Goal: Task Accomplishment & Management: Manage account settings

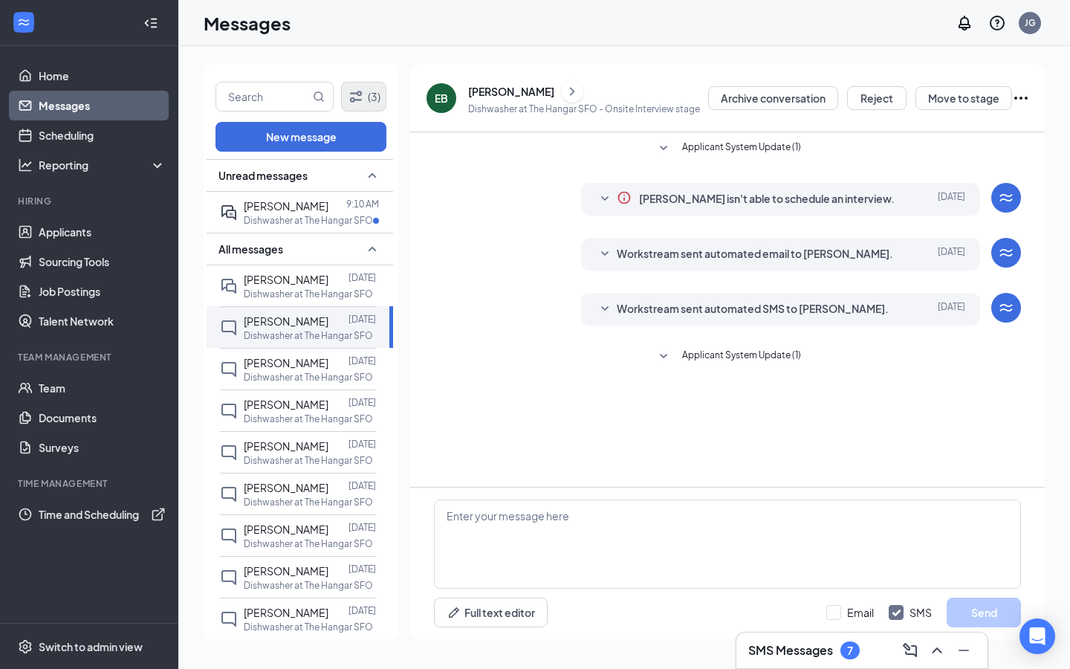
click at [356, 94] on icon "Filter" at bounding box center [356, 97] width 18 height 18
click at [356, 94] on div "Filters Positions Positions (1) Stages All stages Status Status (2) Show archiv…" at bounding box center [535, 334] width 1070 height 669
click at [356, 94] on icon "Filter" at bounding box center [356, 97] width 18 height 18
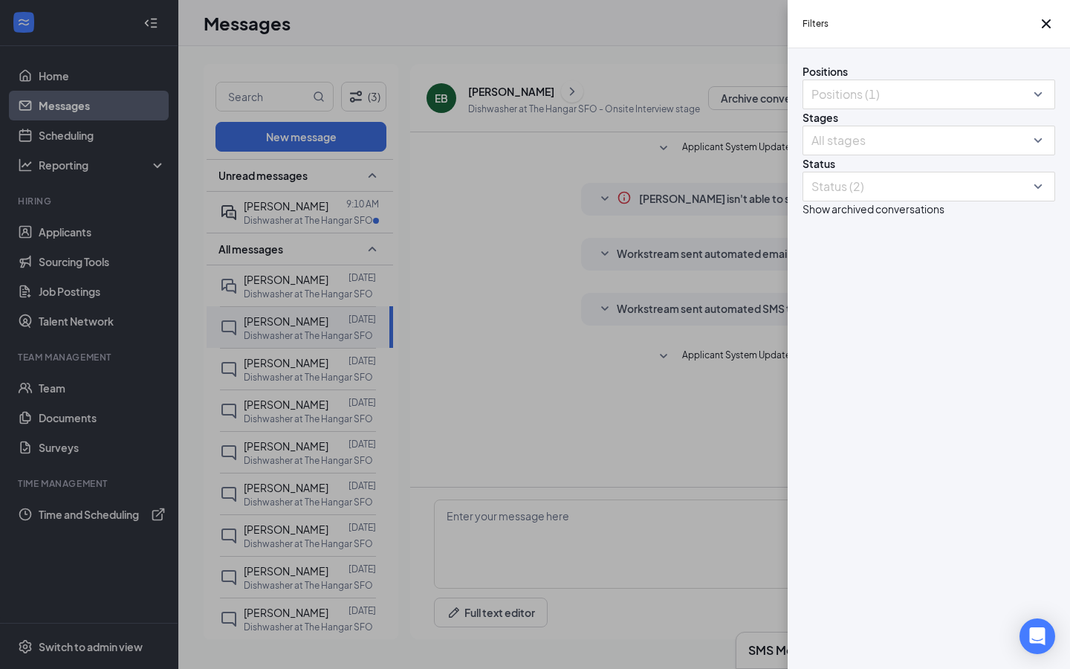
click at [554, 355] on div "Filters Positions Positions (1) Stages All stages Status Status (2) Show archiv…" at bounding box center [535, 334] width 1070 height 669
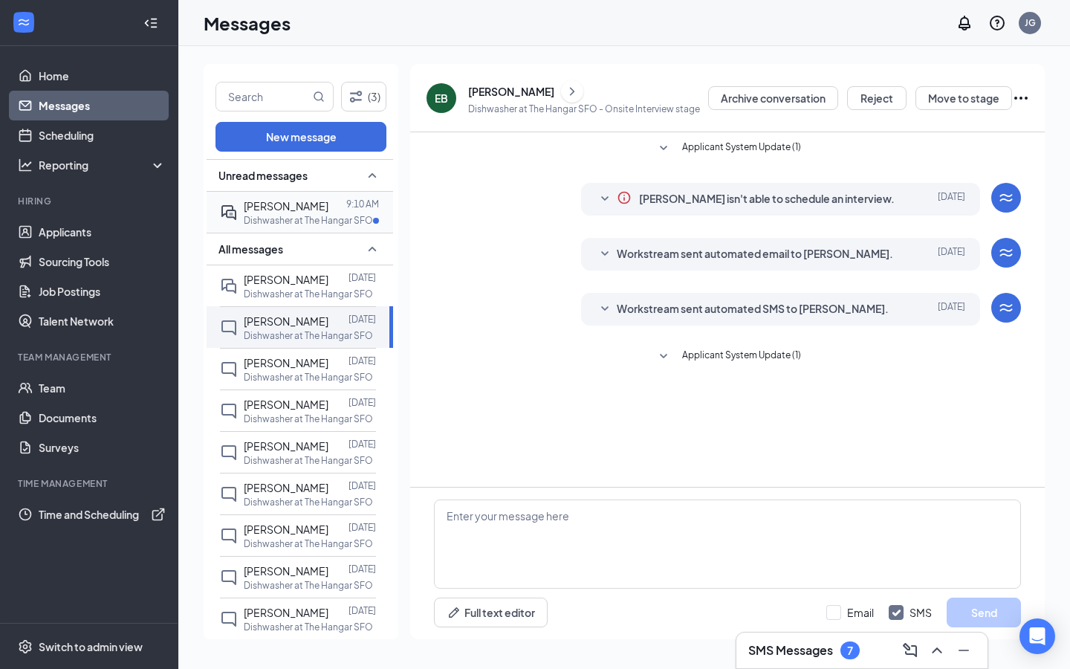
click at [317, 220] on p "Dishwasher at The Hangar SFO" at bounding box center [308, 220] width 129 height 13
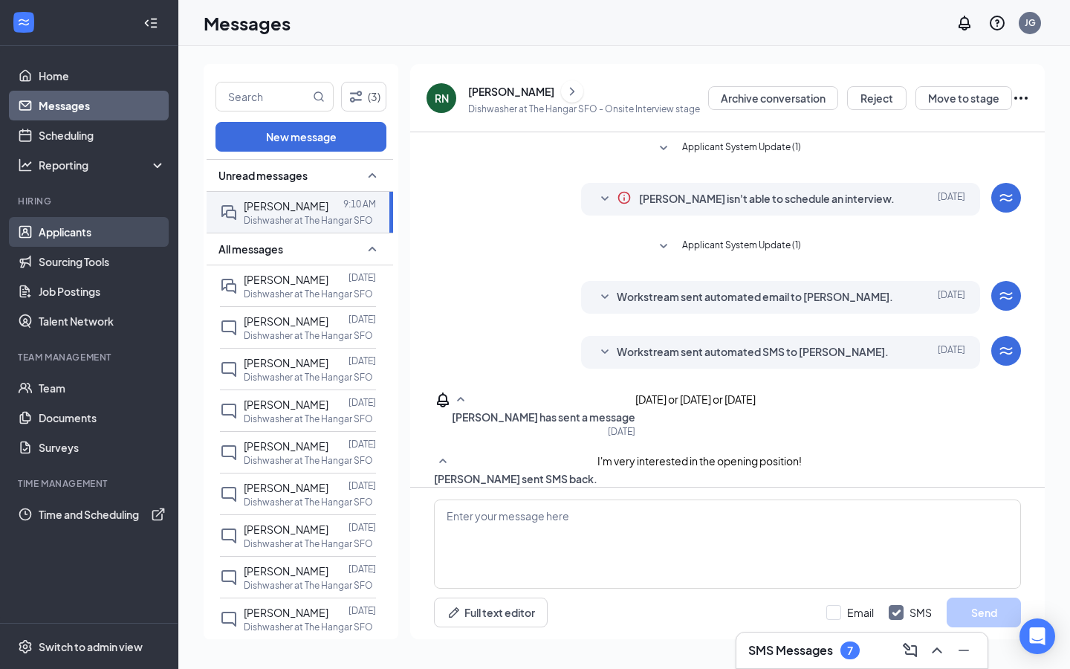
scroll to position [298, 0]
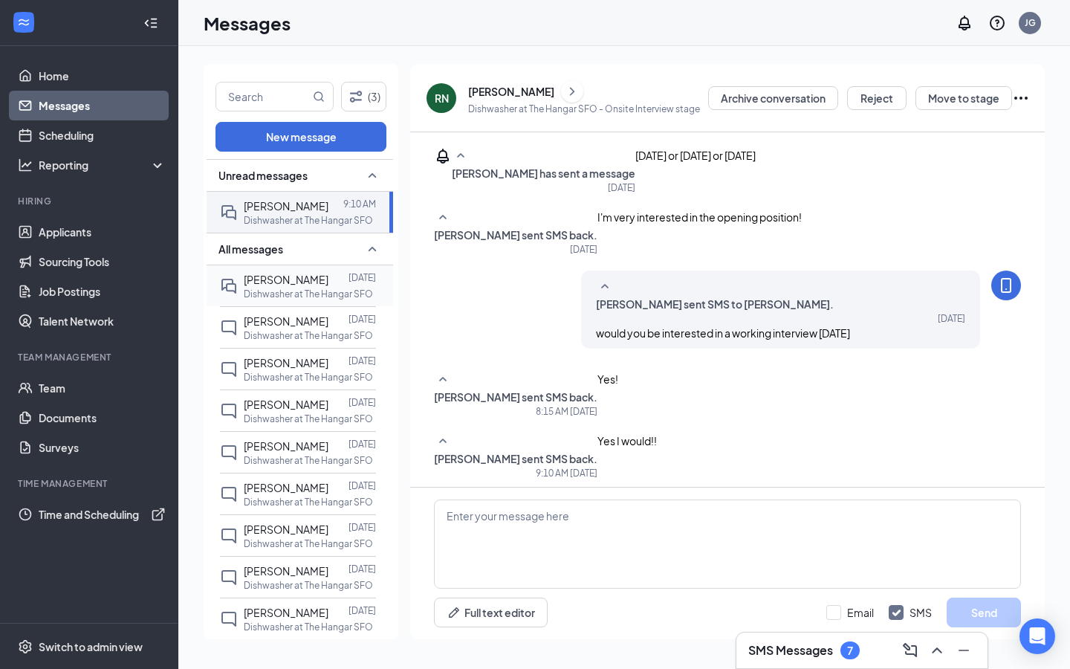
click at [292, 292] on p "Dishwasher at The Hangar SFO" at bounding box center [308, 294] width 129 height 13
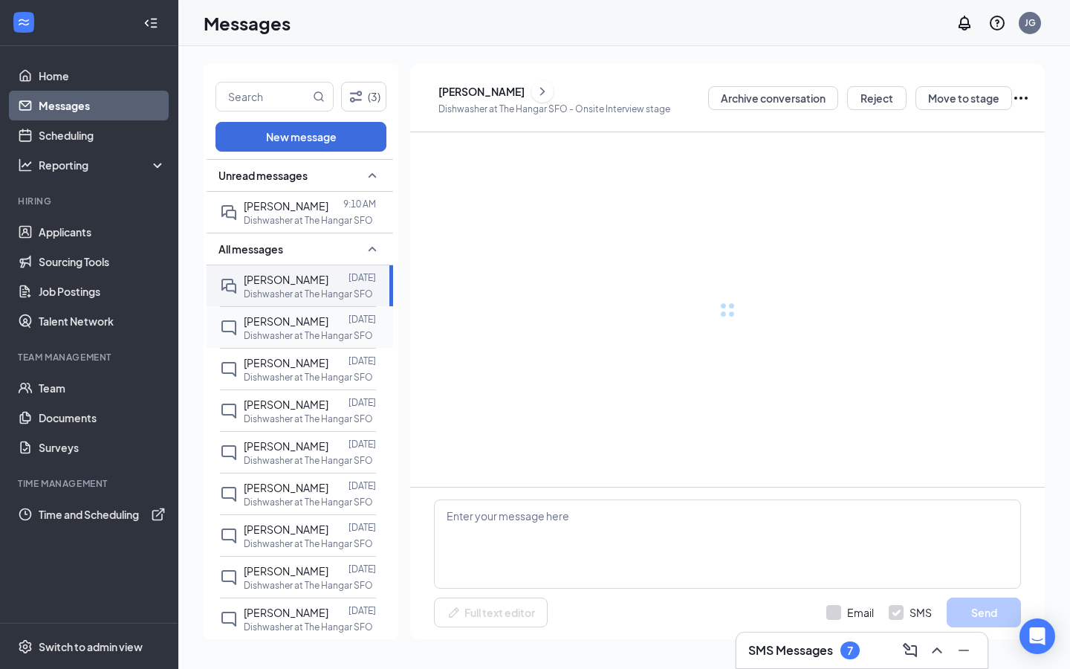
click at [303, 329] on p "Dishwasher at The Hangar SFO" at bounding box center [308, 335] width 129 height 13
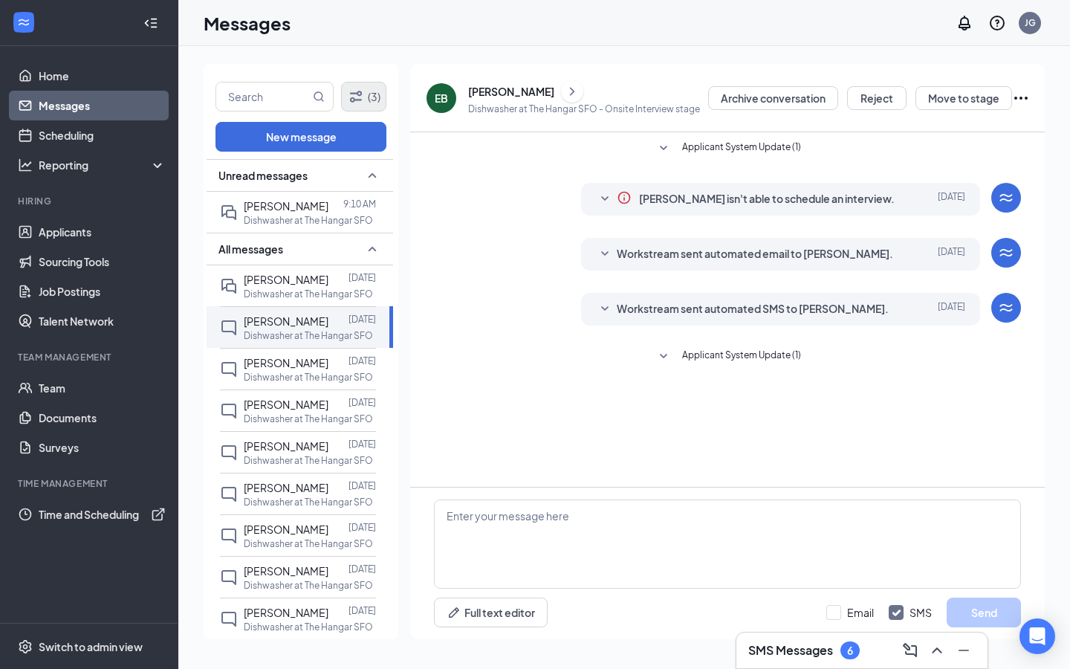
click at [352, 102] on icon "Filter" at bounding box center [356, 96] width 12 height 11
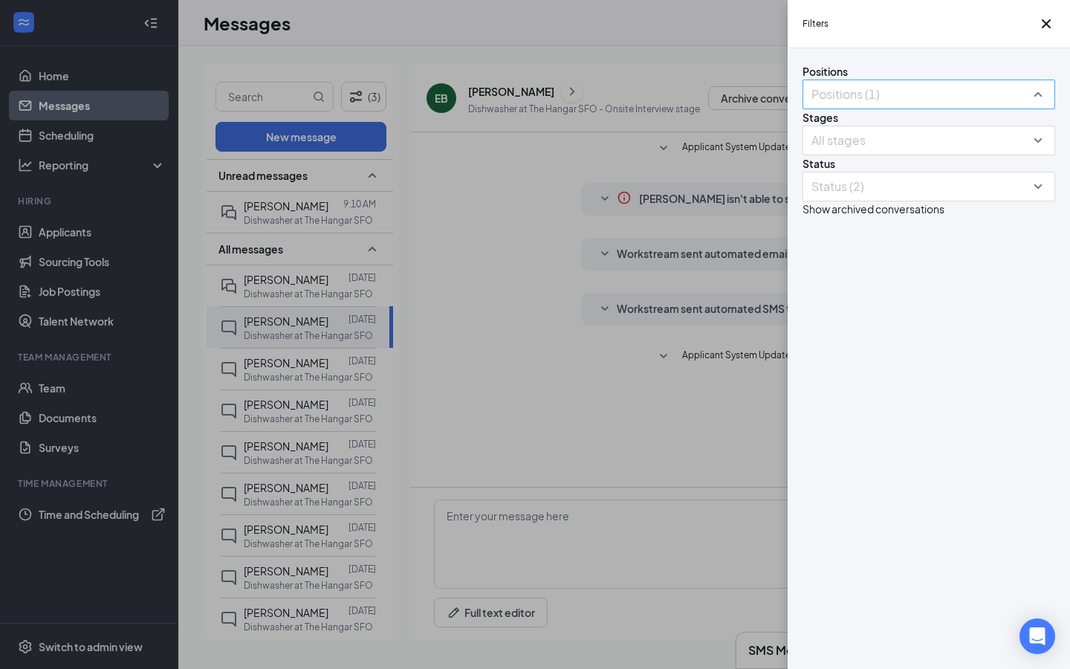
click at [868, 106] on div at bounding box center [921, 95] width 230 height 24
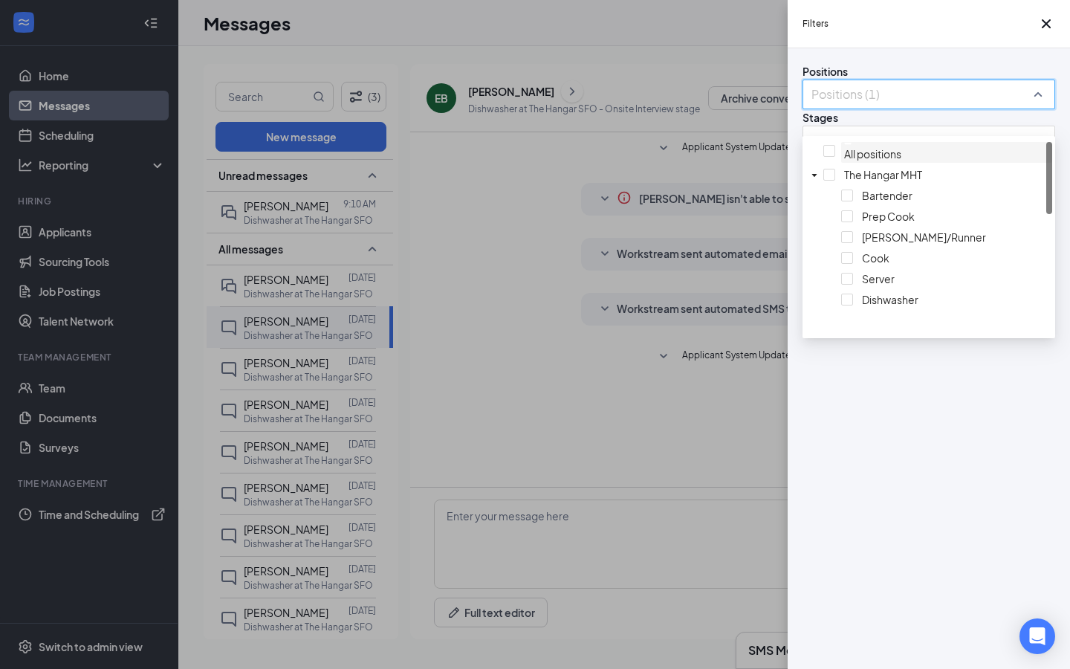
click at [844, 145] on img at bounding box center [847, 143] width 7 height 3
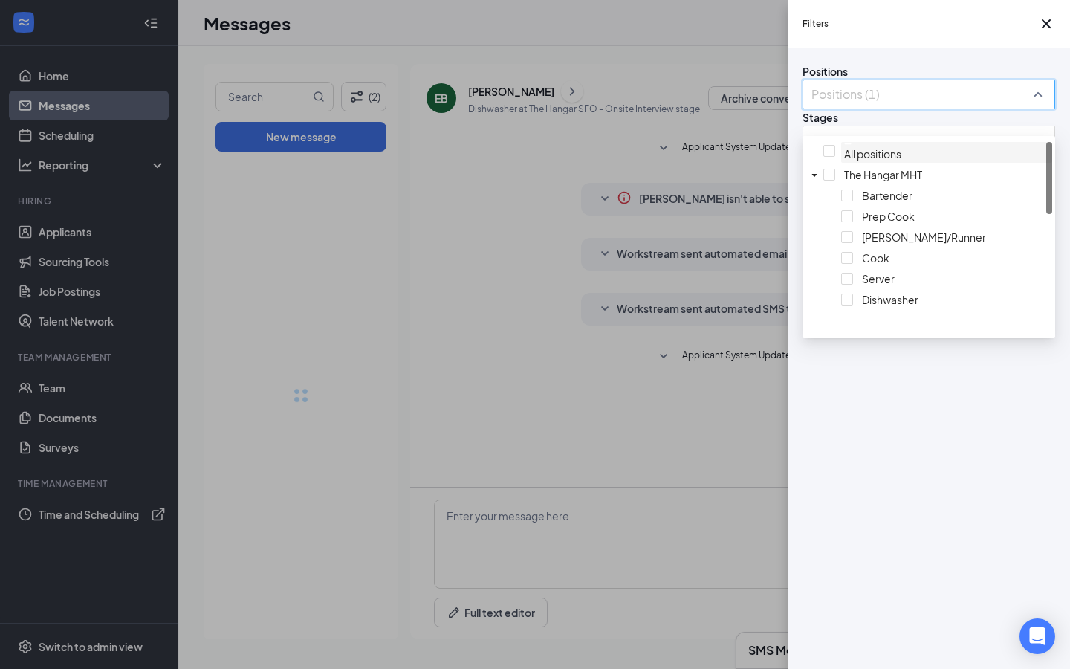
click at [844, 145] on div at bounding box center [946, 143] width 205 height 3
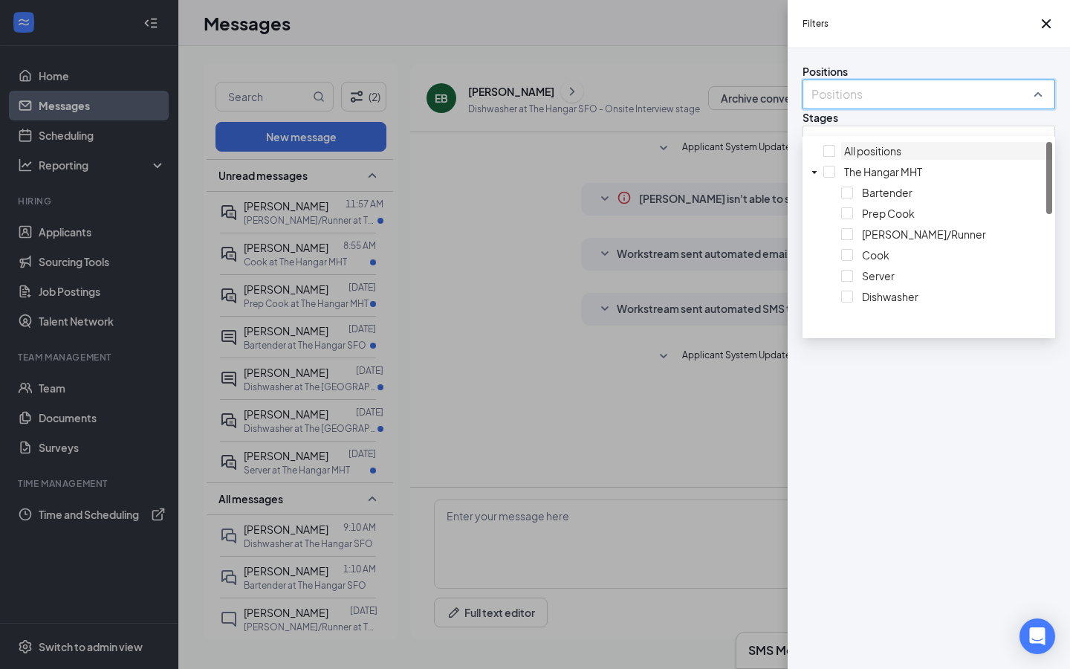
click at [844, 142] on div at bounding box center [946, 142] width 205 height 0
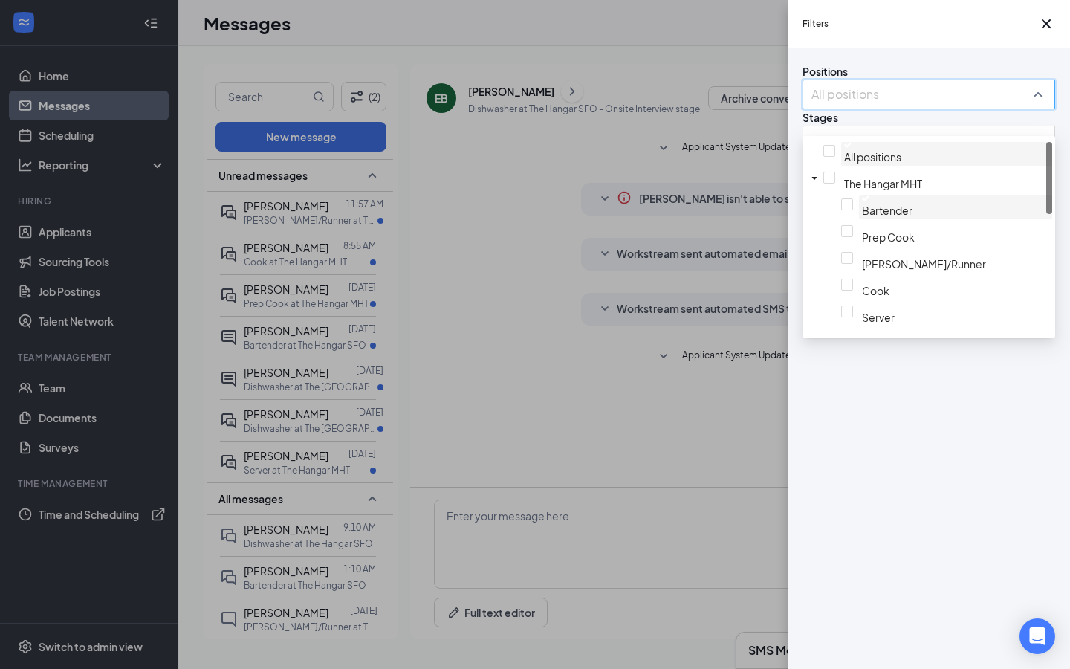
click at [859, 213] on span "Bartender" at bounding box center [955, 207] width 193 height 24
click at [862, 201] on div at bounding box center [955, 198] width 187 height 6
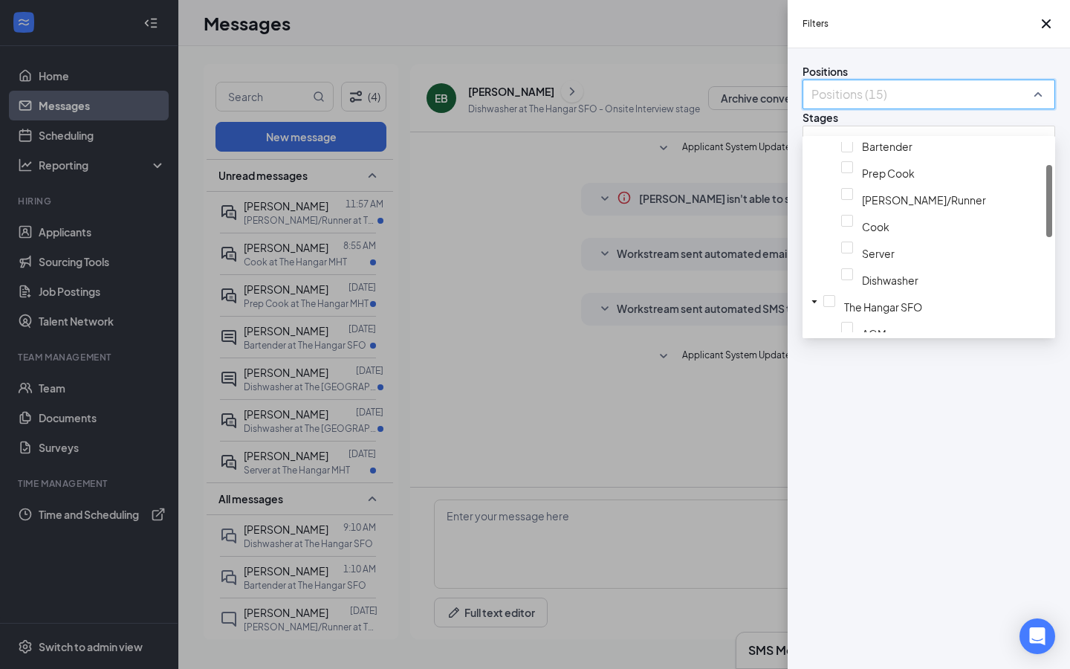
scroll to position [91, 0]
click at [862, 166] on img at bounding box center [865, 164] width 7 height 6
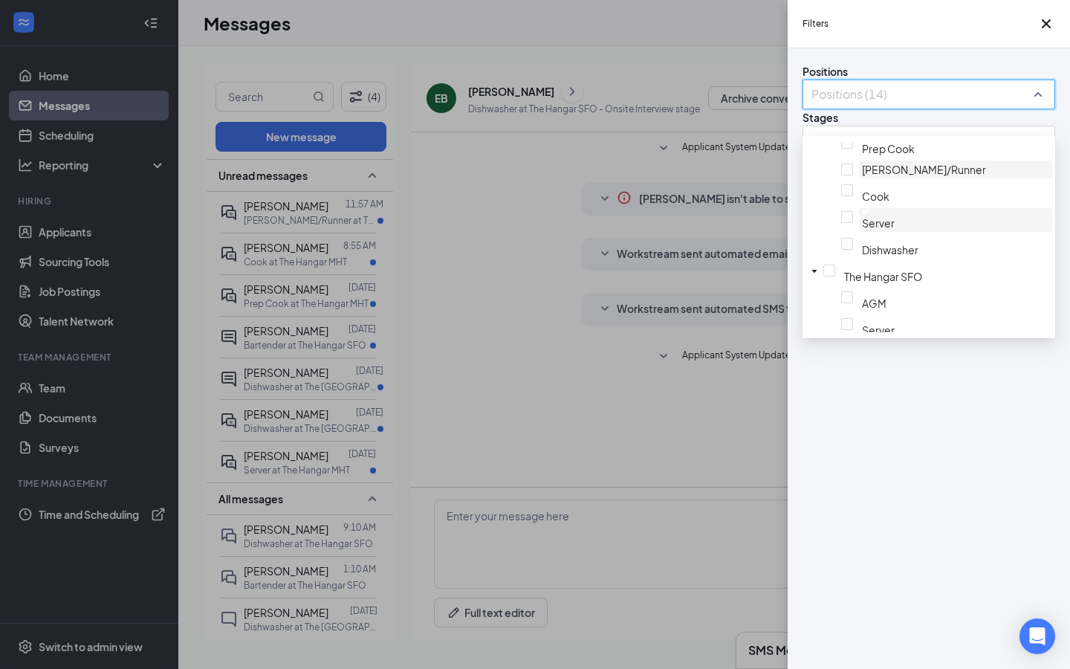
click at [862, 214] on div at bounding box center [955, 211] width 187 height 6
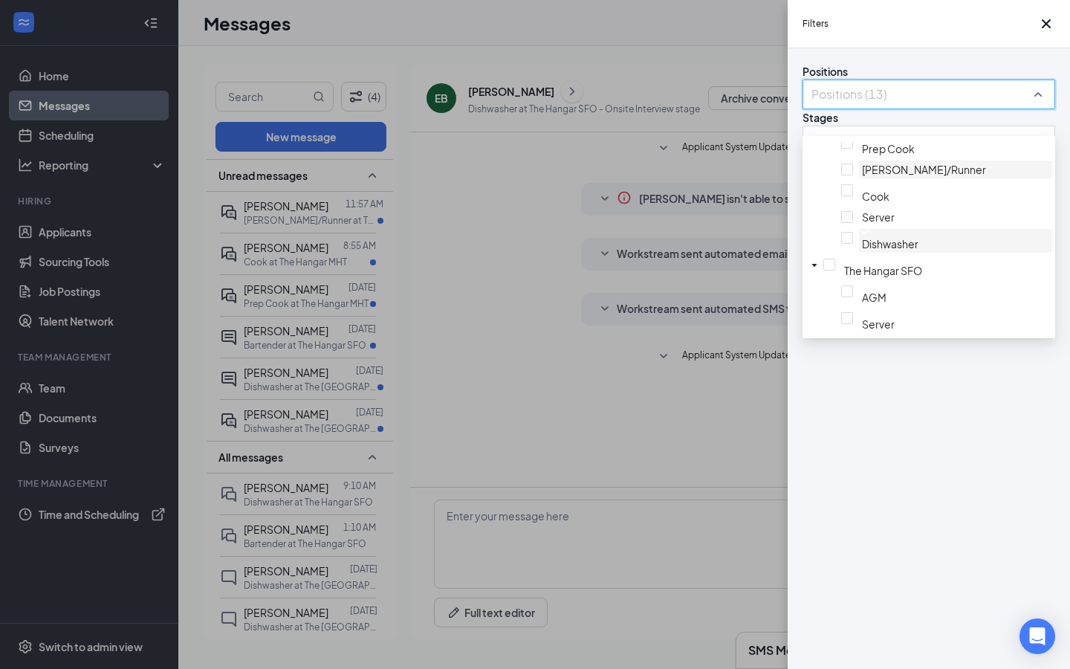
click at [862, 235] on img at bounding box center [865, 232] width 7 height 6
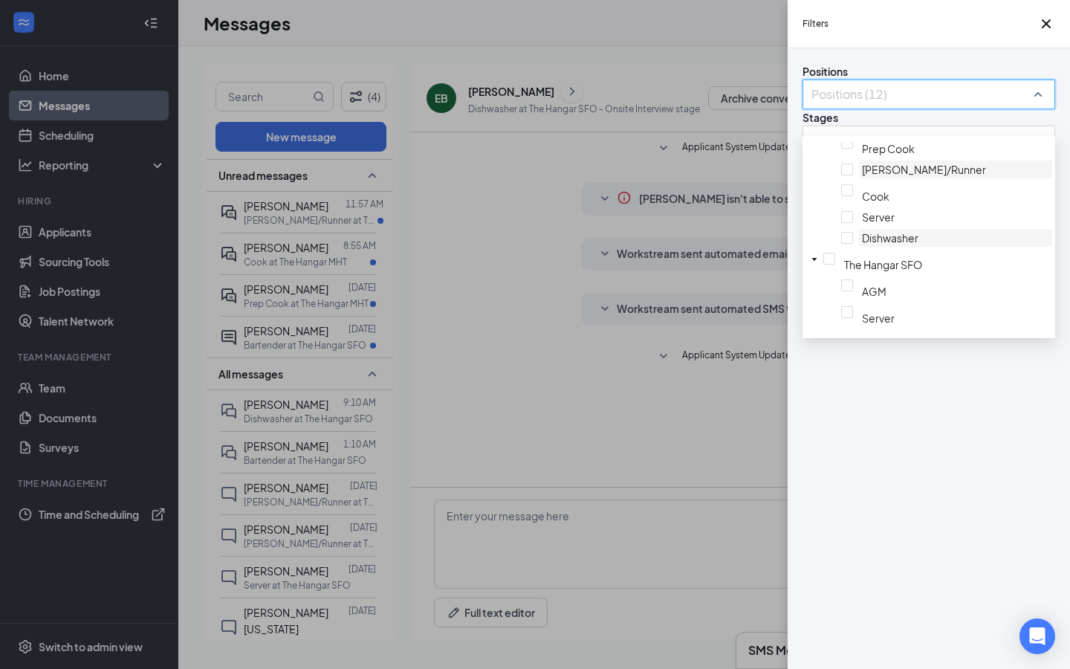
click at [862, 229] on div at bounding box center [955, 229] width 187 height 0
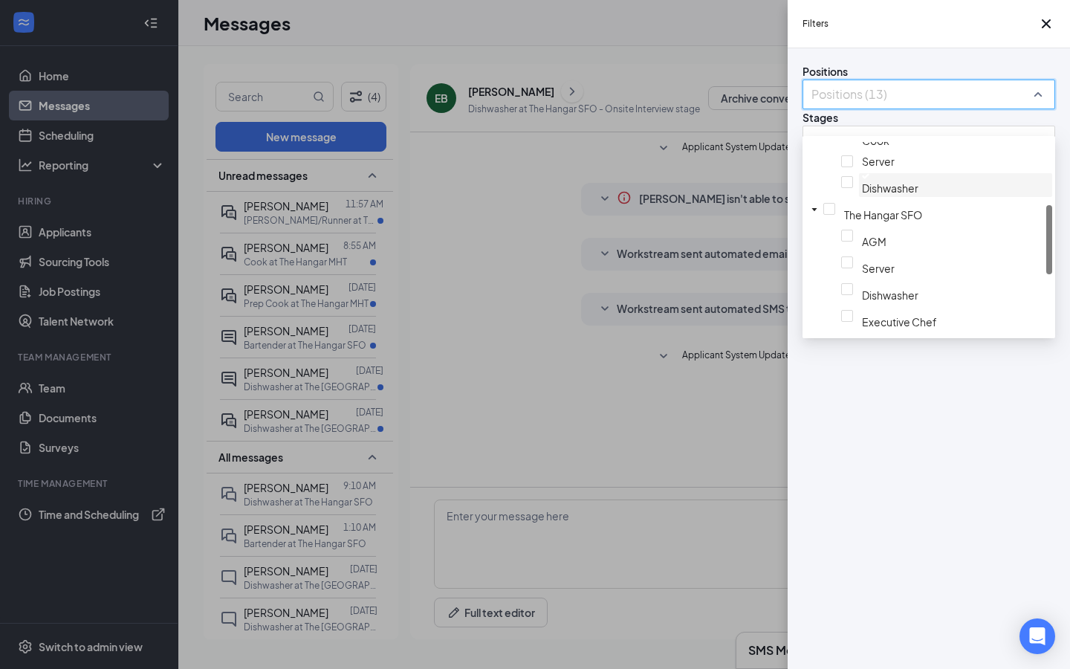
scroll to position [193, 0]
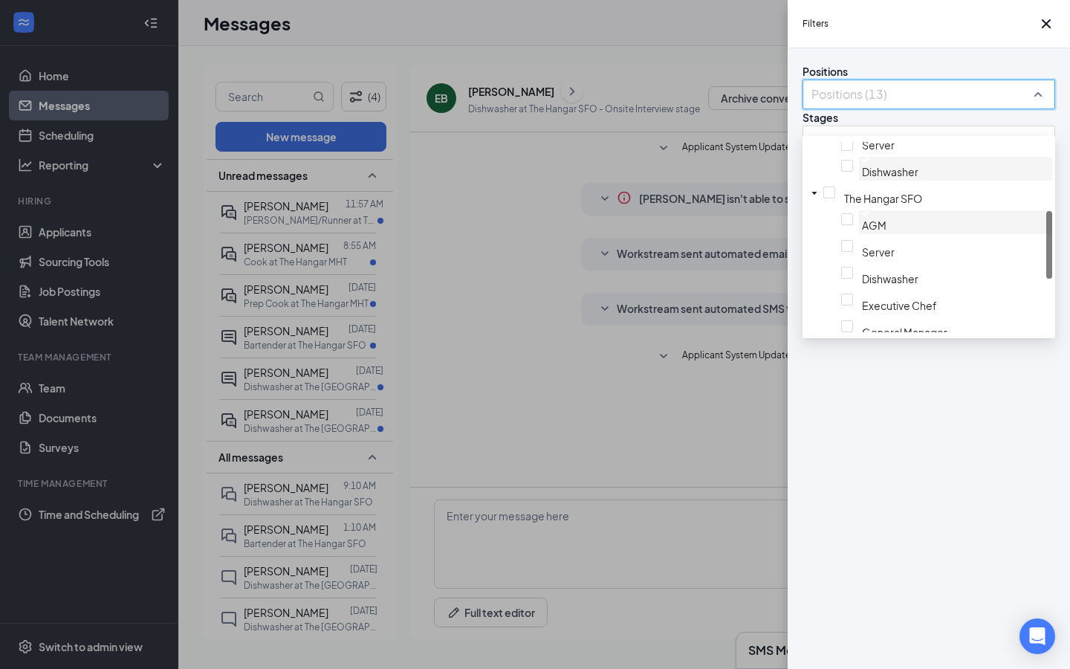
click at [862, 232] on span "AGM" at bounding box center [955, 221] width 187 height 22
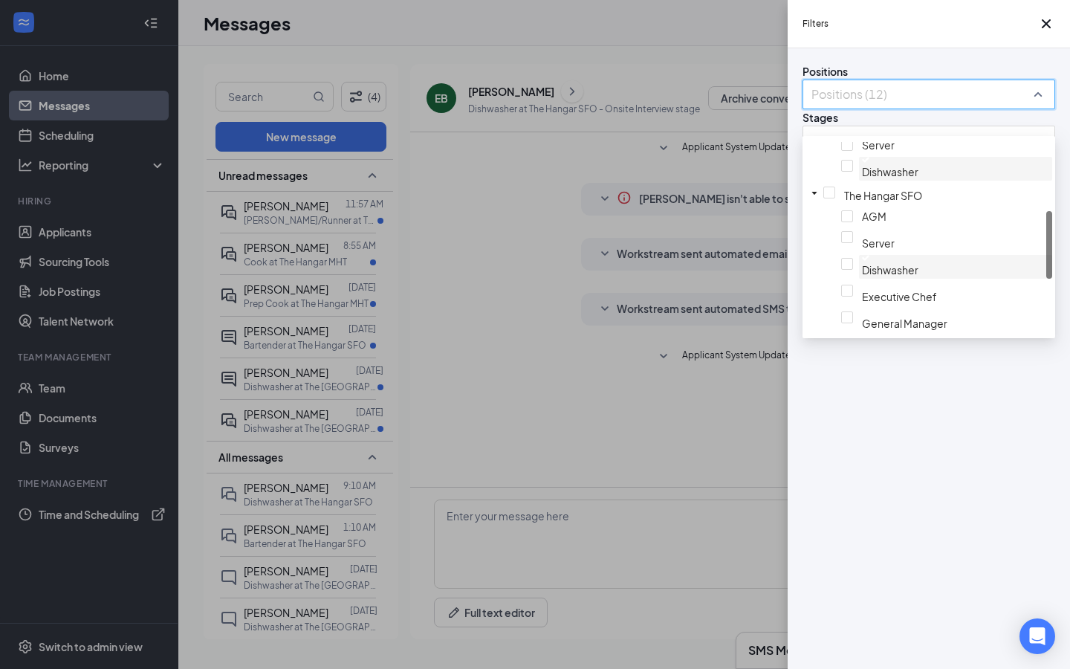
click at [862, 261] on img at bounding box center [865, 258] width 7 height 6
click at [862, 255] on div at bounding box center [955, 255] width 187 height 0
click at [862, 234] on div at bounding box center [955, 231] width 187 height 6
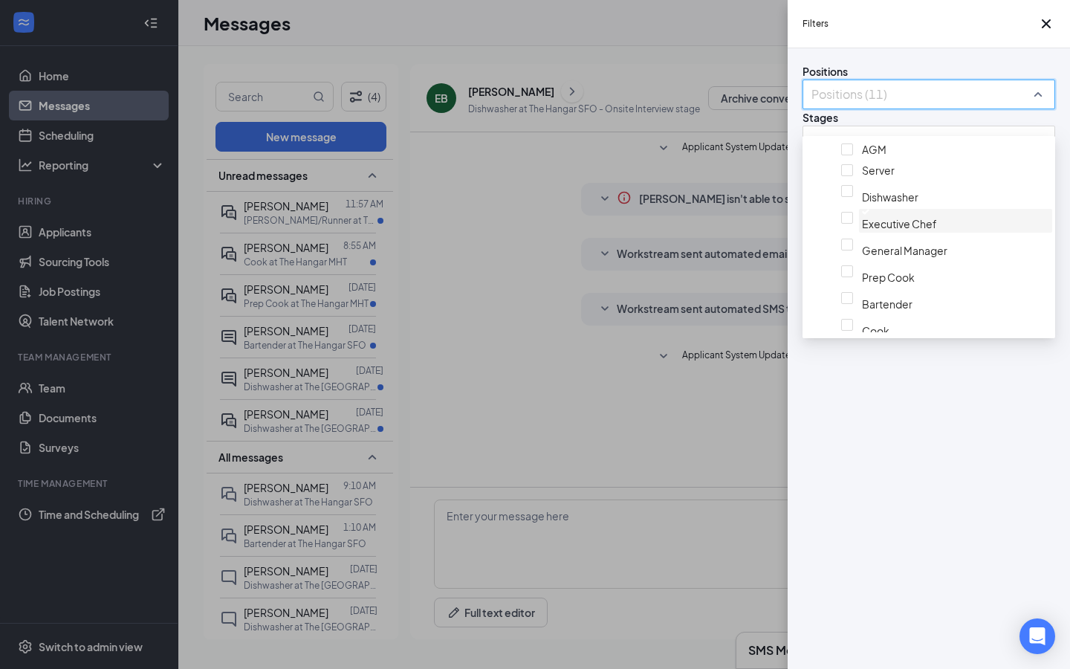
click at [862, 215] on div at bounding box center [955, 212] width 187 height 6
click at [862, 236] on img at bounding box center [865, 233] width 7 height 6
click at [705, 392] on div "Filters Positions Positions (9) Stages All stages Status Status (2) Show archiv…" at bounding box center [535, 334] width 1070 height 669
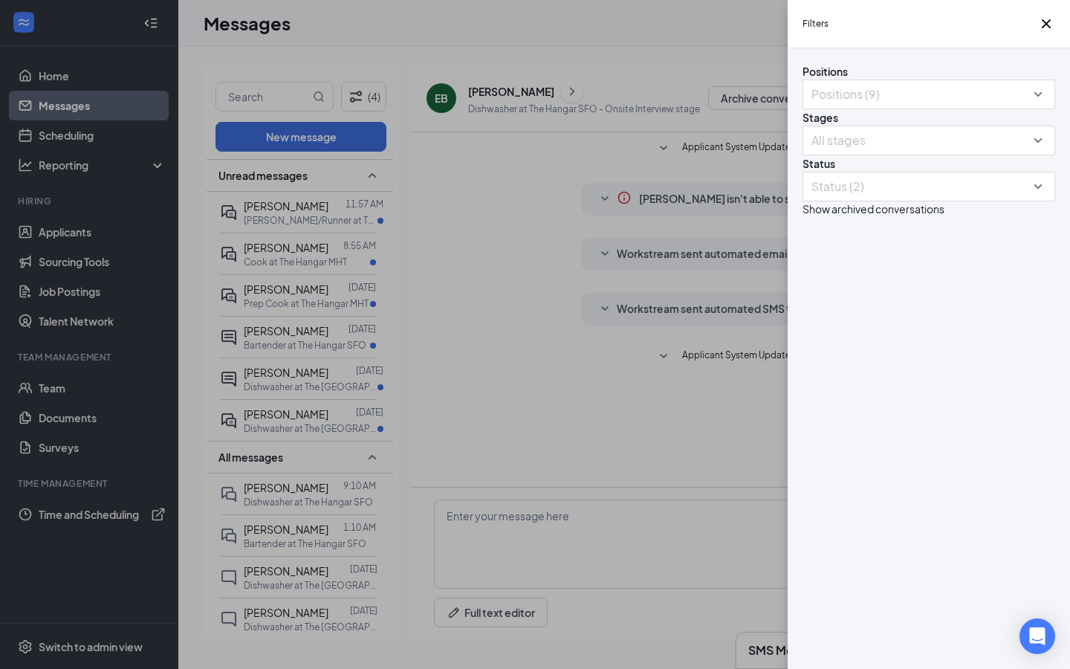
click at [679, 181] on div "Filters Positions Positions (9) Stages All stages Status Status (2) Show archiv…" at bounding box center [535, 334] width 1070 height 669
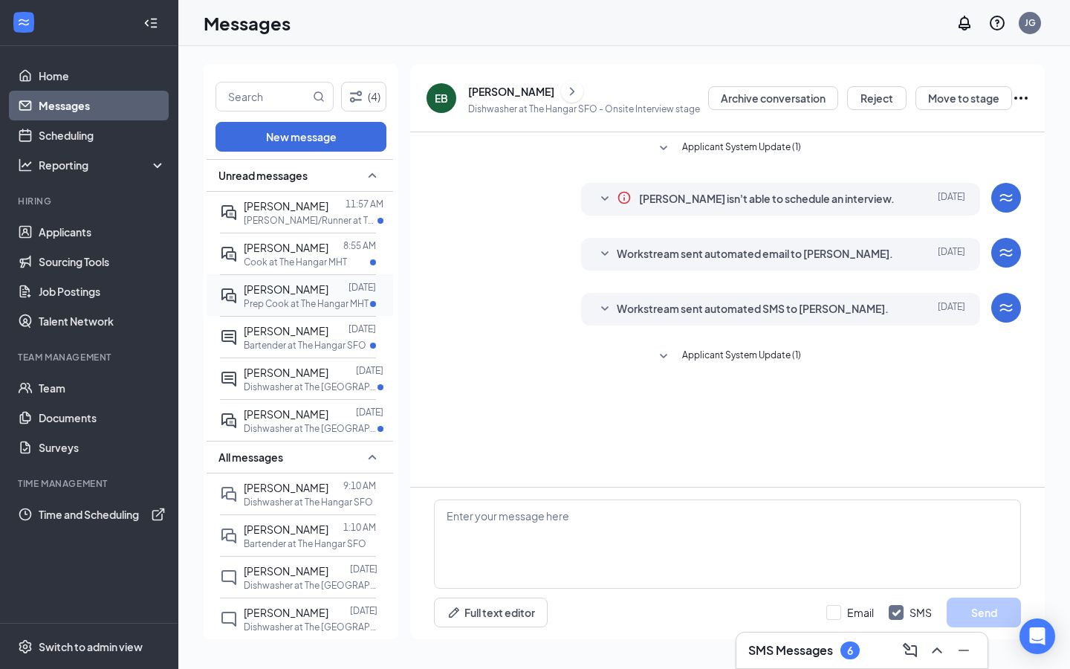
click at [319, 288] on span "[PERSON_NAME]" at bounding box center [286, 288] width 85 height 13
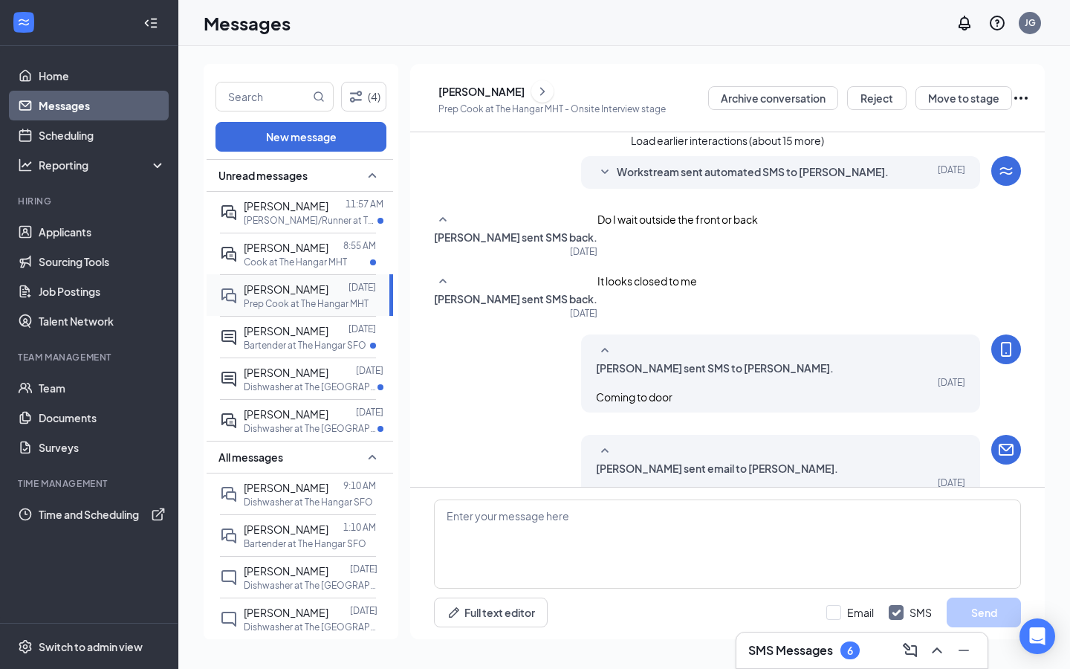
scroll to position [465, 0]
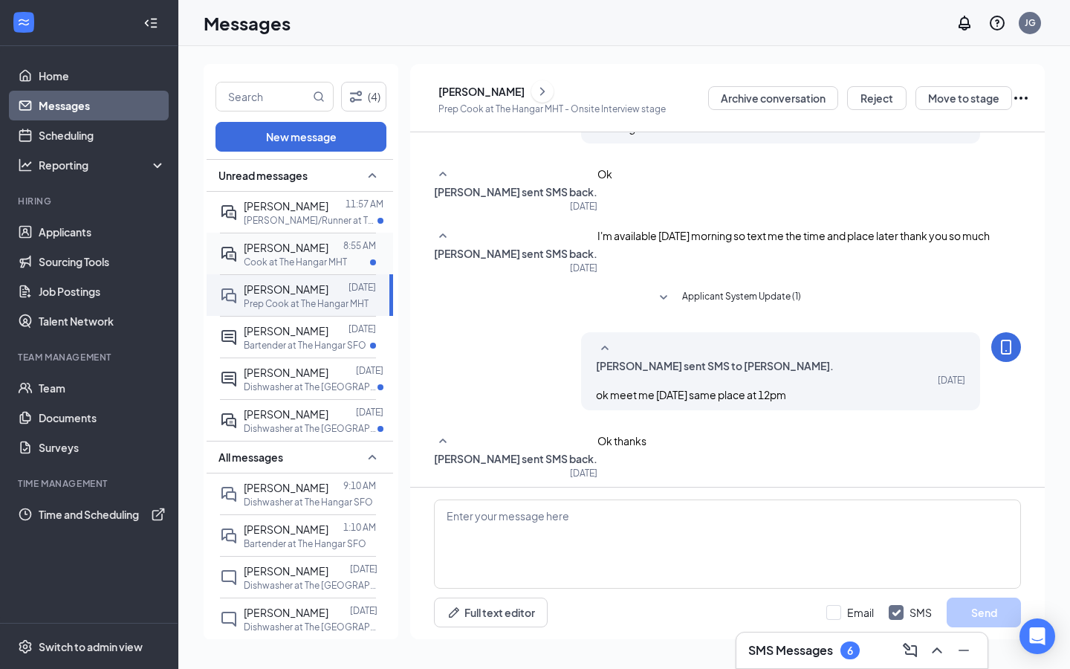
click at [291, 268] on div "[PERSON_NAME] 8:55 AM Cook at The [GEOGRAPHIC_DATA]" at bounding box center [298, 254] width 156 height 42
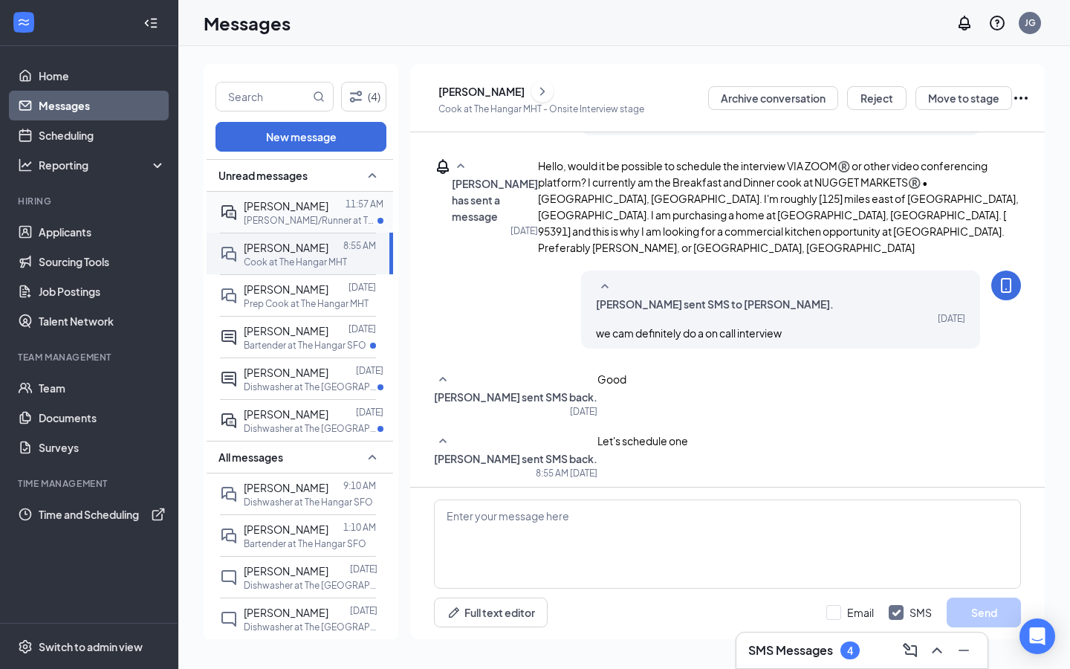
click at [295, 227] on div "[PERSON_NAME] 11:57 AM [PERSON_NAME]/Runner at The Hangar SFO" at bounding box center [298, 212] width 156 height 41
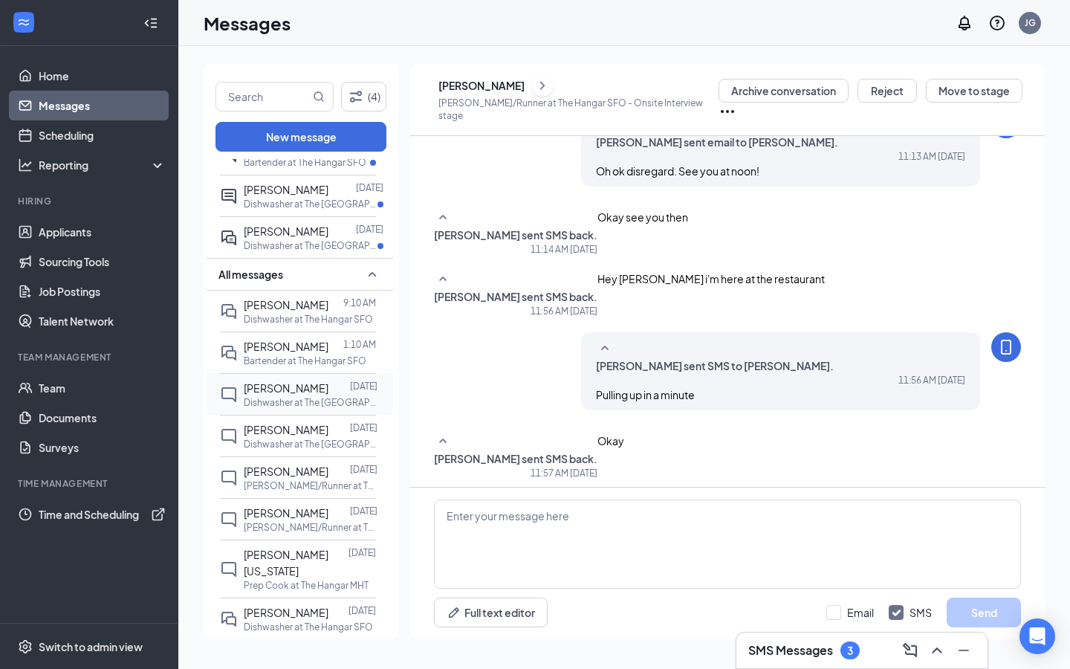
scroll to position [221, 0]
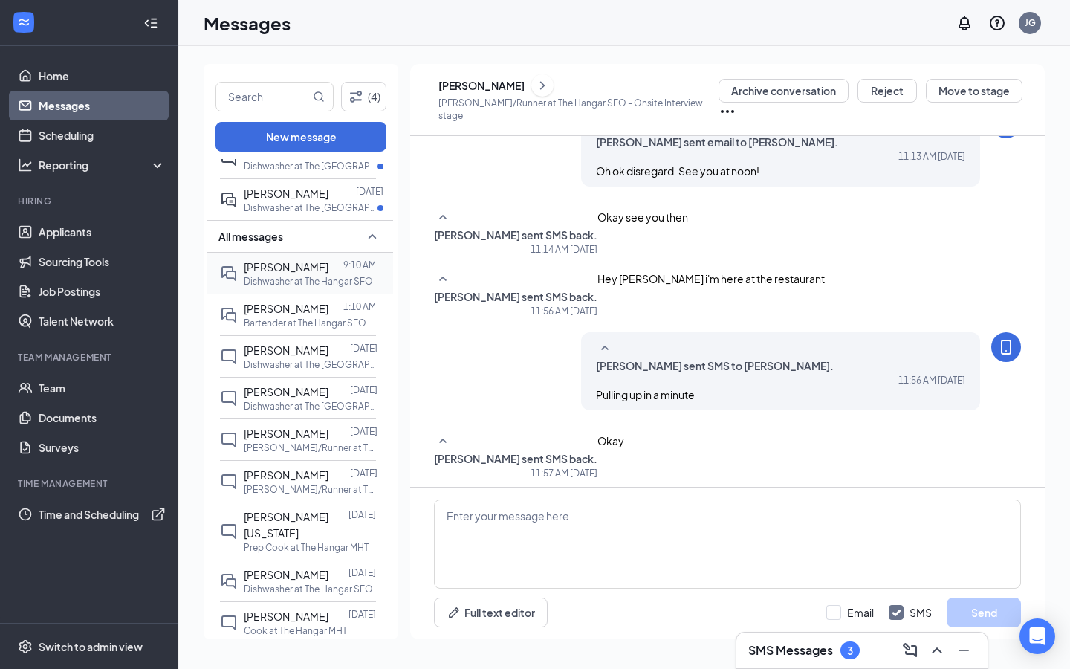
click at [321, 279] on p "Dishwasher at The Hangar SFO" at bounding box center [308, 281] width 129 height 13
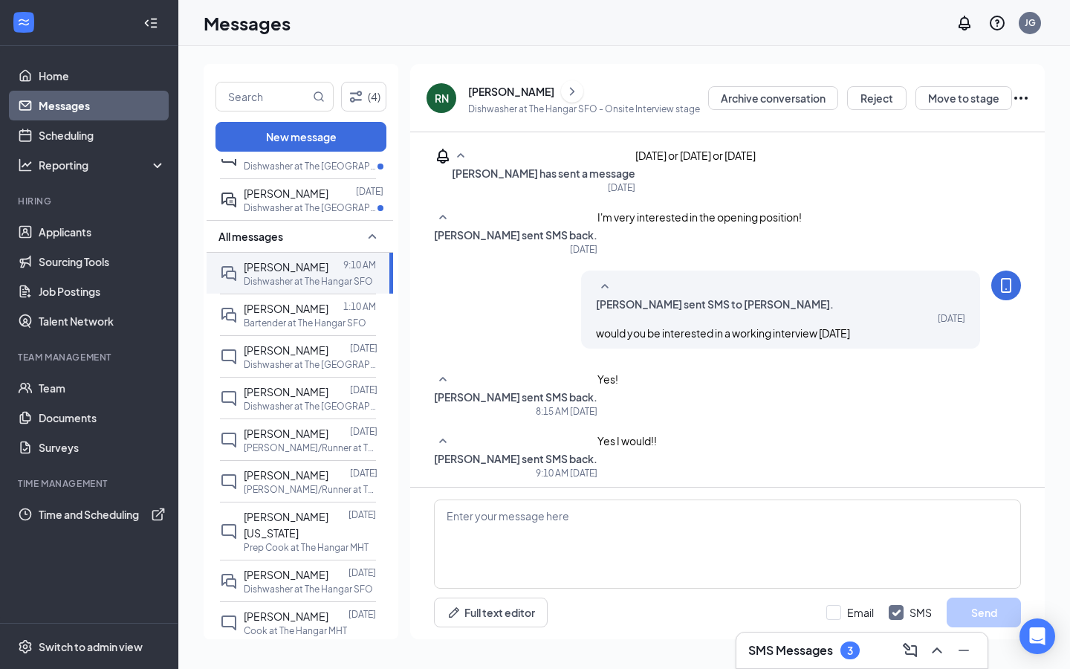
scroll to position [298, 0]
click at [584, 517] on textarea at bounding box center [727, 543] width 587 height 89
type textarea "ok lets schedule for a different day give me a few mins to figure out"
click at [977, 606] on button "Send" at bounding box center [984, 613] width 74 height 30
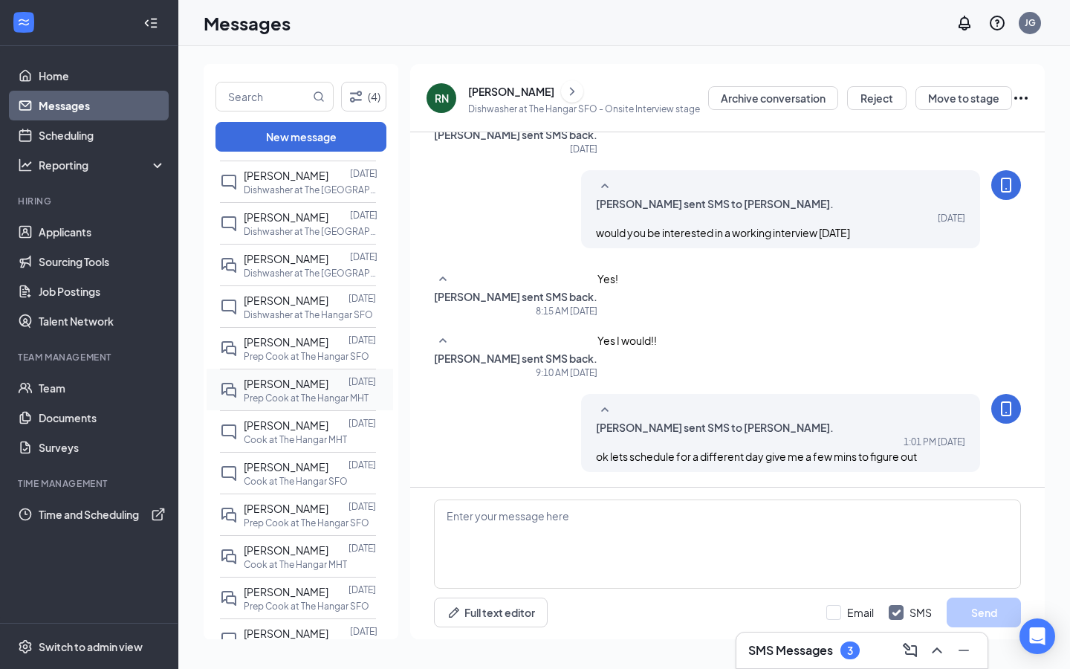
scroll to position [787, 0]
click at [314, 349] on p "Prep Cook at The Hangar SFO" at bounding box center [307, 355] width 126 height 13
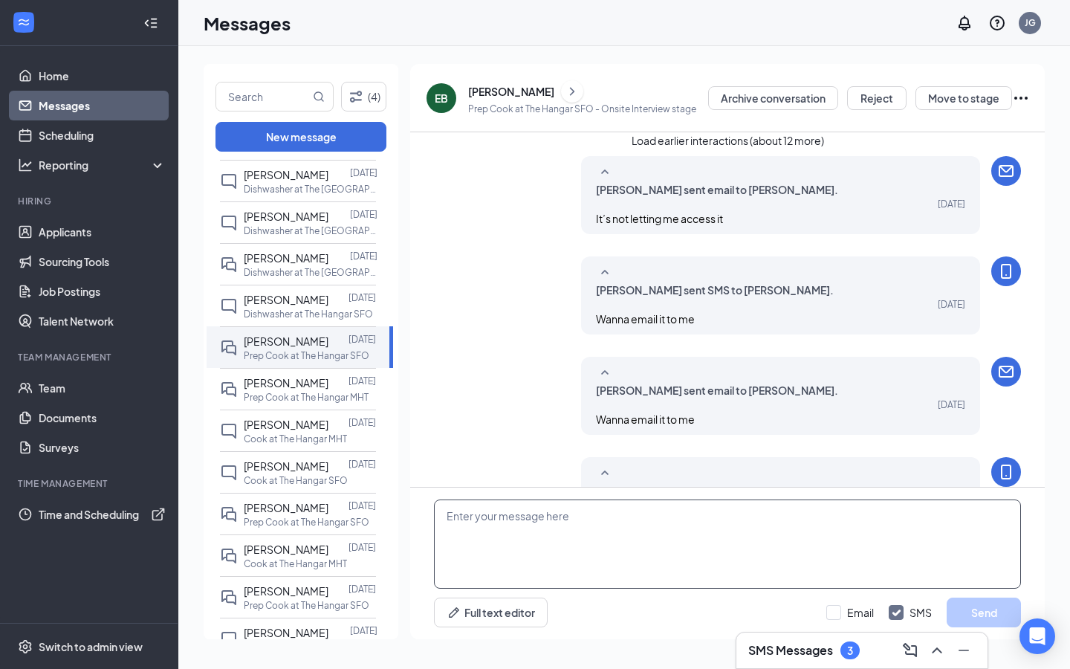
scroll to position [496, 0]
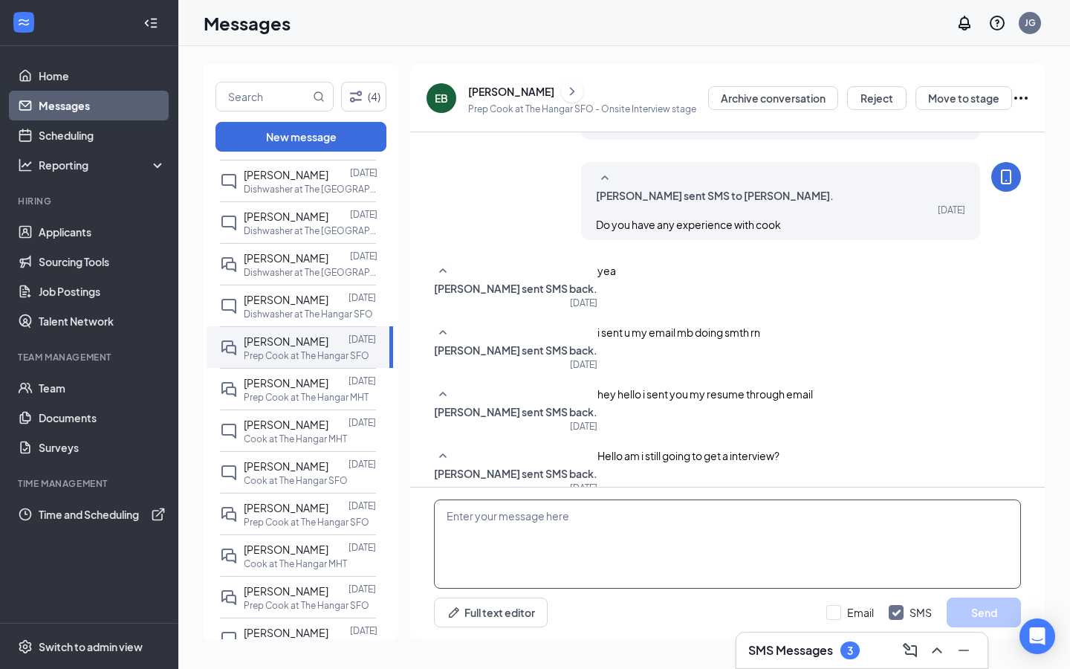
click at [524, 514] on textarea at bounding box center [727, 543] width 587 height 89
type textarea "can we interview [DATE]?"
click at [1005, 610] on button "Send" at bounding box center [984, 613] width 74 height 30
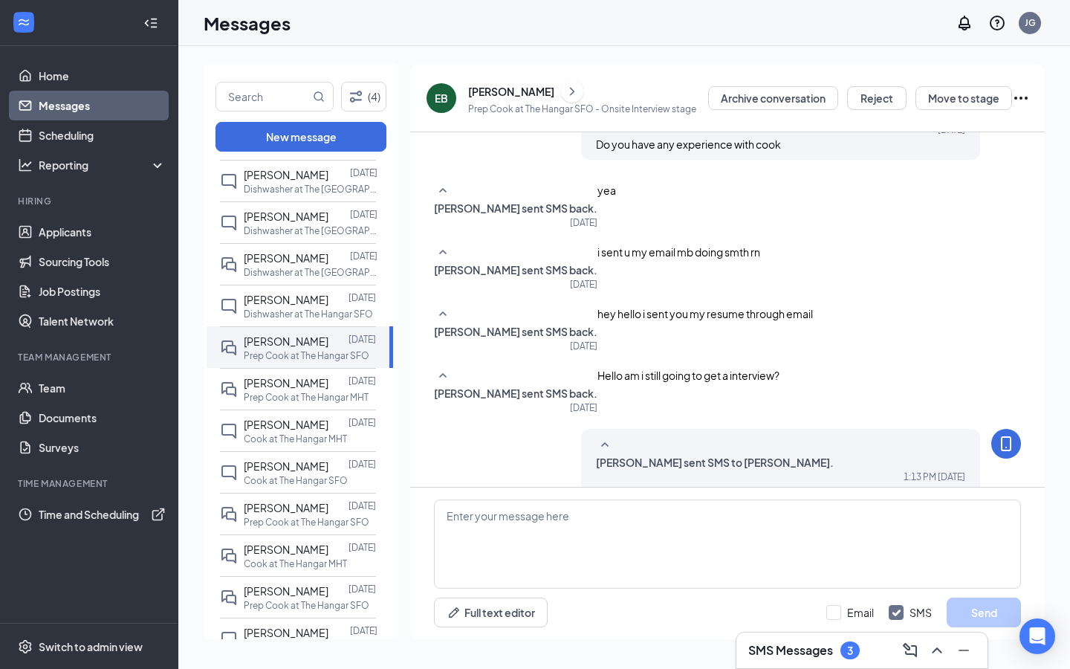
scroll to position [0, 0]
click at [293, 184] on p "Dishwasher at The [GEOGRAPHIC_DATA]" at bounding box center [311, 189] width 134 height 13
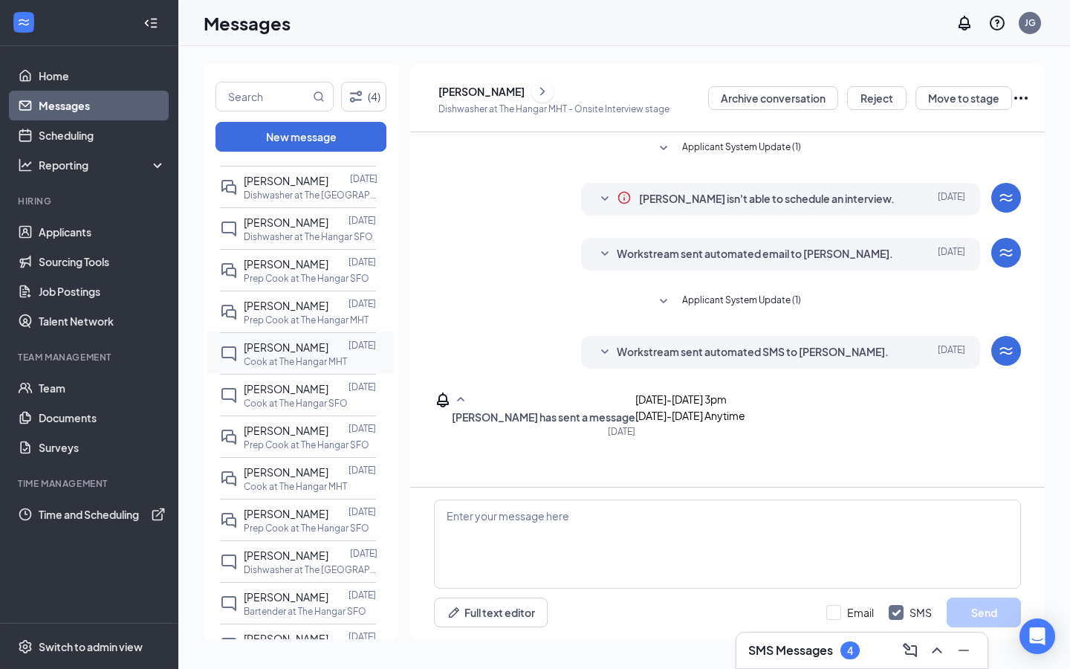
scroll to position [910, 0]
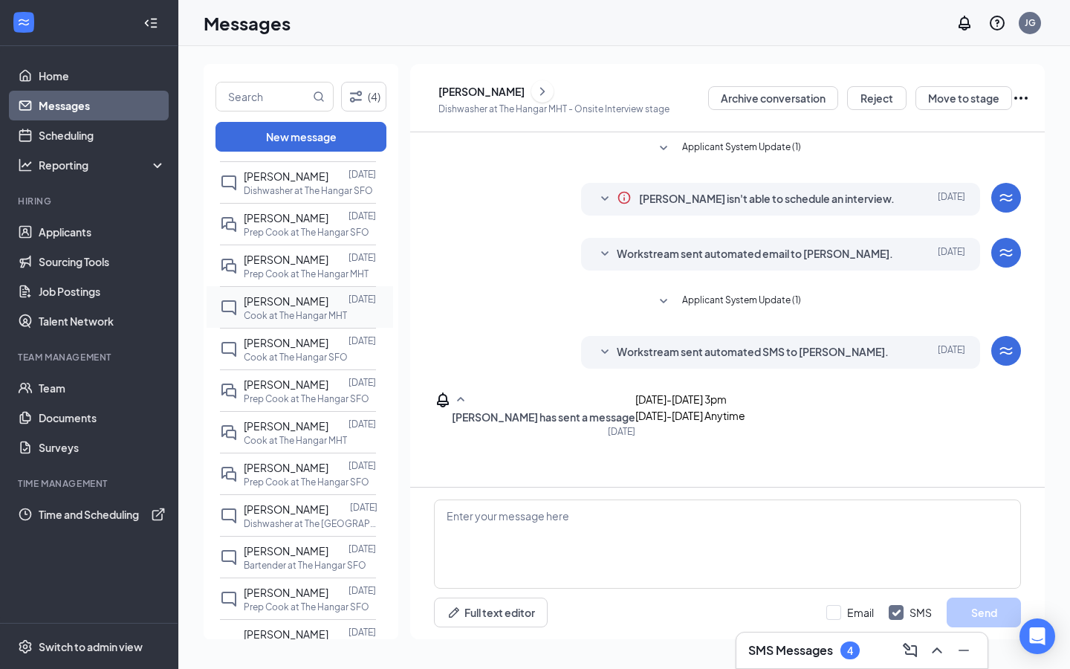
click at [304, 313] on p "Cook at The Hangar MHT" at bounding box center [295, 315] width 103 height 13
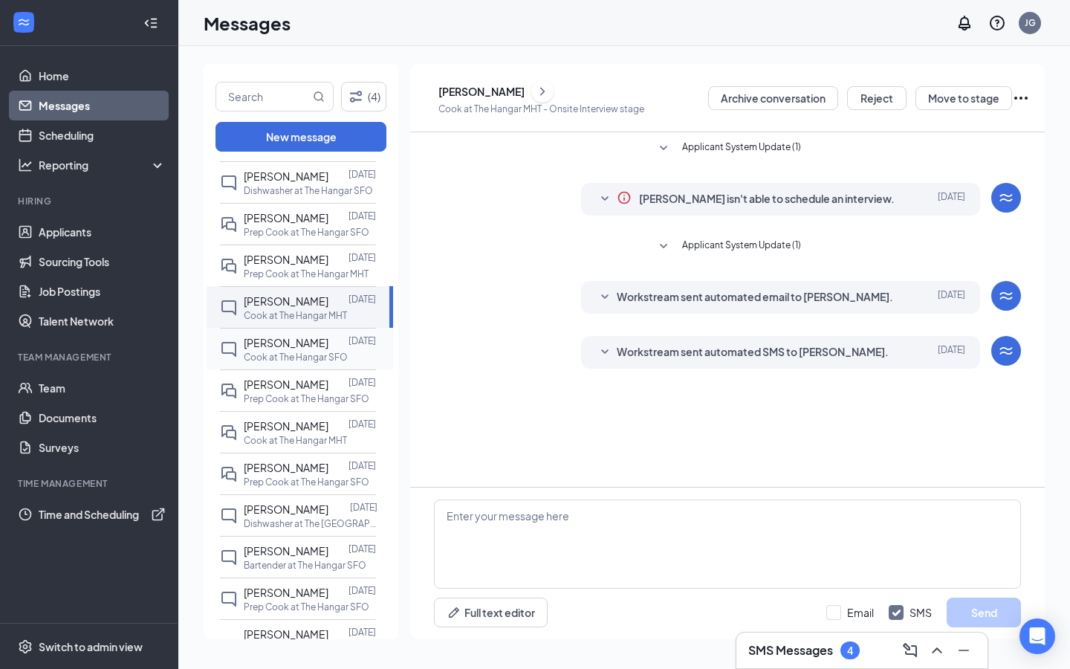
click at [294, 359] on p "Cook at The Hangar SFO" at bounding box center [296, 357] width 104 height 13
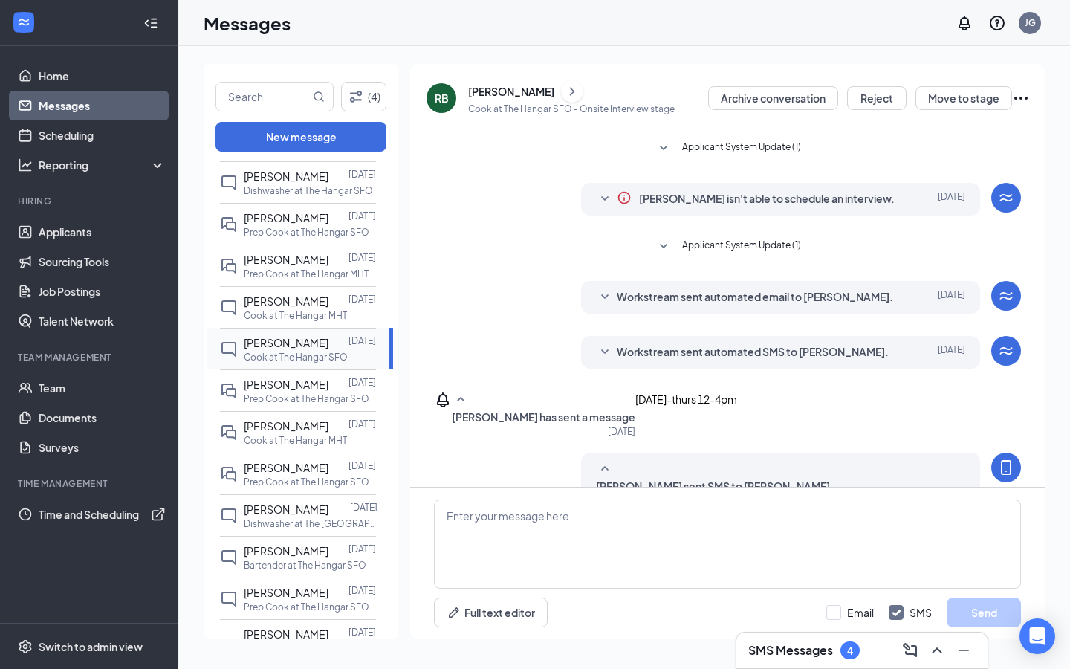
scroll to position [57, 0]
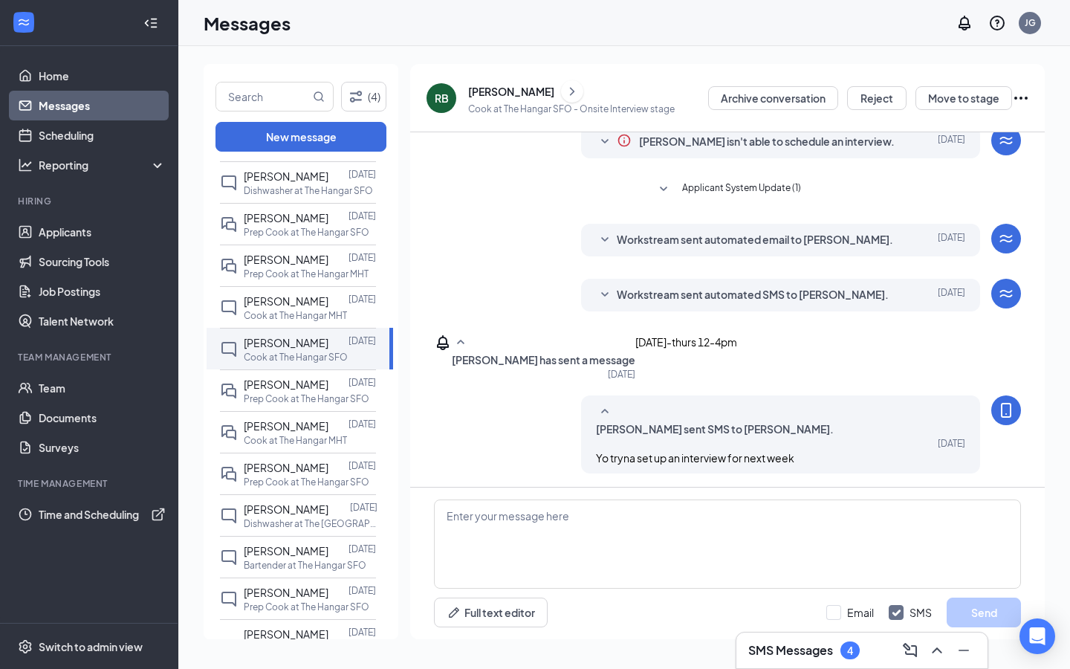
click at [106, 100] on link "Messages" at bounding box center [102, 106] width 127 height 30
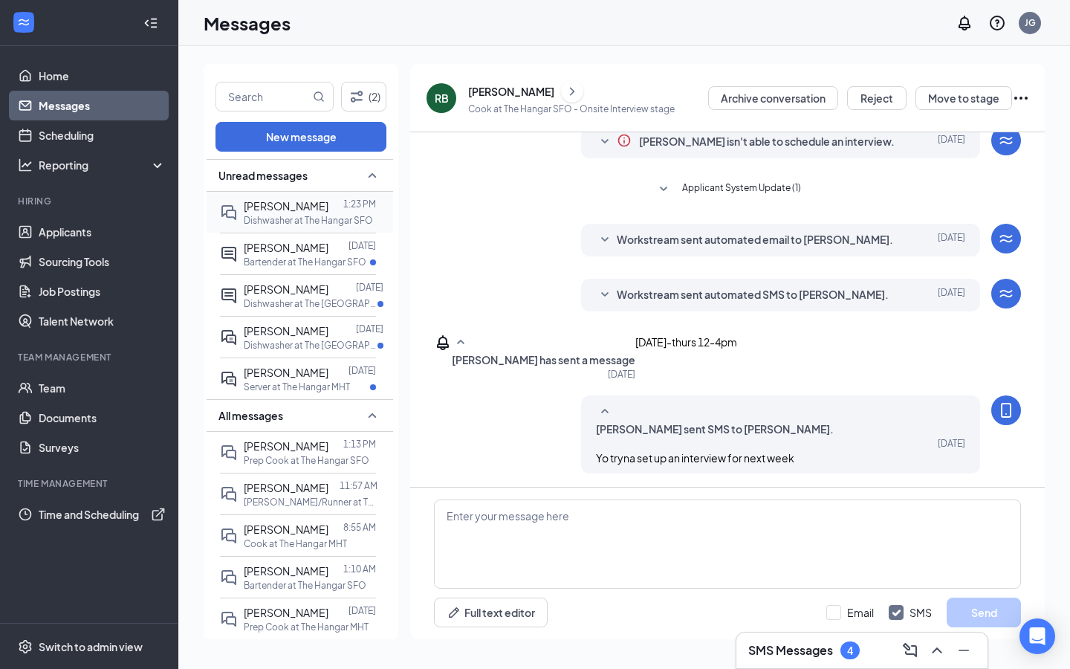
click at [299, 216] on p "Dishwasher at The Hangar SFO" at bounding box center [308, 220] width 129 height 13
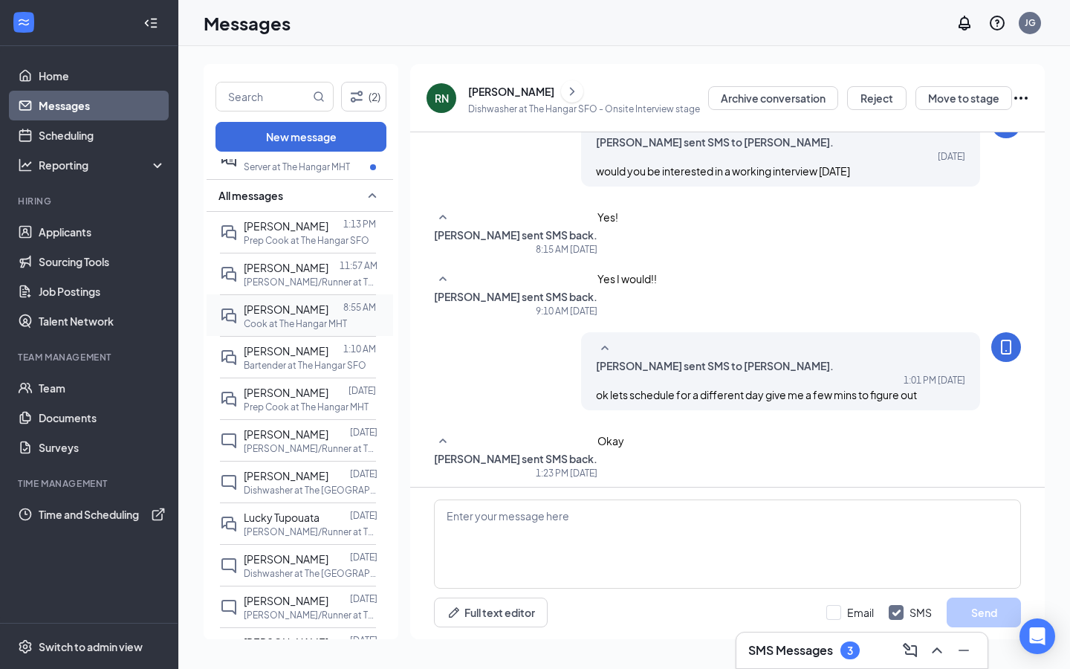
scroll to position [243, 0]
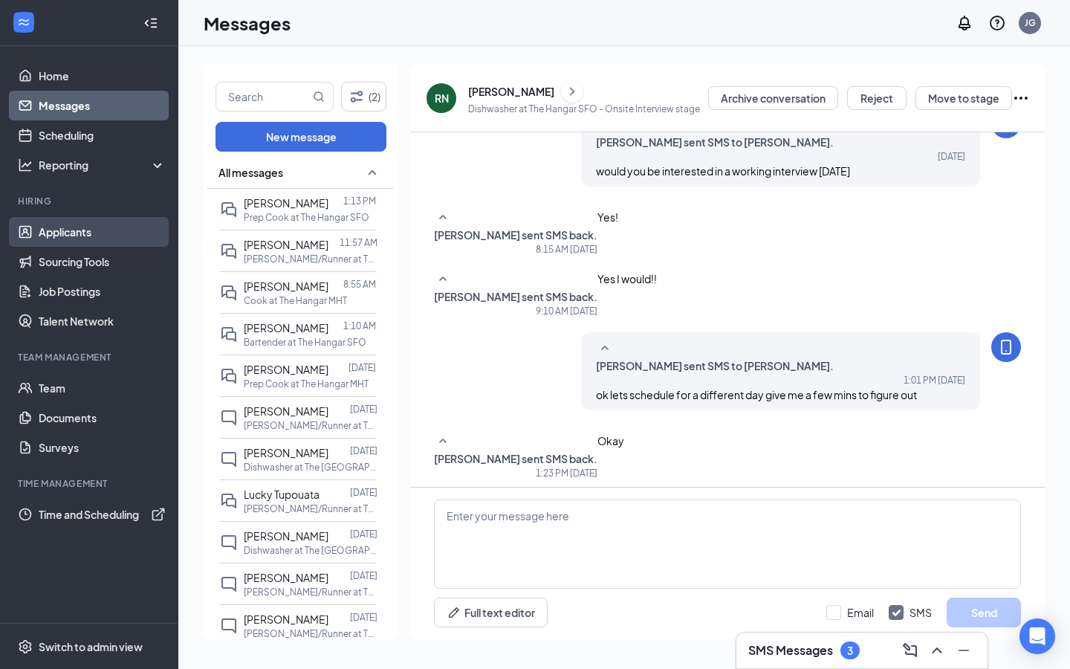
click at [80, 225] on link "Applicants" at bounding box center [102, 232] width 127 height 30
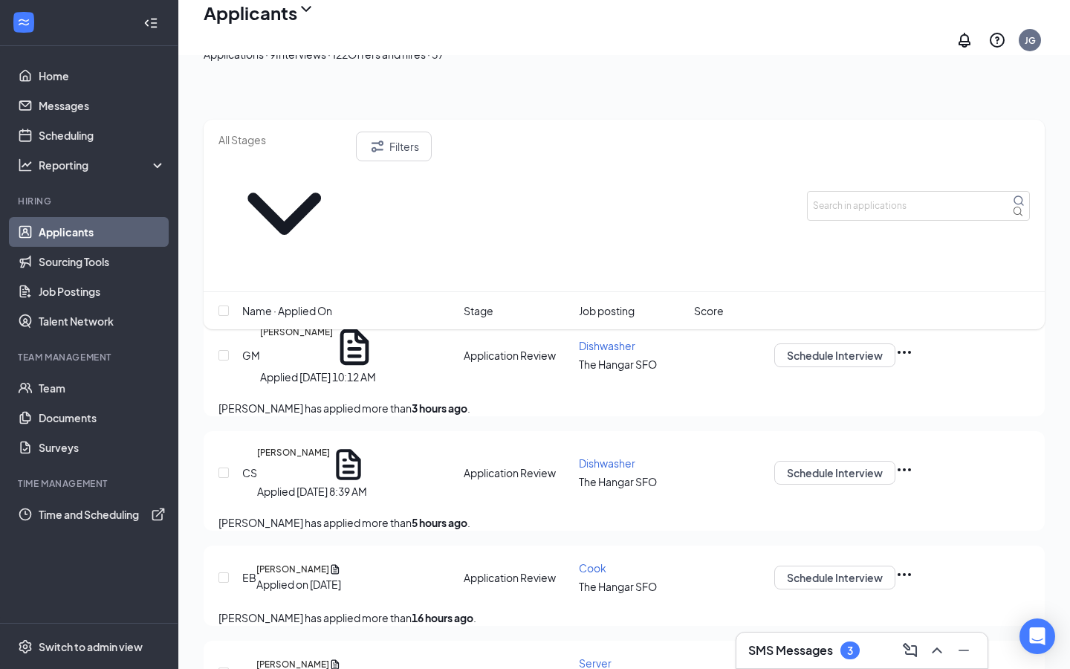
scroll to position [216, 0]
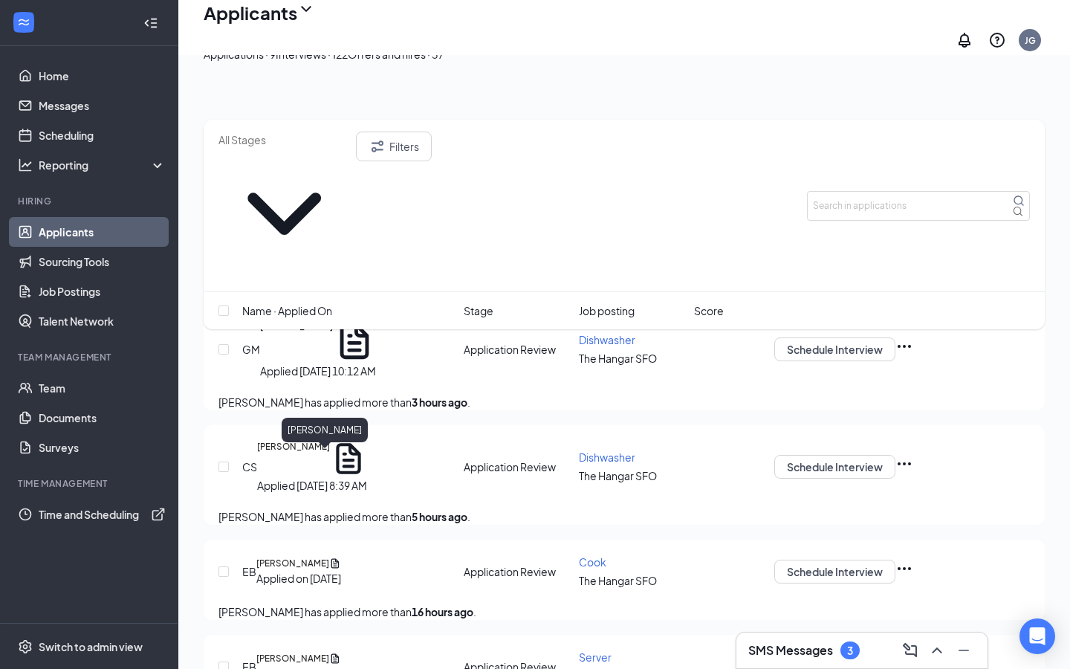
click at [329, 557] on h5 "[PERSON_NAME]" at bounding box center [292, 563] width 73 height 13
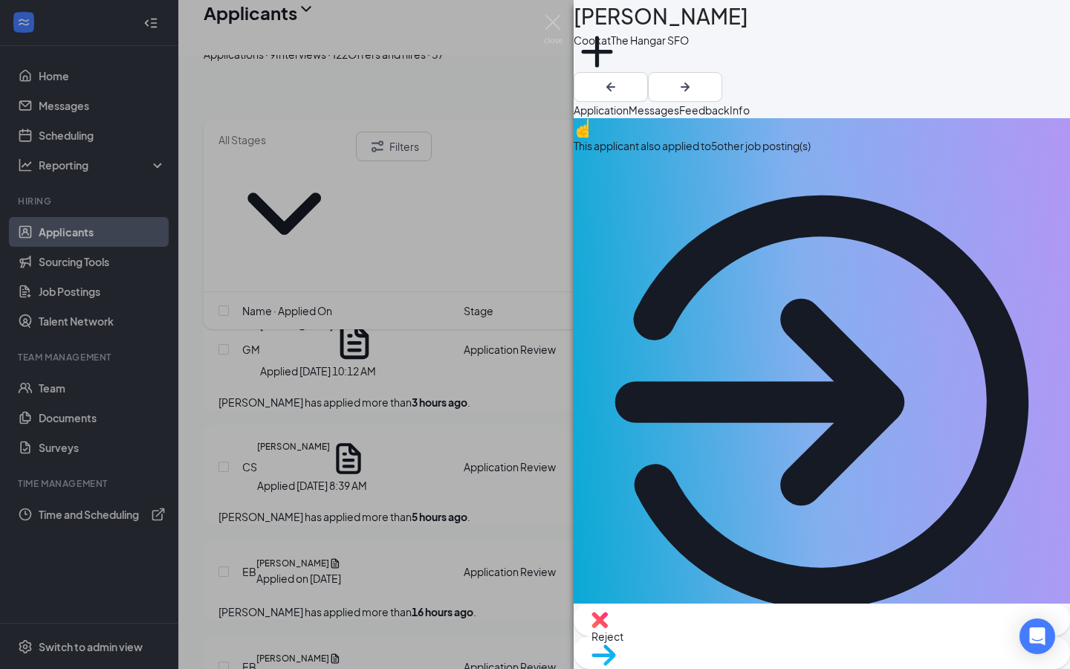
click at [649, 154] on div "This applicant also applied to 5 other job posting(s)" at bounding box center [822, 146] width 496 height 16
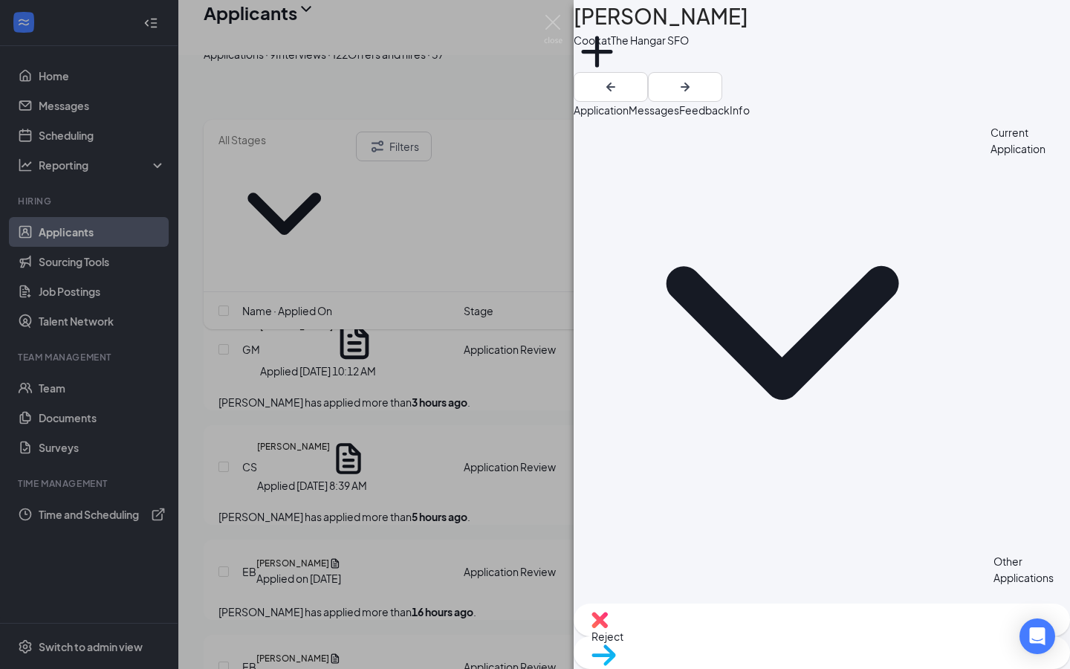
click at [679, 117] on span "Messages" at bounding box center [654, 109] width 51 height 13
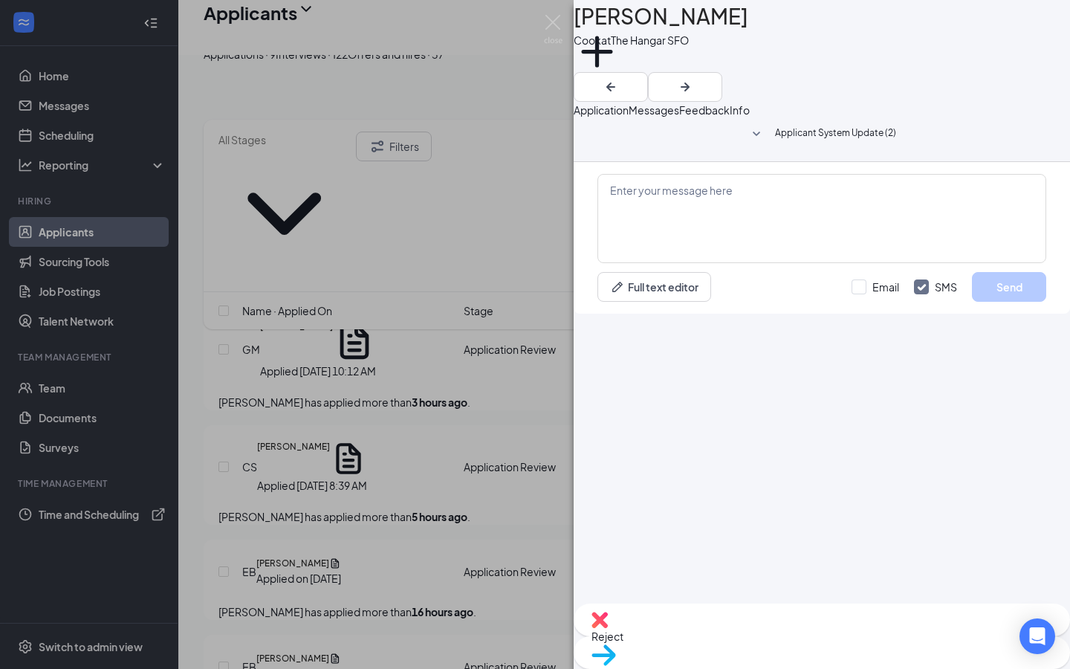
click at [433, 285] on div "EB [PERSON_NAME] at The Hangar SFO Add a tag Application Messages Feedback Info…" at bounding box center [535, 334] width 1070 height 669
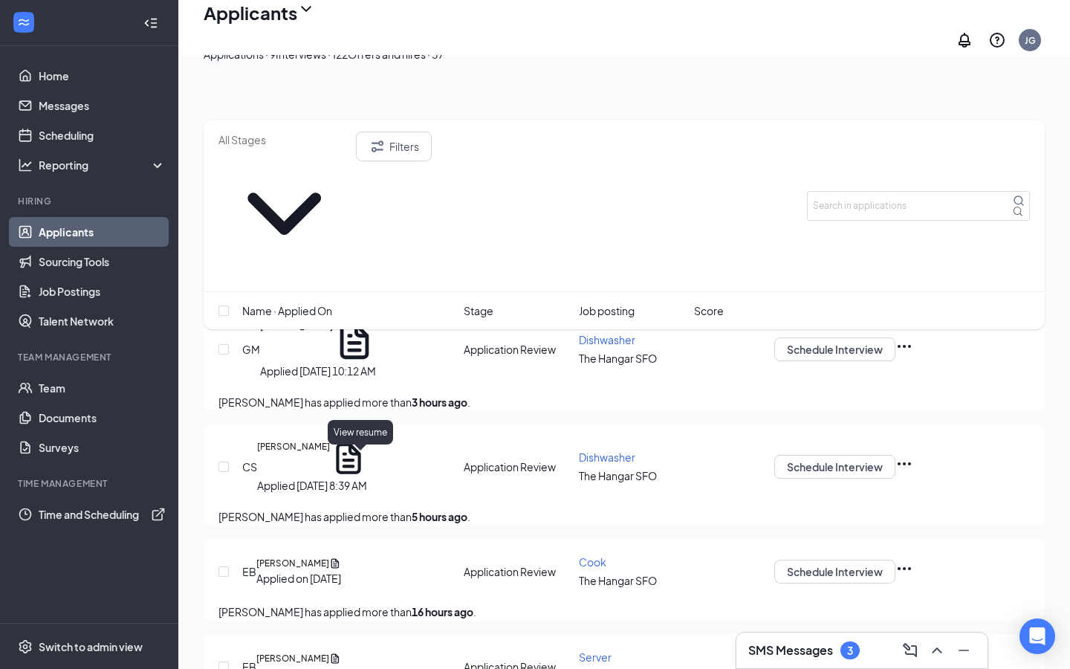
click at [340, 558] on icon "Document" at bounding box center [335, 563] width 8 height 10
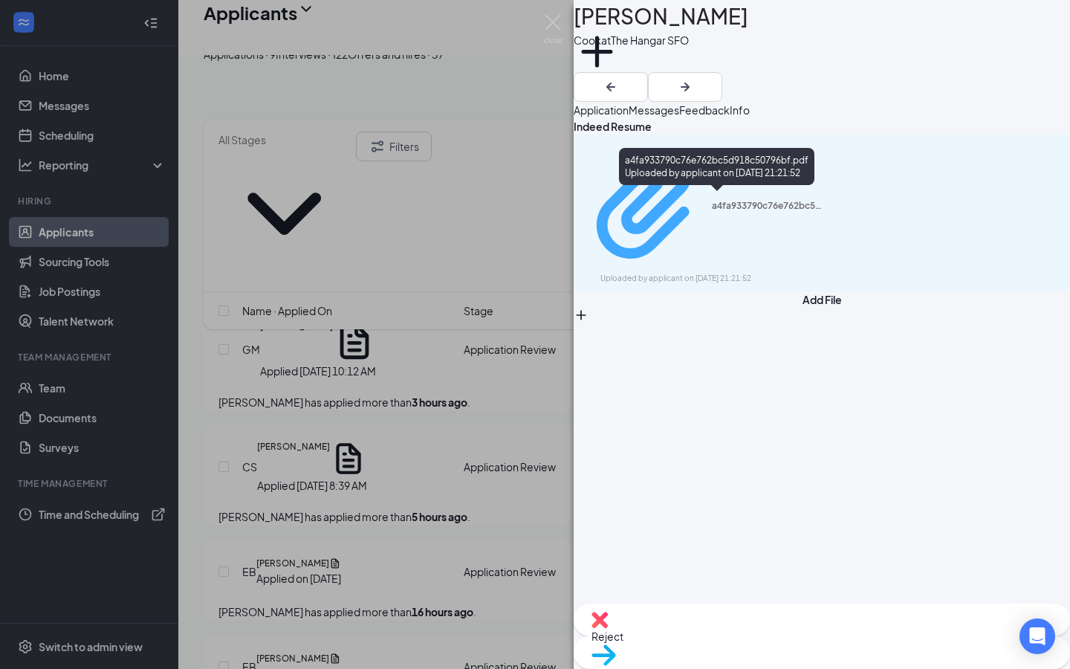
click at [713, 206] on div "a4fa933790c76e762bc5d918c50796bf.pdf Uploaded by applicant on [DATE] 21:21:52" at bounding box center [703, 212] width 241 height 143
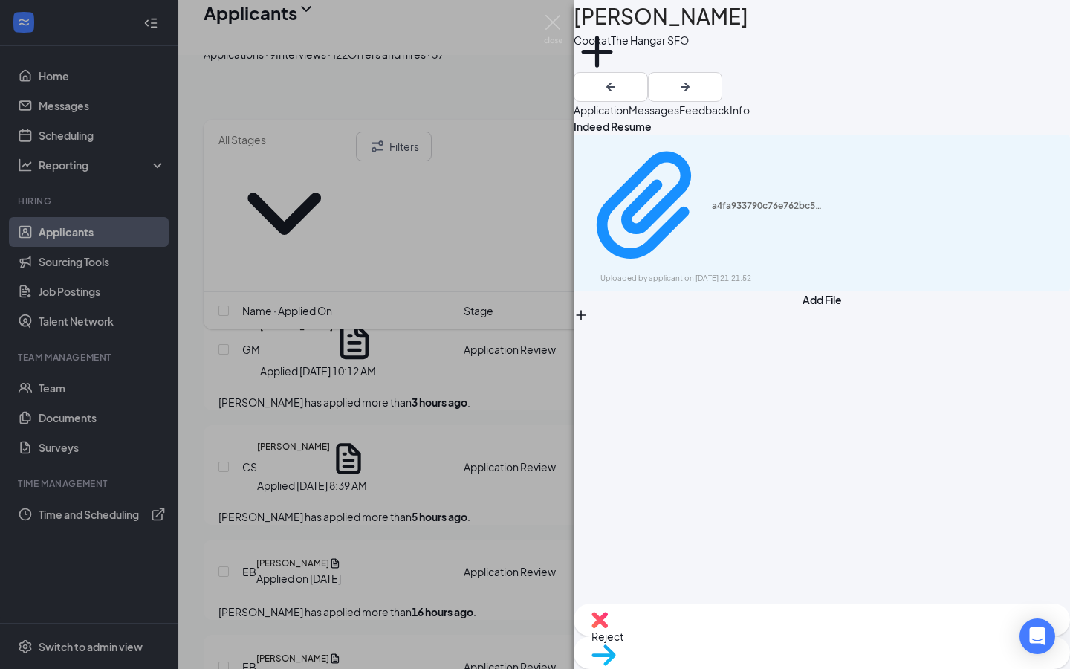
click at [454, 368] on div "EB [PERSON_NAME] at The Hangar SFO Add a tag Application Messages Feedback Info…" at bounding box center [535, 334] width 1070 height 669
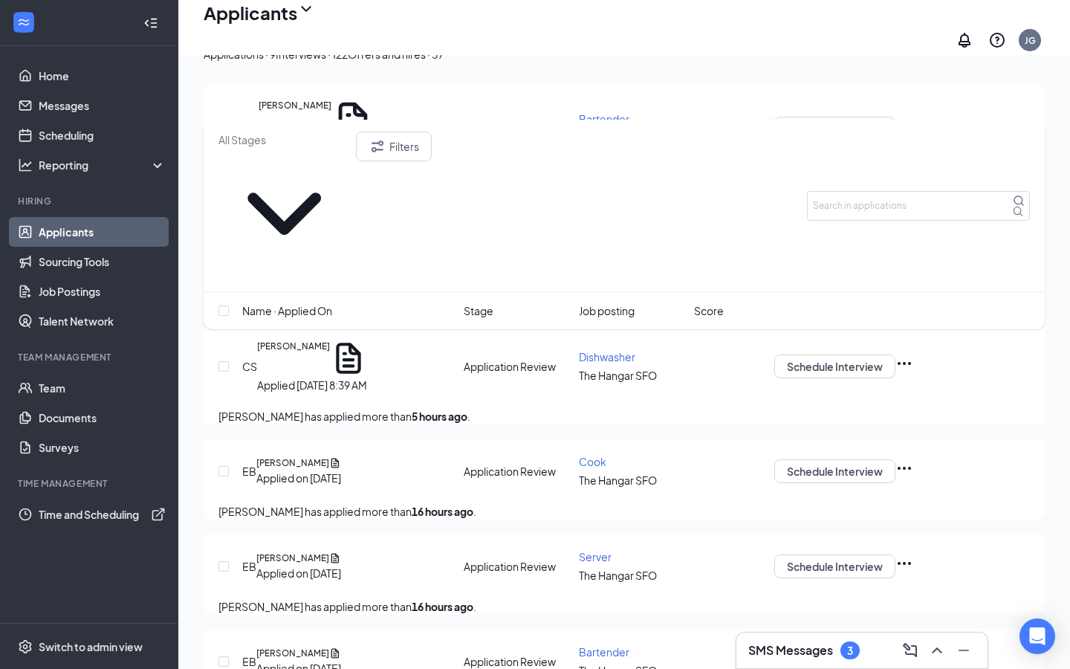
scroll to position [318, 0]
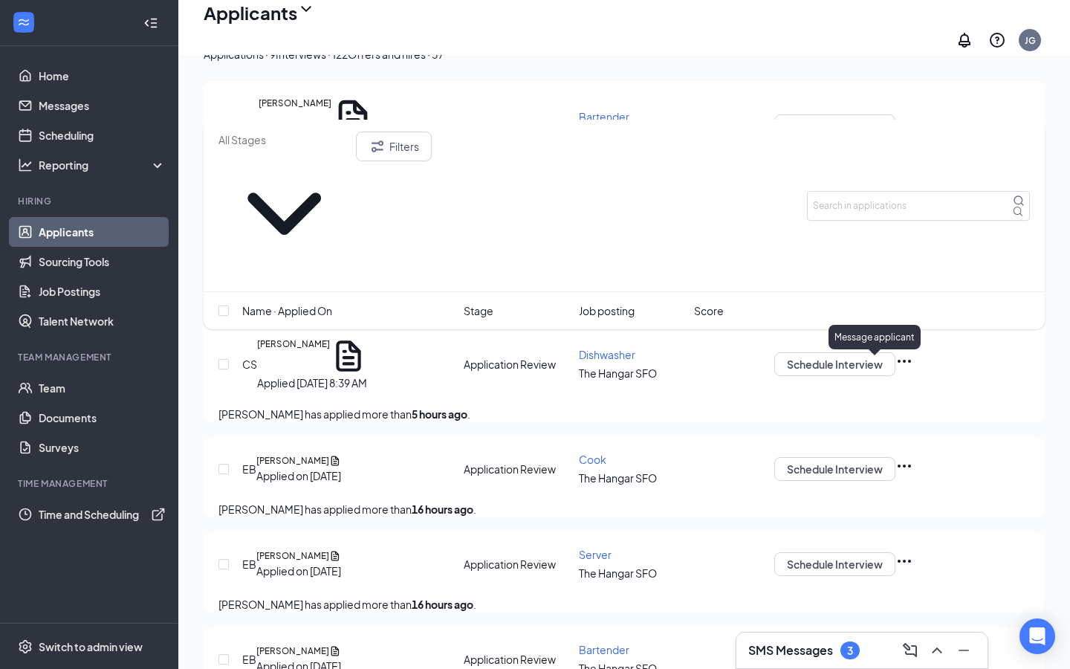
click at [774, 457] on icon "ChatInactive" at bounding box center [774, 457] width 0 height 0
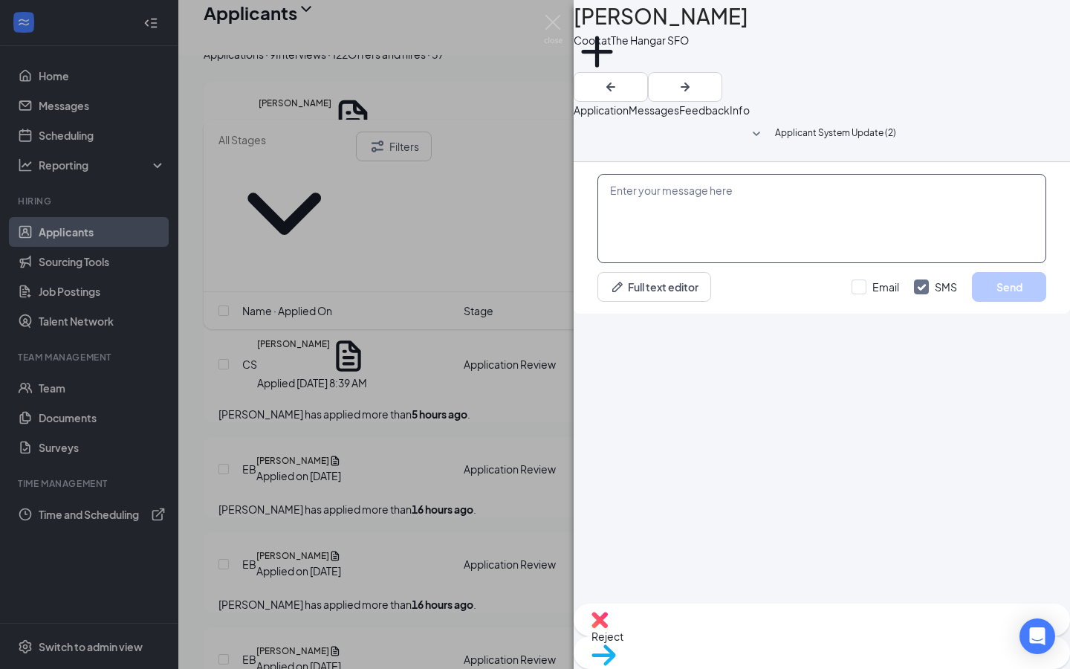
click at [730, 263] on textarea at bounding box center [822, 218] width 449 height 89
click at [60, 112] on div "EB [PERSON_NAME] at The Hangar SFO Add a tag Application Messages Feedback Info…" at bounding box center [535, 334] width 1070 height 669
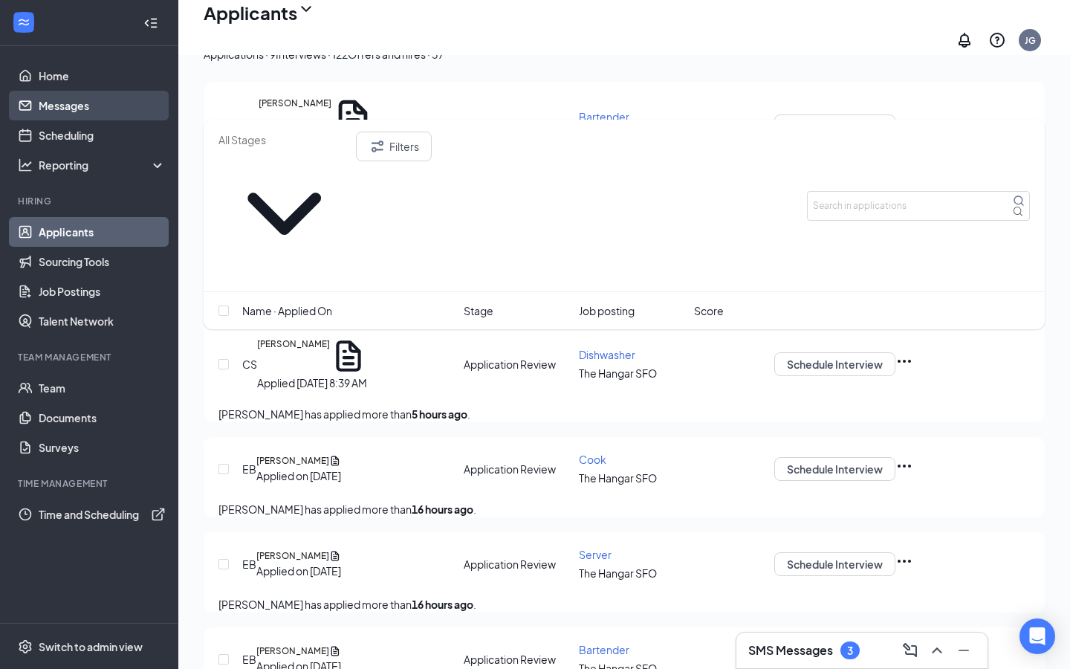
click at [62, 100] on link "Messages" at bounding box center [102, 106] width 127 height 30
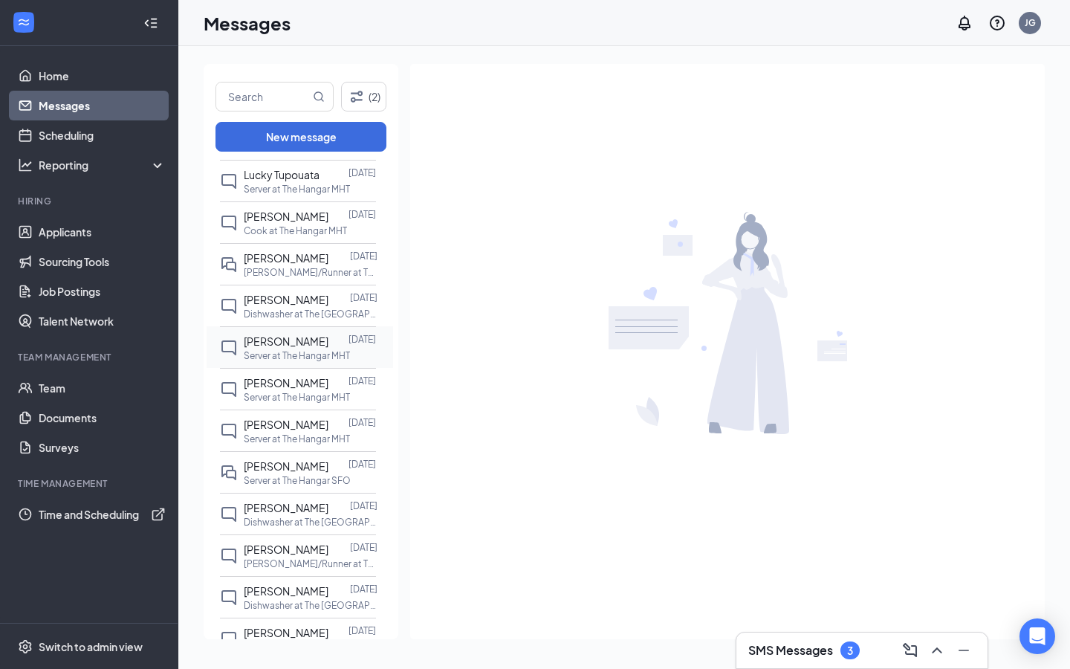
scroll to position [1121, 0]
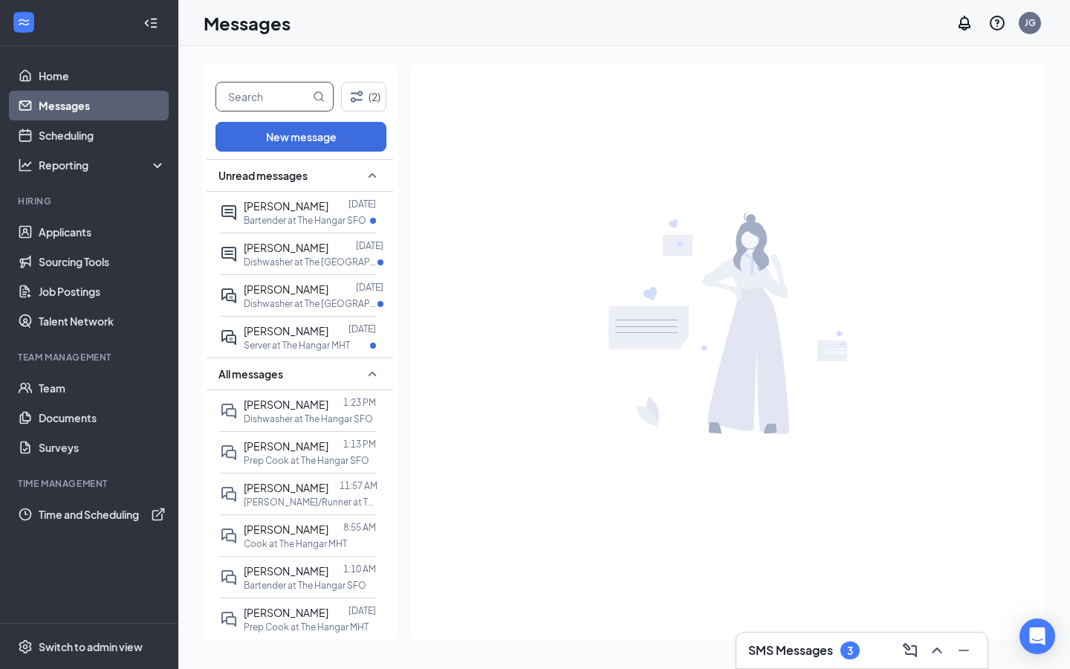
click at [253, 100] on input "text" at bounding box center [263, 97] width 94 height 28
click at [253, 100] on input "eth" at bounding box center [263, 97] width 94 height 28
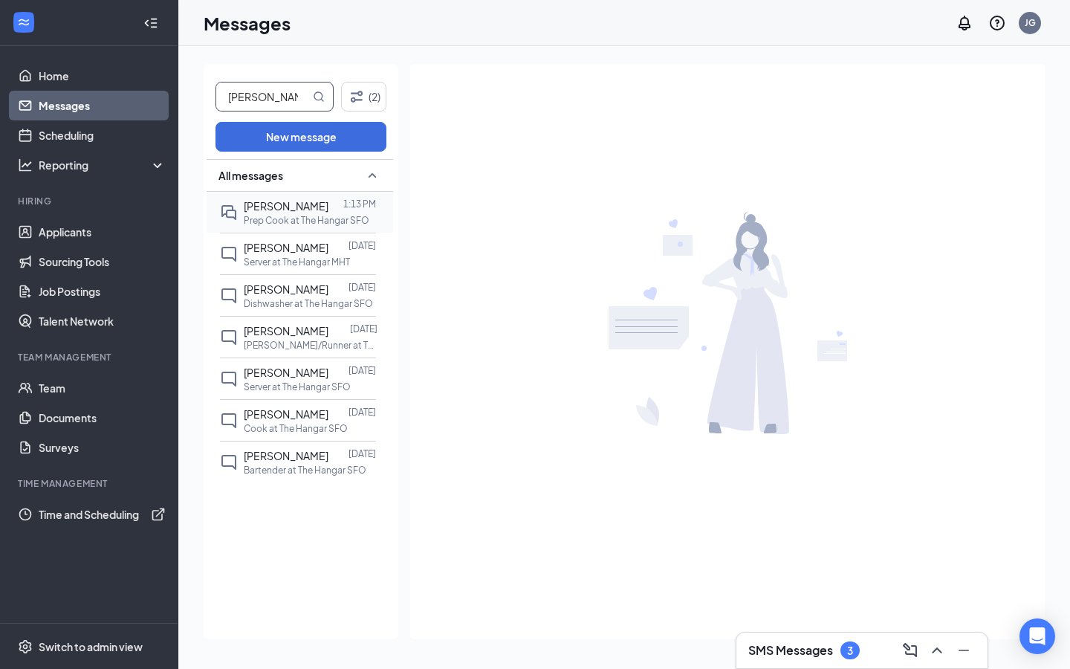
type input "[PERSON_NAME]"
click at [314, 216] on p "Prep Cook at The Hangar SFO" at bounding box center [307, 220] width 126 height 13
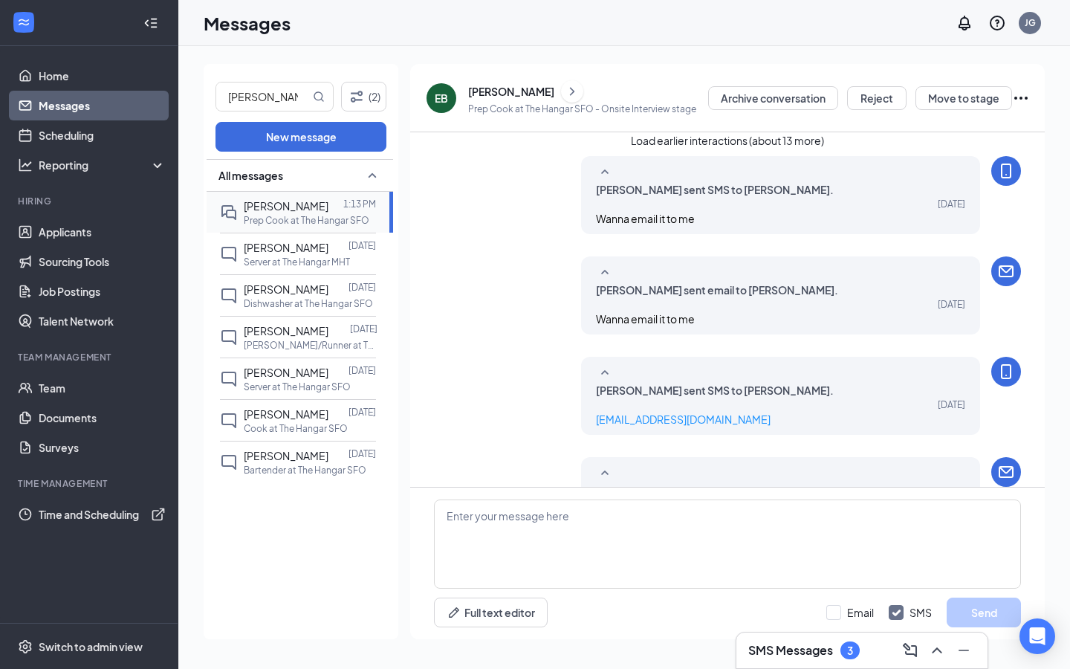
scroll to position [496, 0]
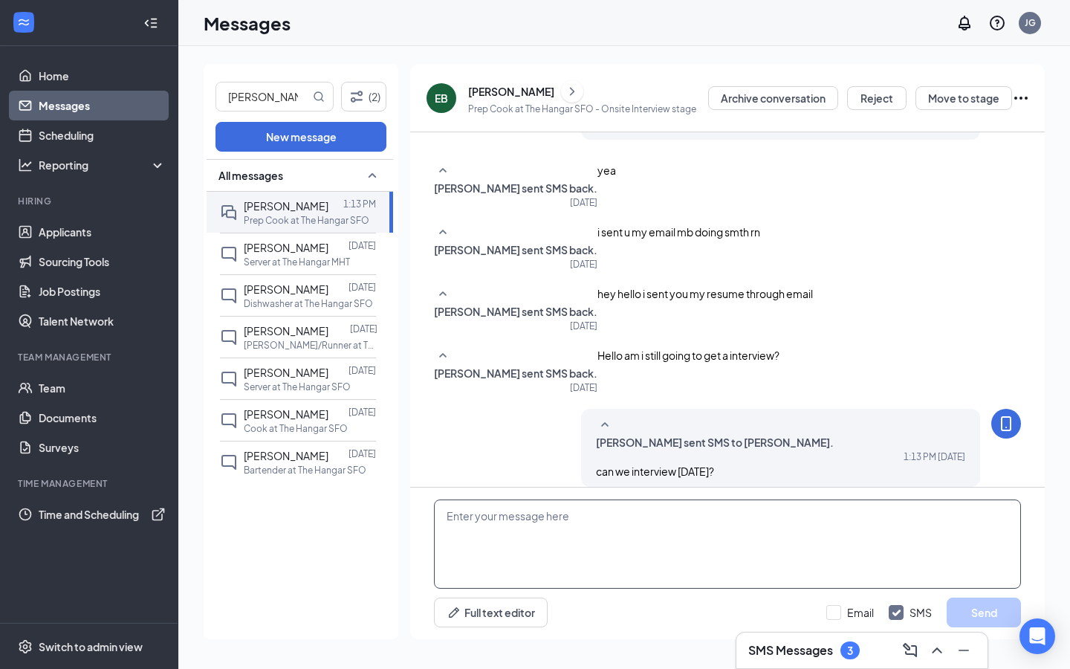
click at [601, 556] on textarea at bounding box center [727, 543] width 587 height 89
type textarea "I'm looking at your resume and see 0 kitchen experience"
click at [971, 612] on button "Send" at bounding box center [984, 613] width 74 height 30
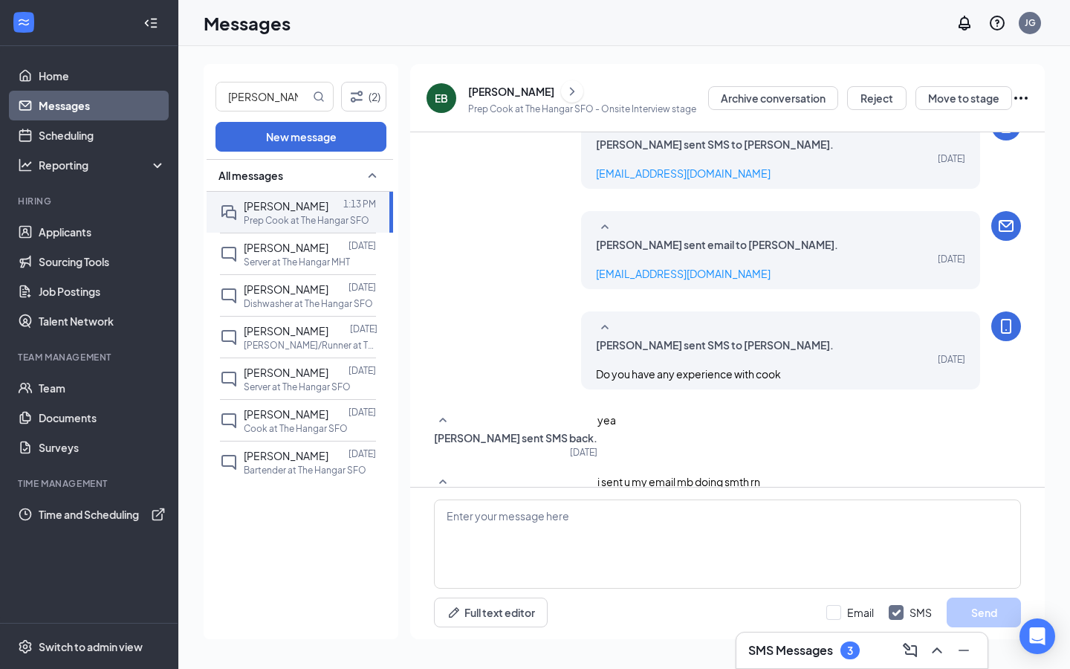
scroll to position [245, 0]
click at [57, 287] on link "Job Postings" at bounding box center [102, 291] width 127 height 30
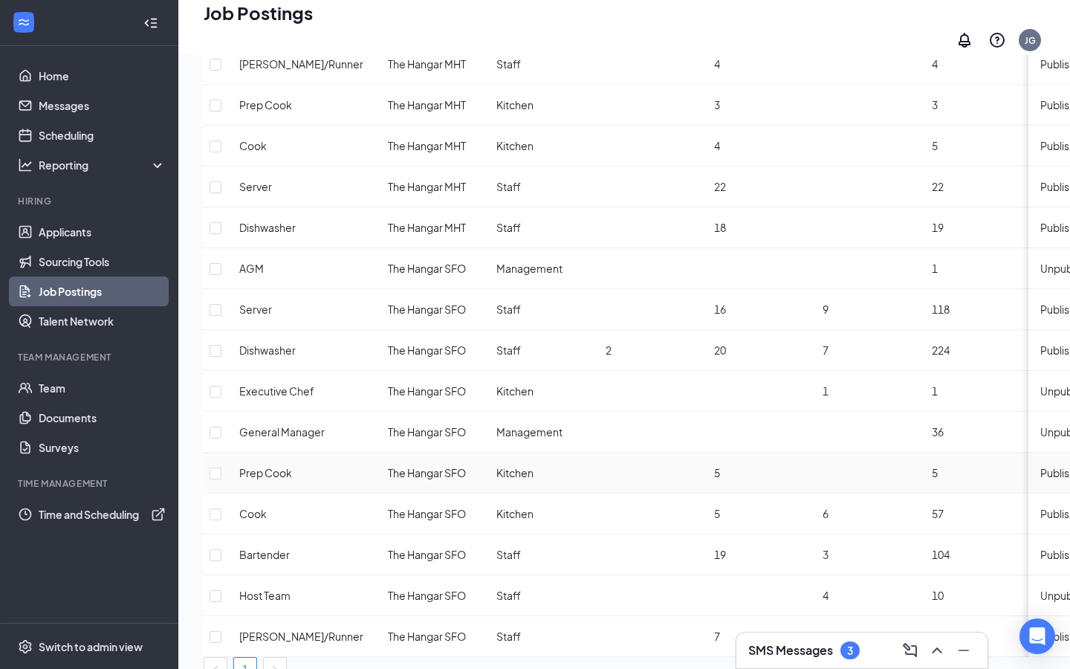
scroll to position [202, 0]
click at [279, 494] on td "Cook" at bounding box center [301, 514] width 149 height 41
click at [456, 508] on span "The Hangar SFO" at bounding box center [427, 514] width 78 height 13
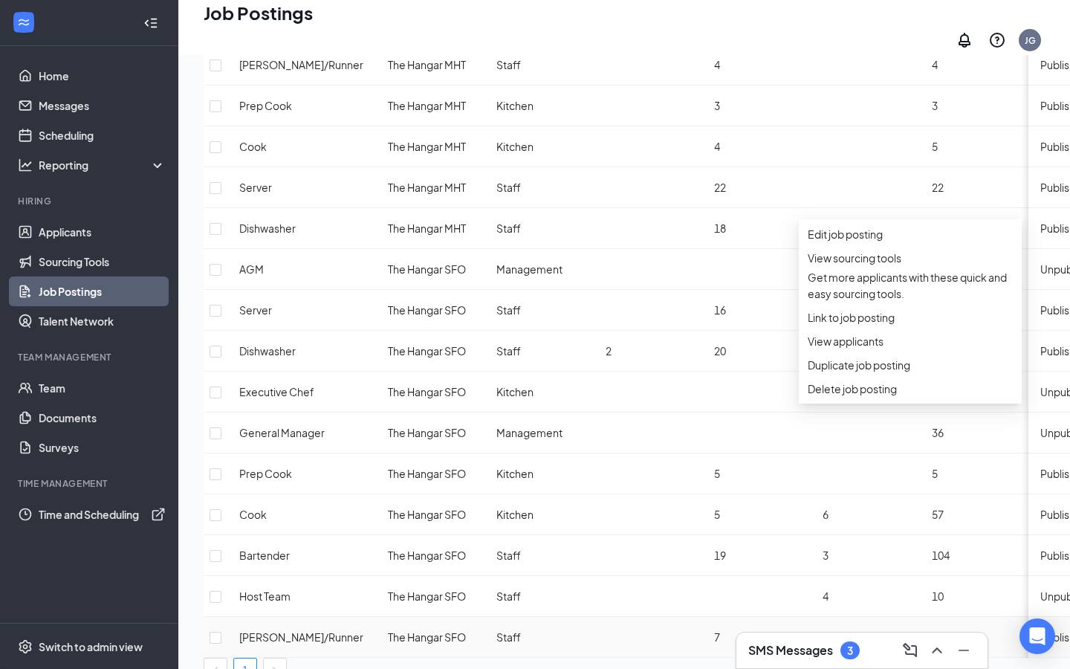
click at [540, 617] on td "Staff" at bounding box center [539, 637] width 109 height 41
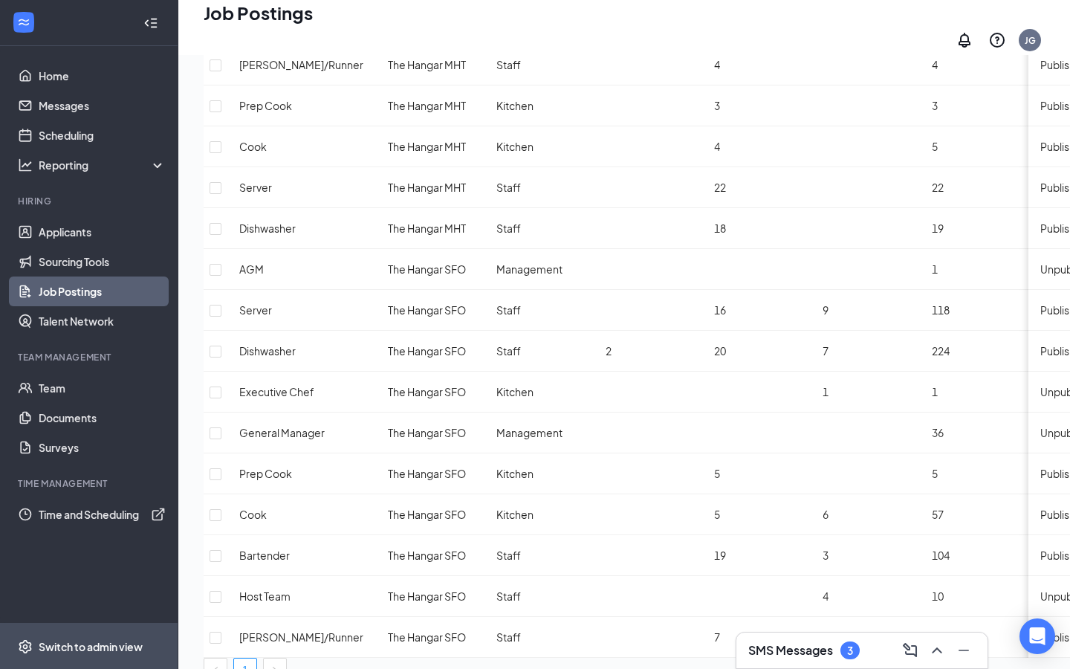
click at [88, 656] on span "Switch to admin view" at bounding box center [102, 646] width 127 height 45
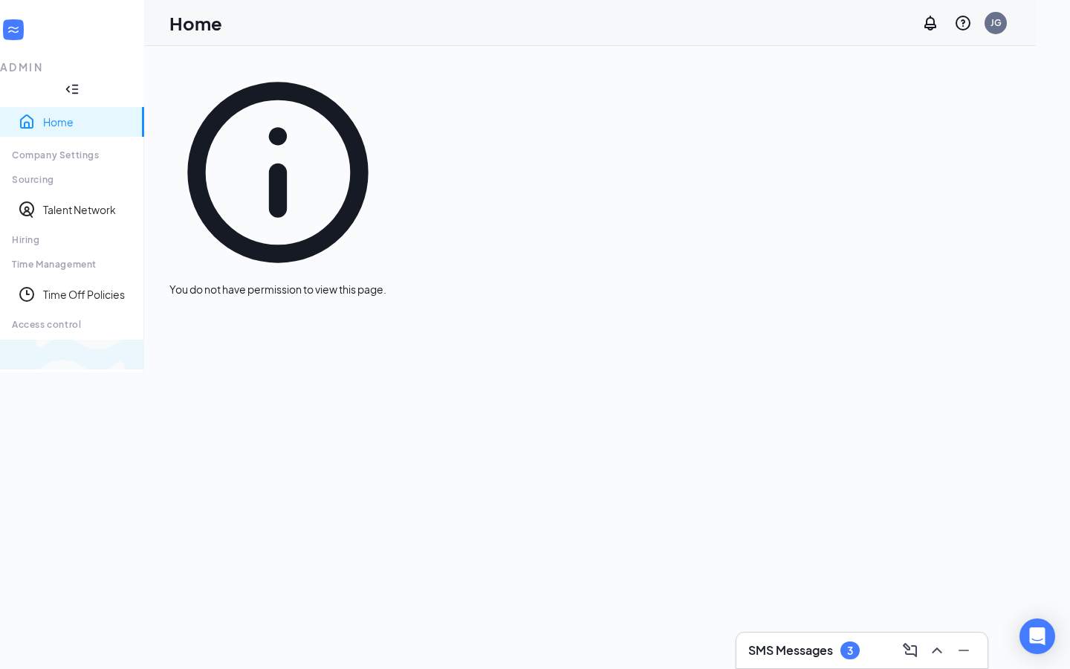
click at [248, 362] on div "Switch to team view" at bounding box center [248, 354] width 0 height 15
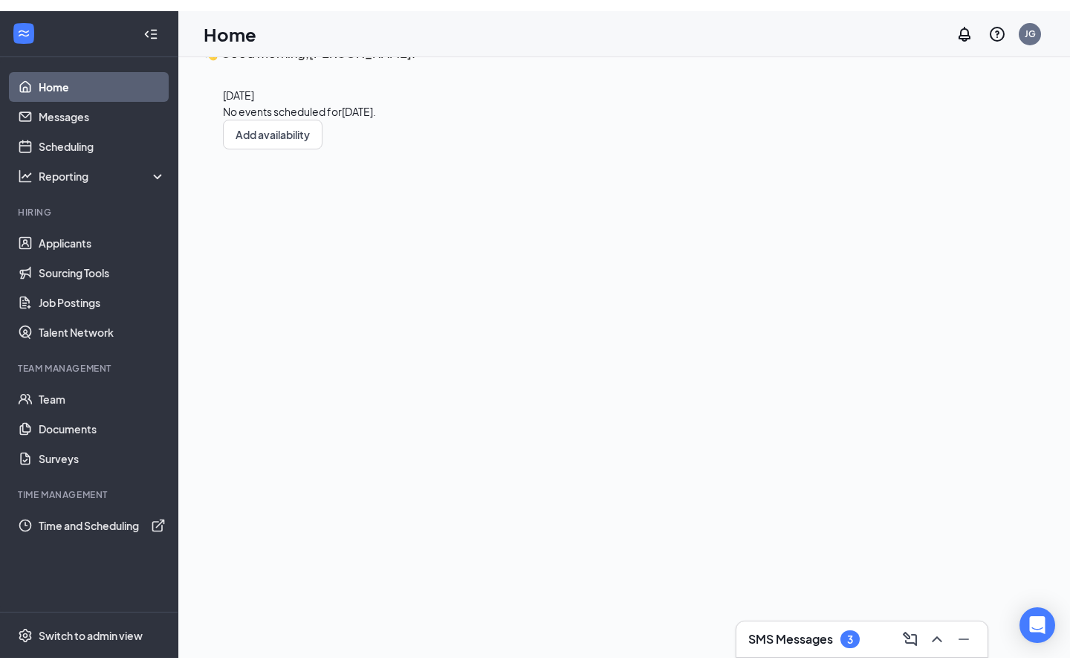
scroll to position [31, 0]
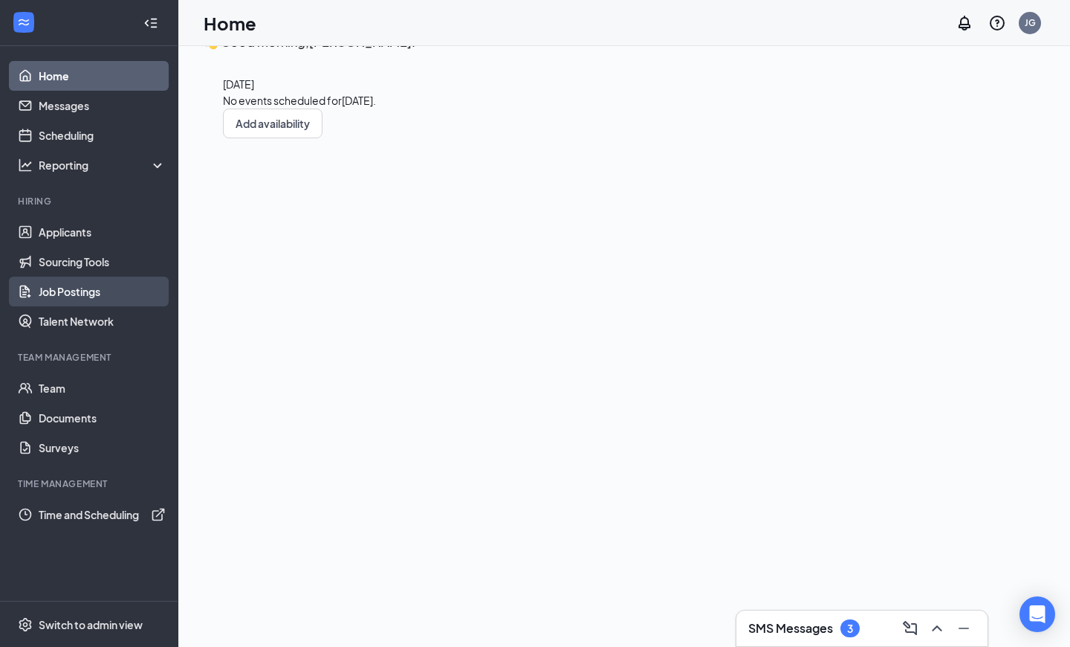
click at [39, 285] on link "Job Postings" at bounding box center [102, 291] width 127 height 30
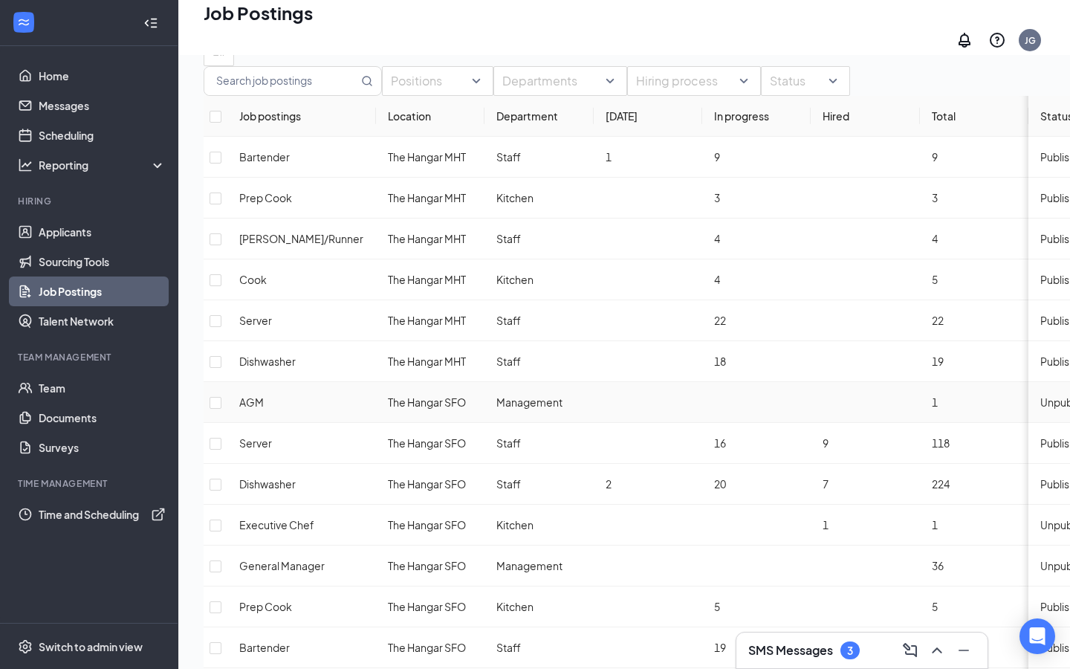
scroll to position [70, 0]
click at [314, 94] on input "text" at bounding box center [281, 80] width 154 height 28
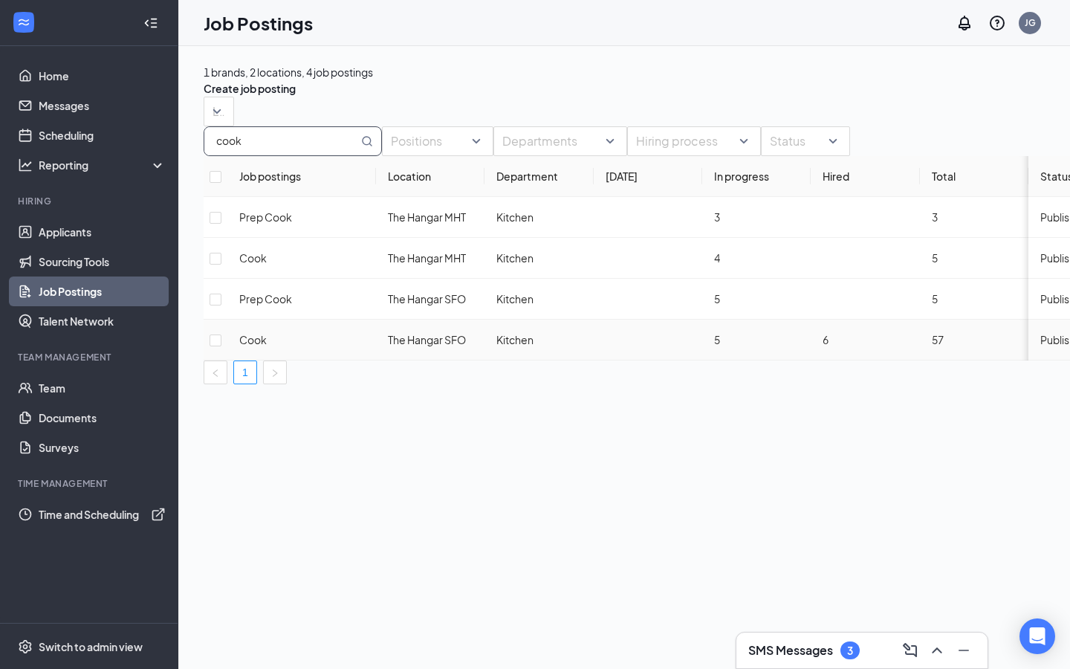
type input "cook"
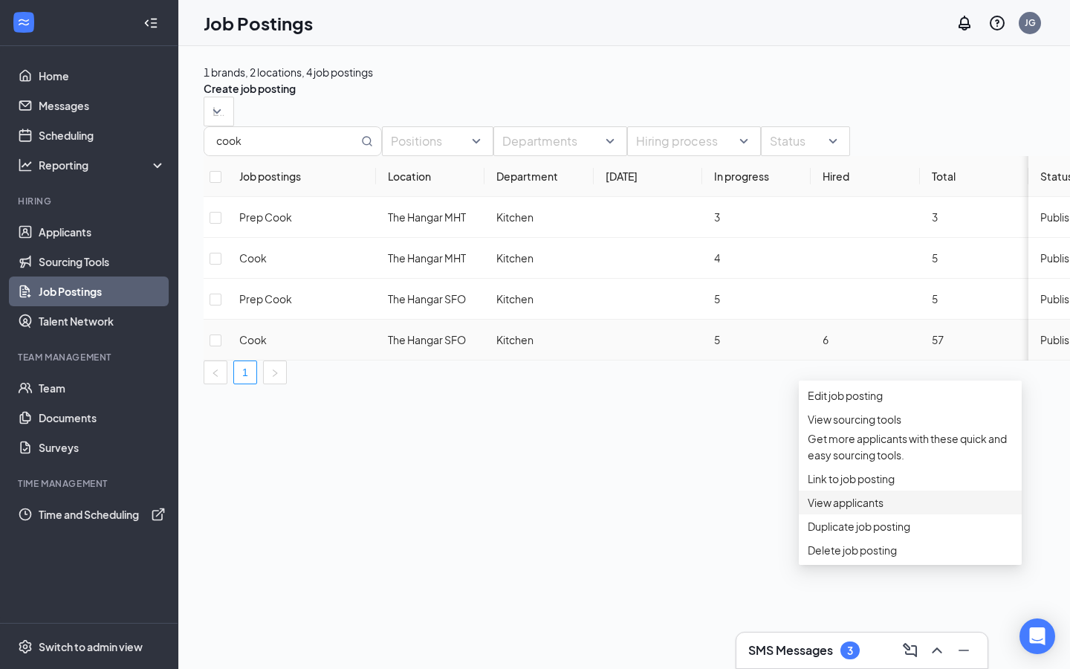
click at [840, 509] on span "View applicants" at bounding box center [846, 502] width 76 height 13
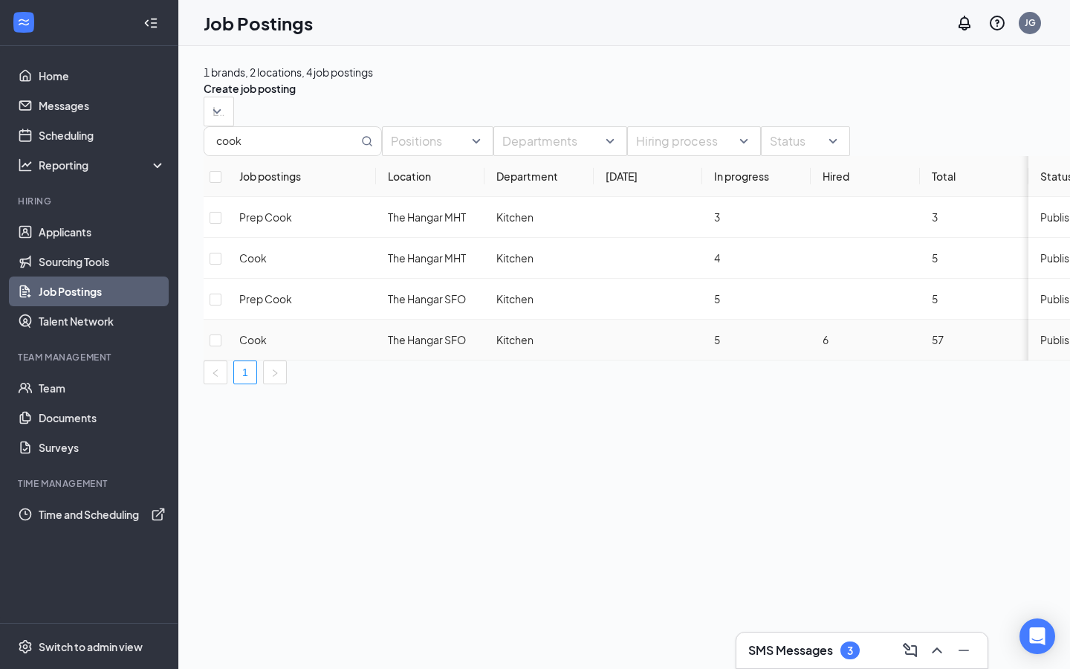
click at [801, 360] on td "5" at bounding box center [756, 340] width 109 height 41
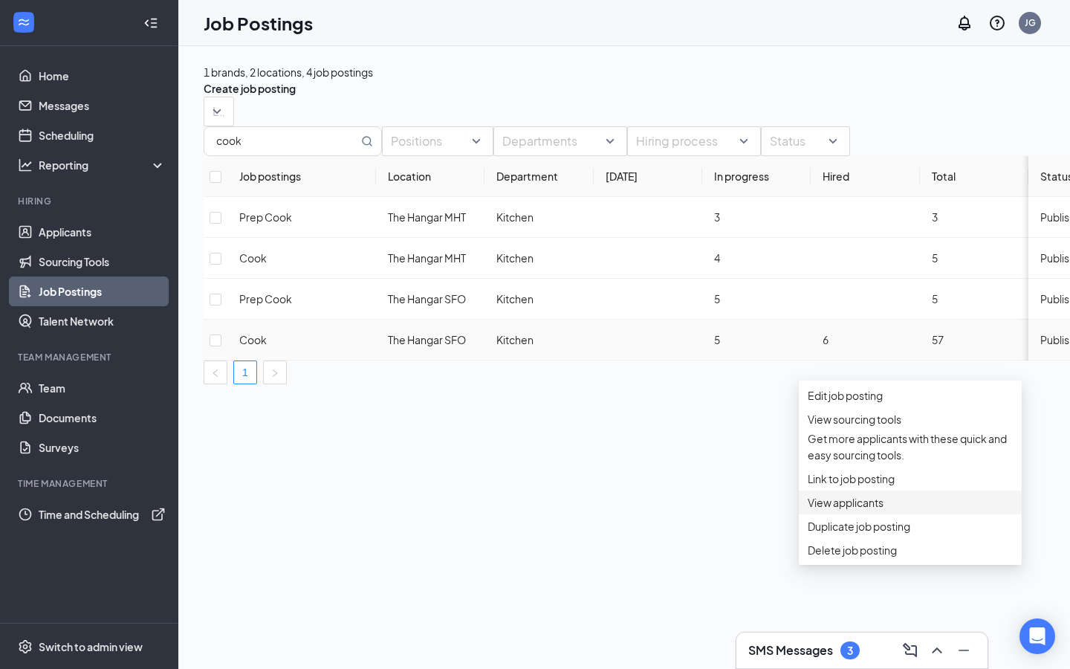
click at [843, 509] on span "View applicants" at bounding box center [846, 502] width 76 height 13
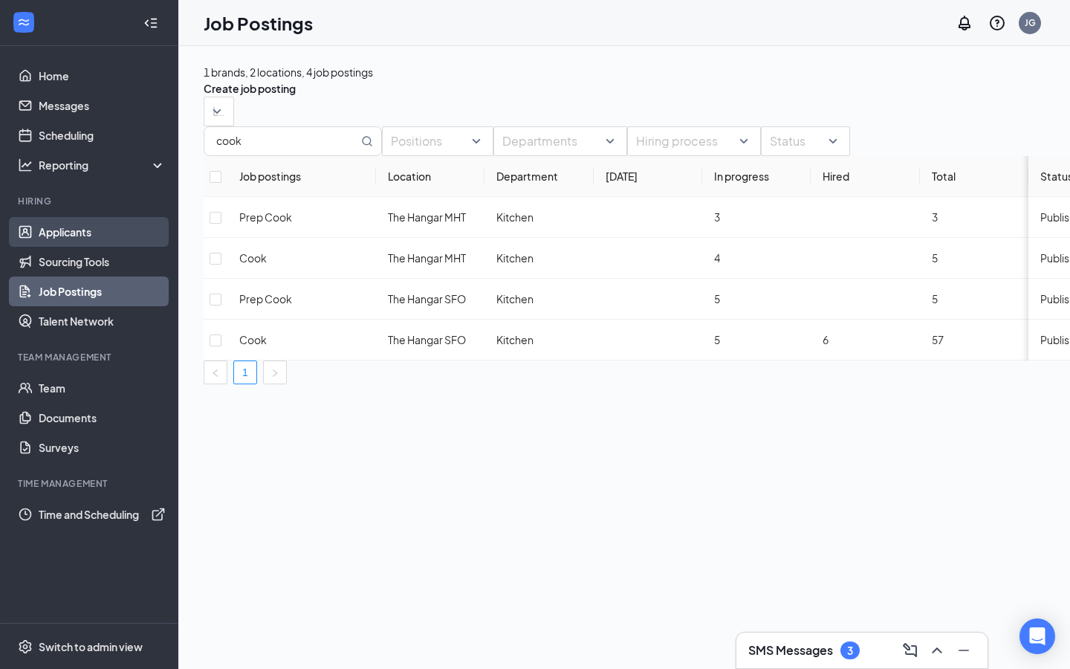
click at [74, 239] on link "Applicants" at bounding box center [102, 232] width 127 height 30
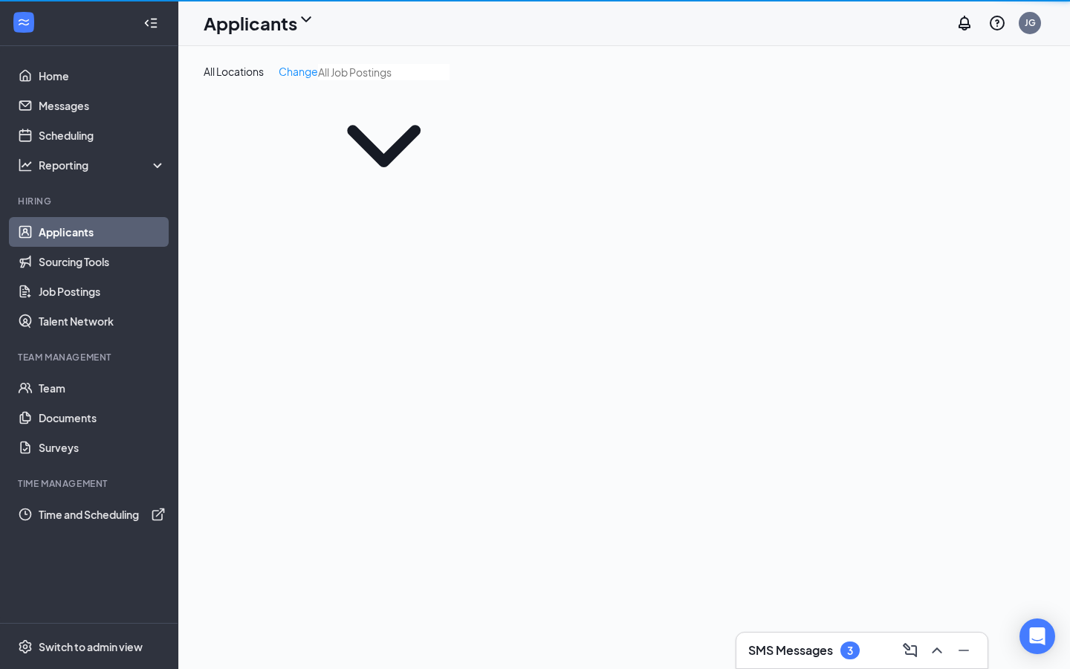
click at [66, 229] on link "Applicants" at bounding box center [102, 232] width 127 height 30
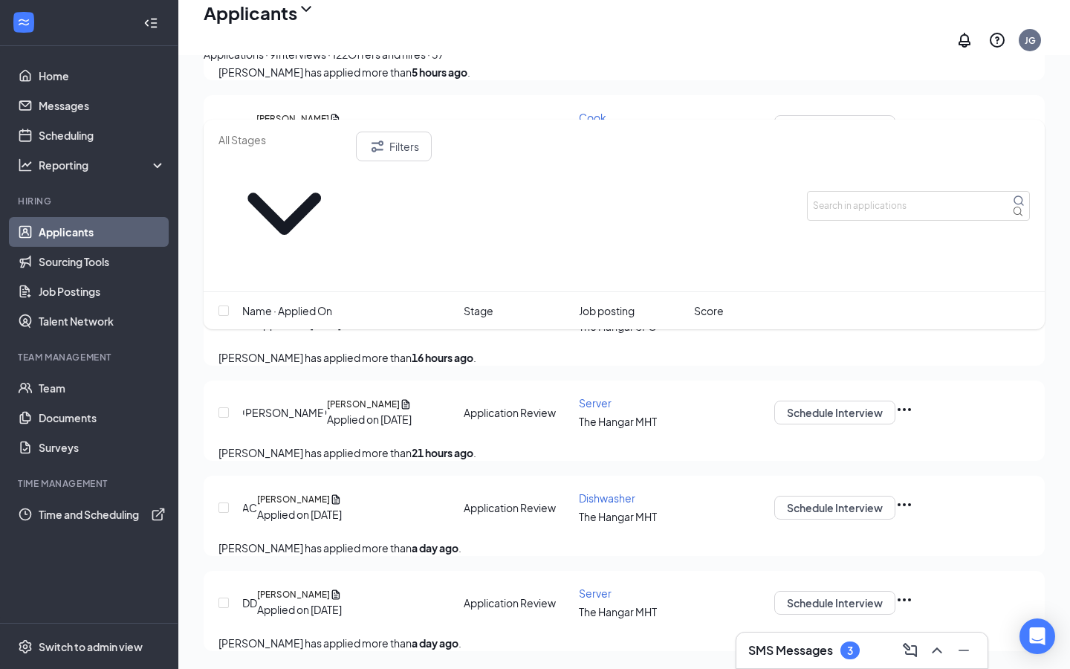
scroll to position [680, 0]
click at [348, 62] on div "Interviews · 122" at bounding box center [312, 54] width 72 height 16
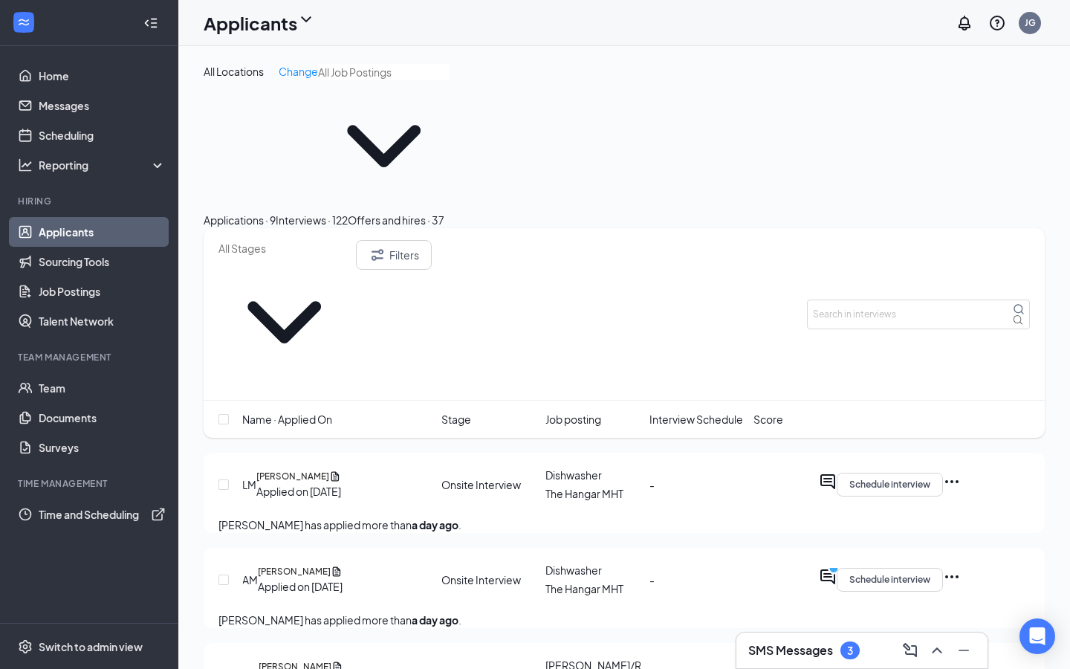
click at [323, 80] on input "text" at bounding box center [384, 72] width 132 height 16
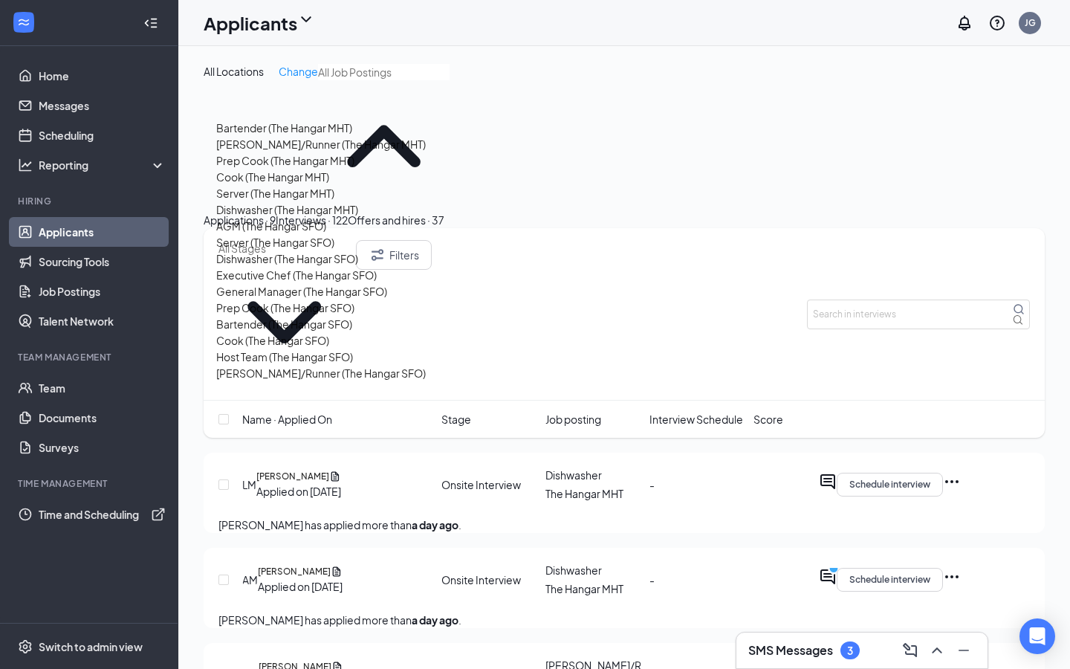
scroll to position [324, 0]
click at [269, 332] on div "Cook (The Hangar SFO)" at bounding box center [272, 340] width 113 height 16
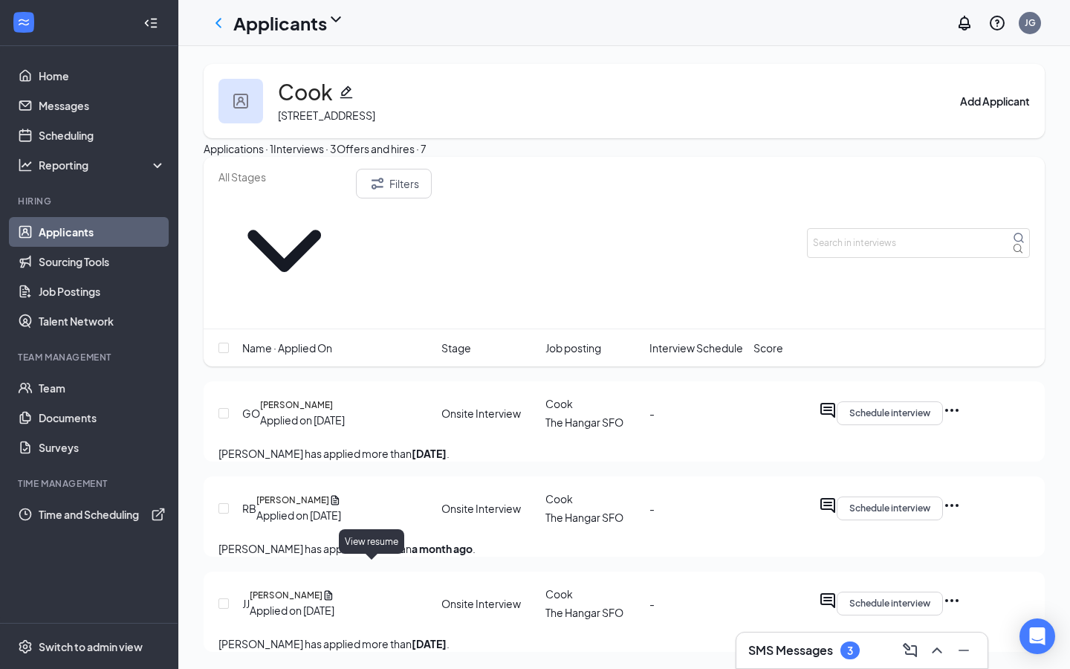
click at [333, 590] on icon "Document" at bounding box center [329, 595] width 8 height 10
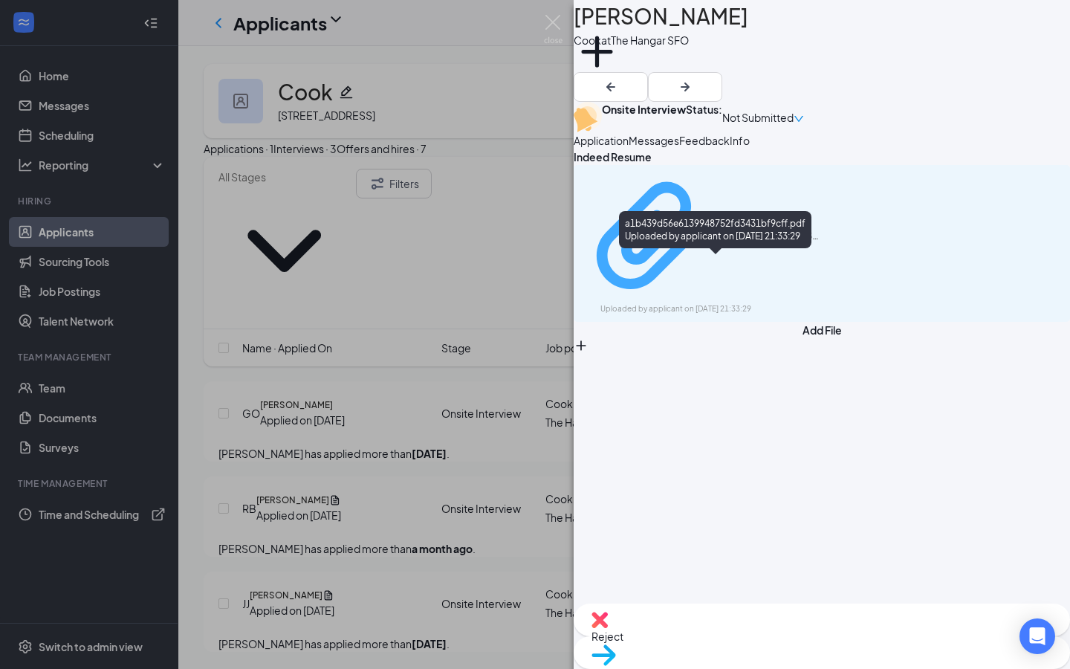
click at [712, 242] on div "a1b439d56e6139948752fd3431bf9cff.pdf" at bounding box center [767, 236] width 111 height 12
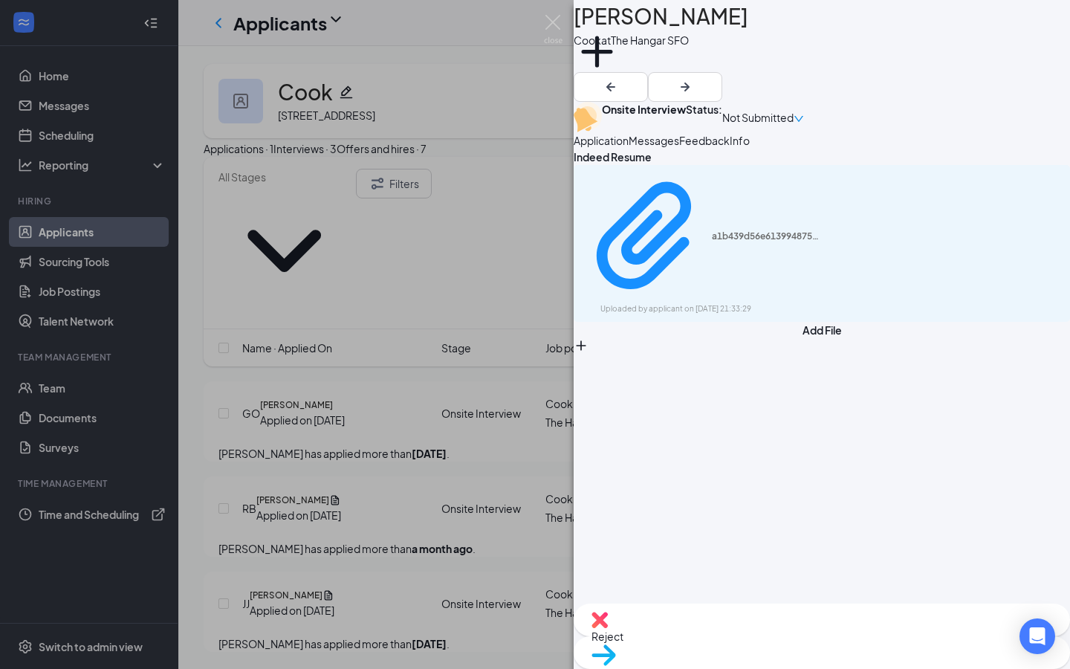
click at [447, 378] on div "[PERSON_NAME] [PERSON_NAME] at The Hangar SFO Add a tag Onsite Interview Status…" at bounding box center [535, 334] width 1070 height 669
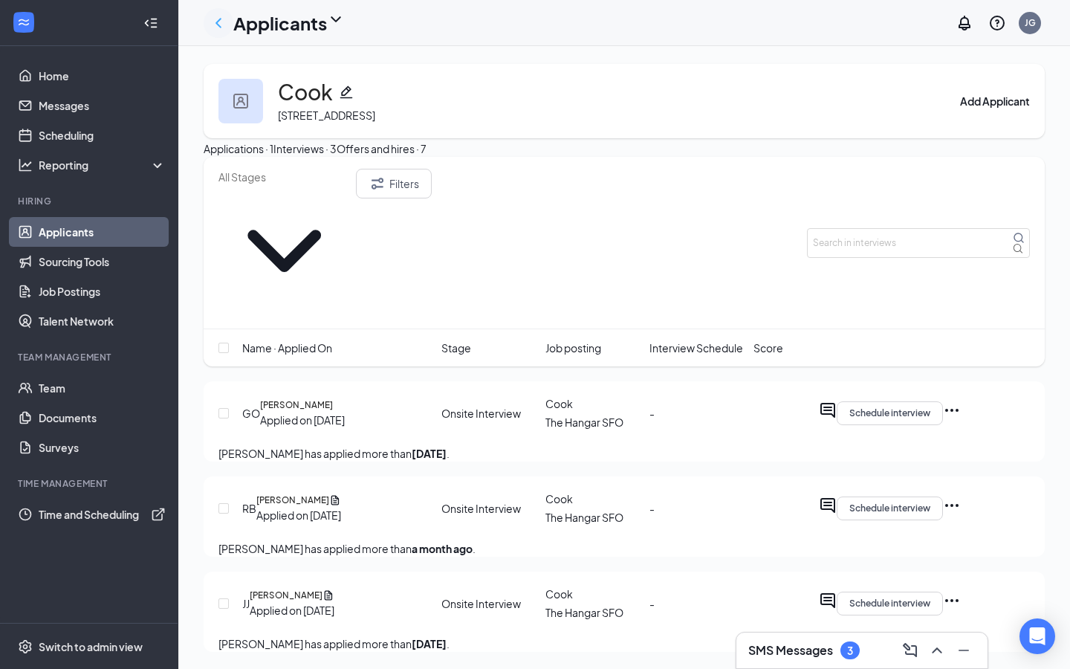
click at [219, 23] on icon "ChevronLeft" at bounding box center [219, 23] width 18 height 18
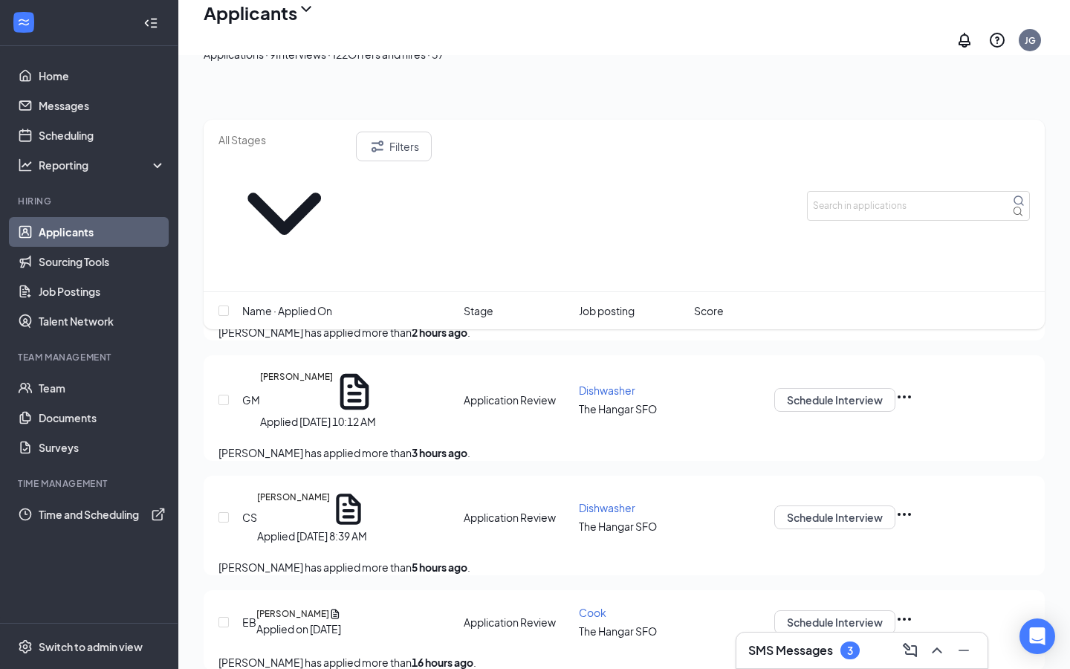
scroll to position [158, 0]
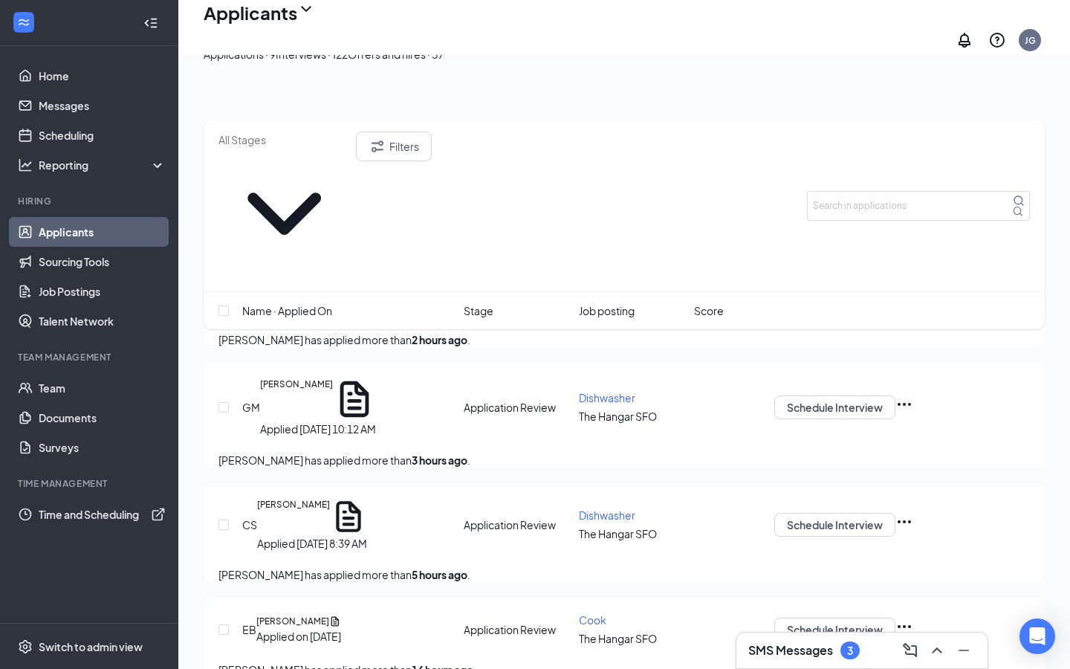
click at [292, 148] on input "text" at bounding box center [285, 140] width 132 height 16
click at [320, 62] on div "Applications · 9 Interviews · 122 Offers and hires · 37" at bounding box center [624, 54] width 841 height 16
click at [348, 62] on button "Interviews · 122" at bounding box center [312, 54] width 72 height 16
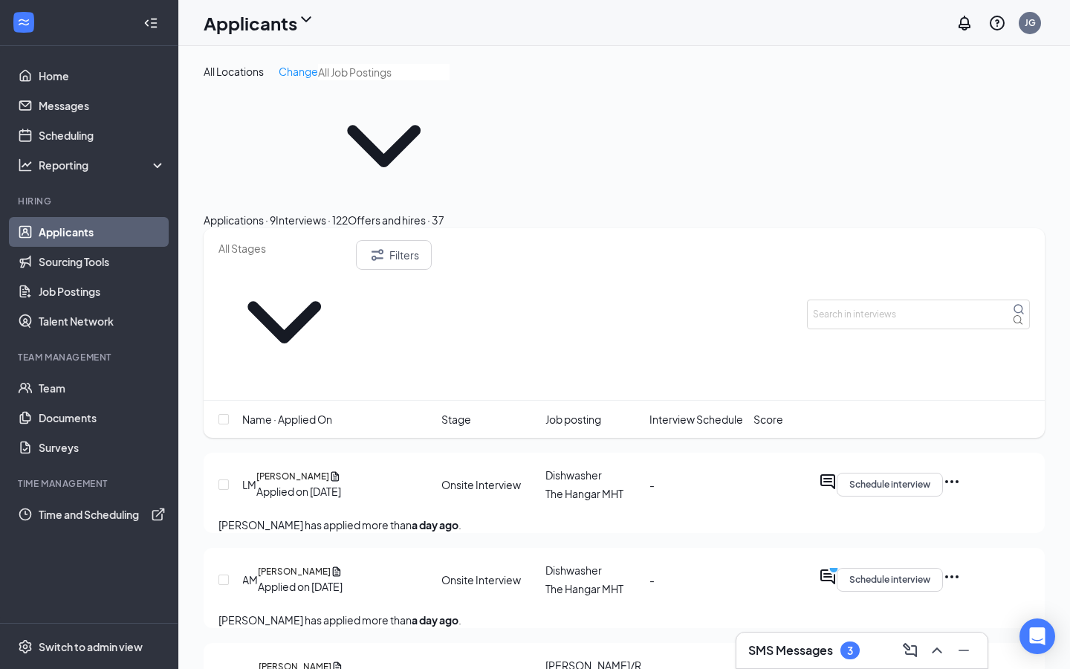
click at [283, 31] on h1 "Applicants" at bounding box center [251, 22] width 94 height 25
click at [291, 411] on span "Name · Applied On" at bounding box center [287, 419] width 90 height 16
click at [318, 118] on span at bounding box center [384, 138] width 132 height 146
click at [337, 80] on input "text" at bounding box center [384, 72] width 132 height 16
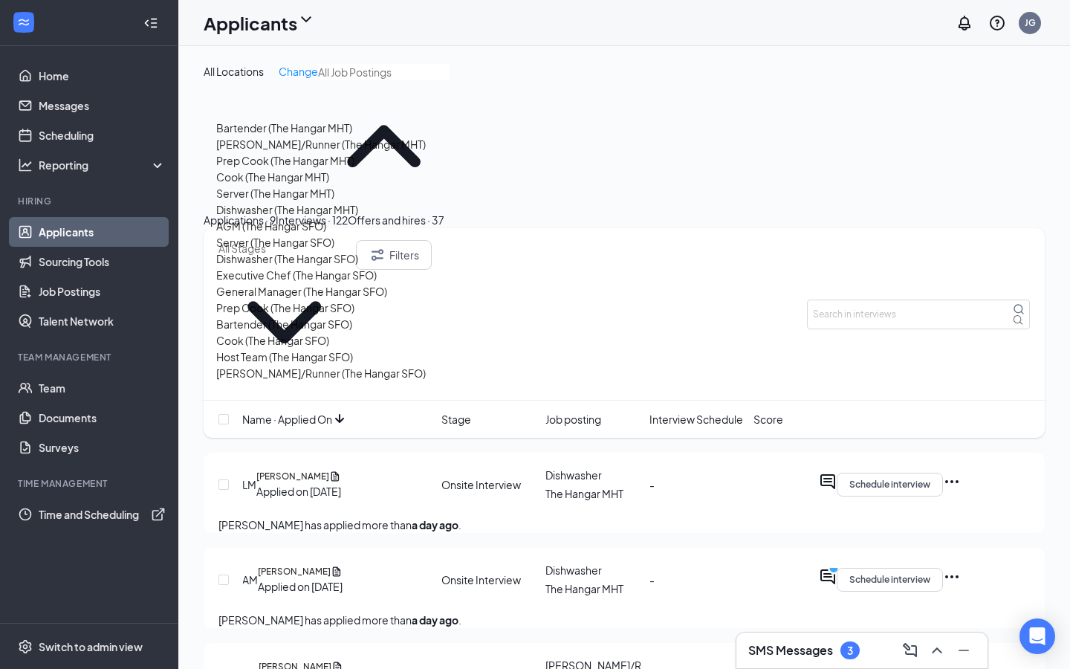
click at [303, 185] on div "Cook (The Hangar MHT)" at bounding box center [272, 177] width 113 height 16
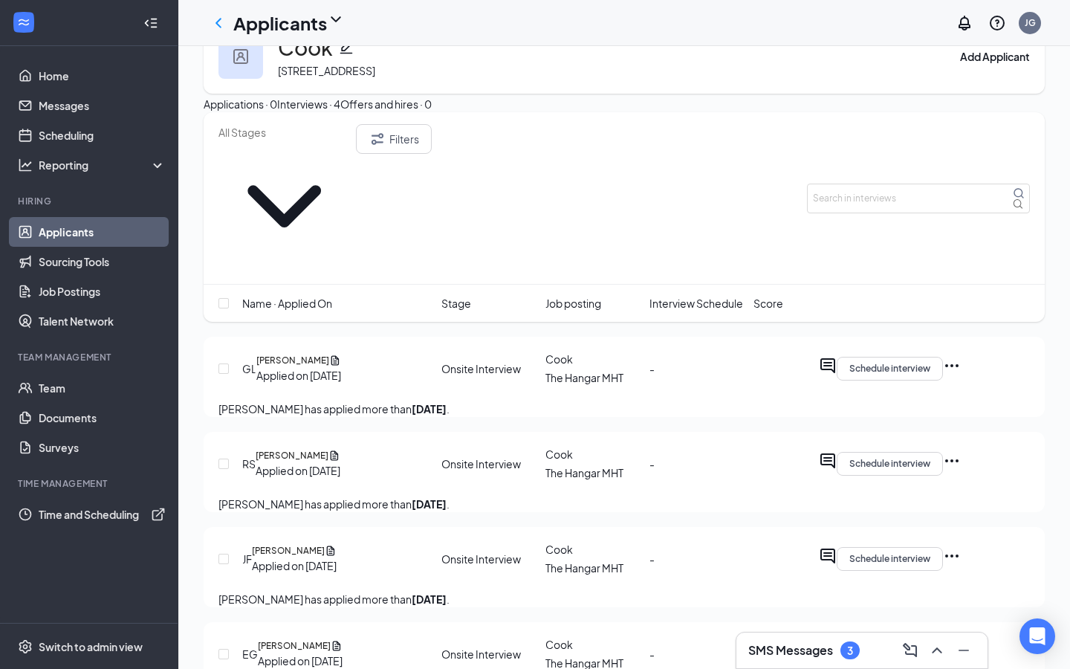
scroll to position [49, 0]
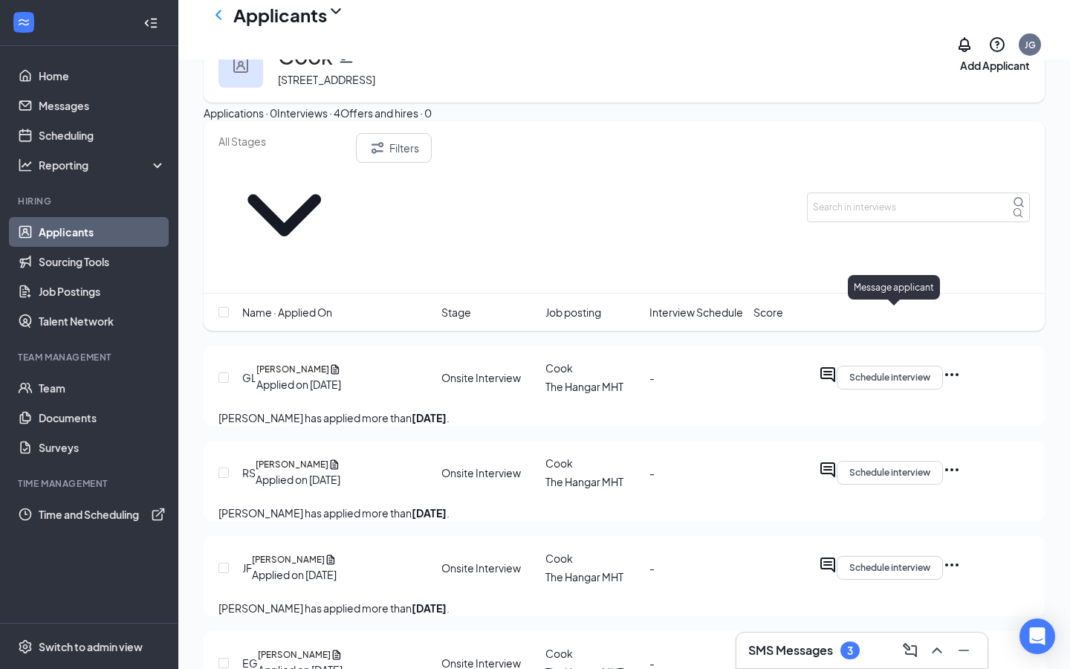
click at [835, 367] on icon "ActiveChat" at bounding box center [828, 374] width 15 height 15
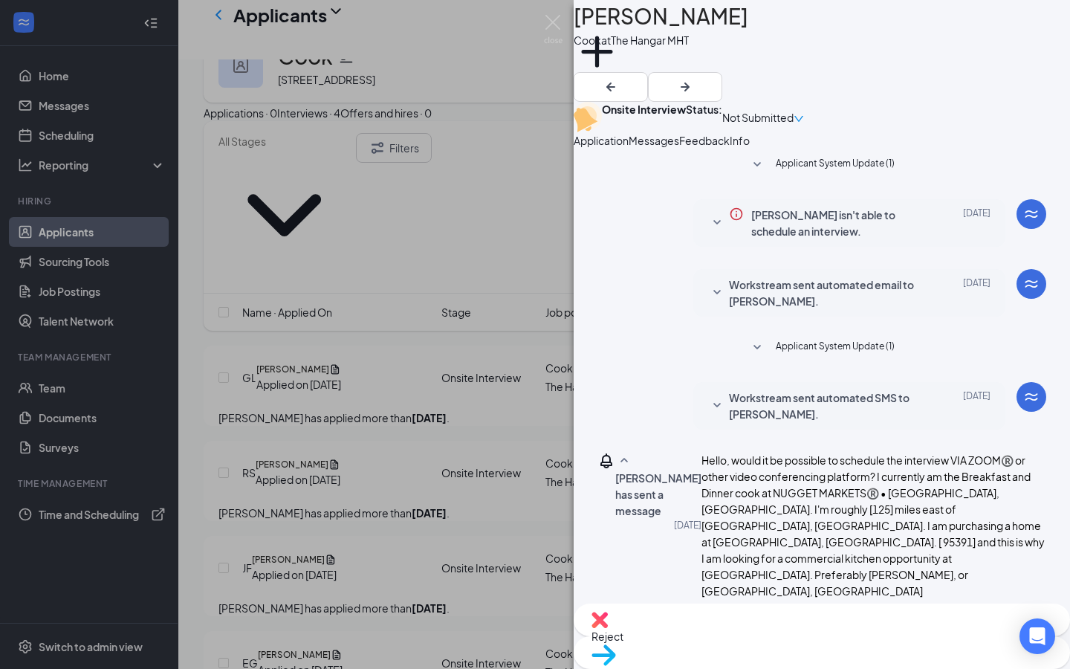
scroll to position [499, 0]
type textarea "when works for you"
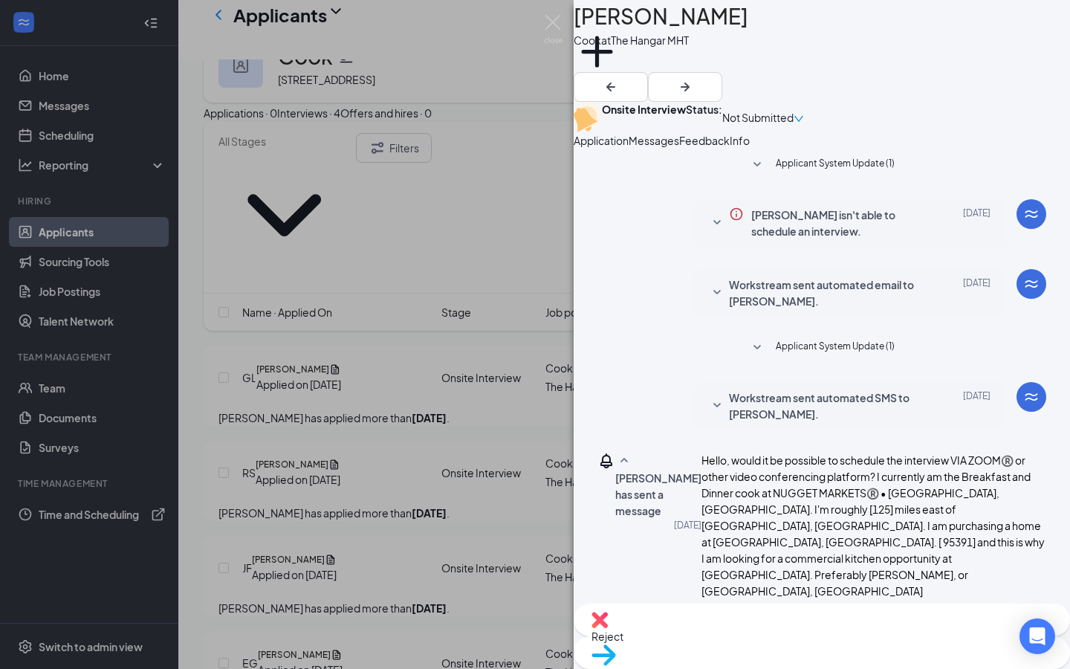
scroll to position [595, 0]
click at [511, 466] on div "GL [PERSON_NAME] at The Hangar MHT Add a tag Onsite Interview Status : Not Subm…" at bounding box center [535, 334] width 1070 height 669
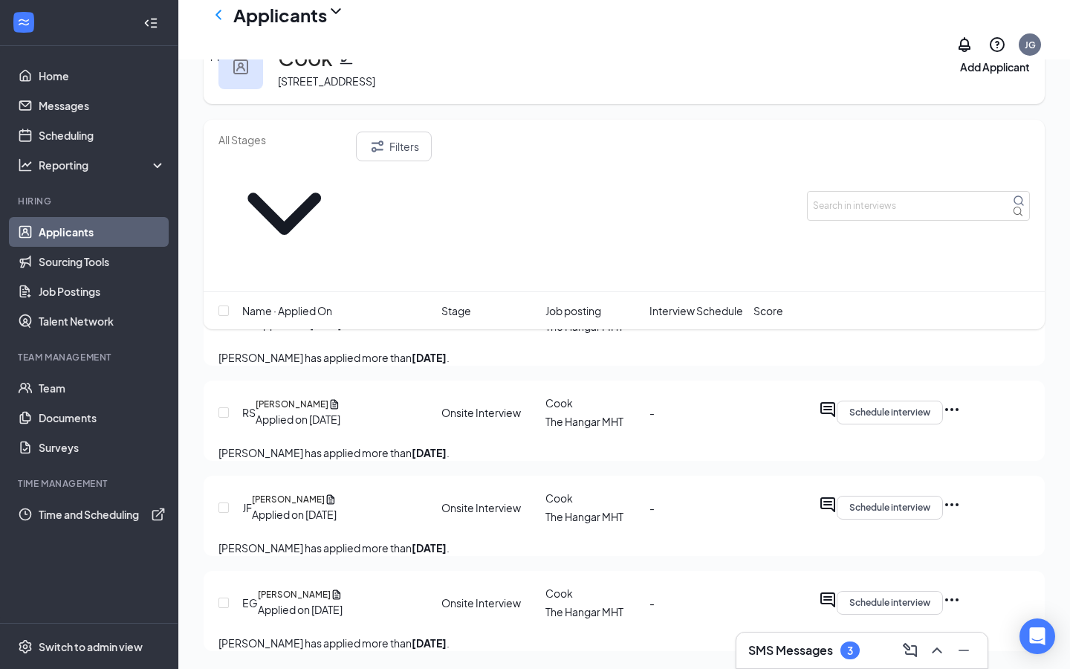
scroll to position [119, 0]
click at [837, 591] on icon "ActiveChat" at bounding box center [828, 600] width 18 height 18
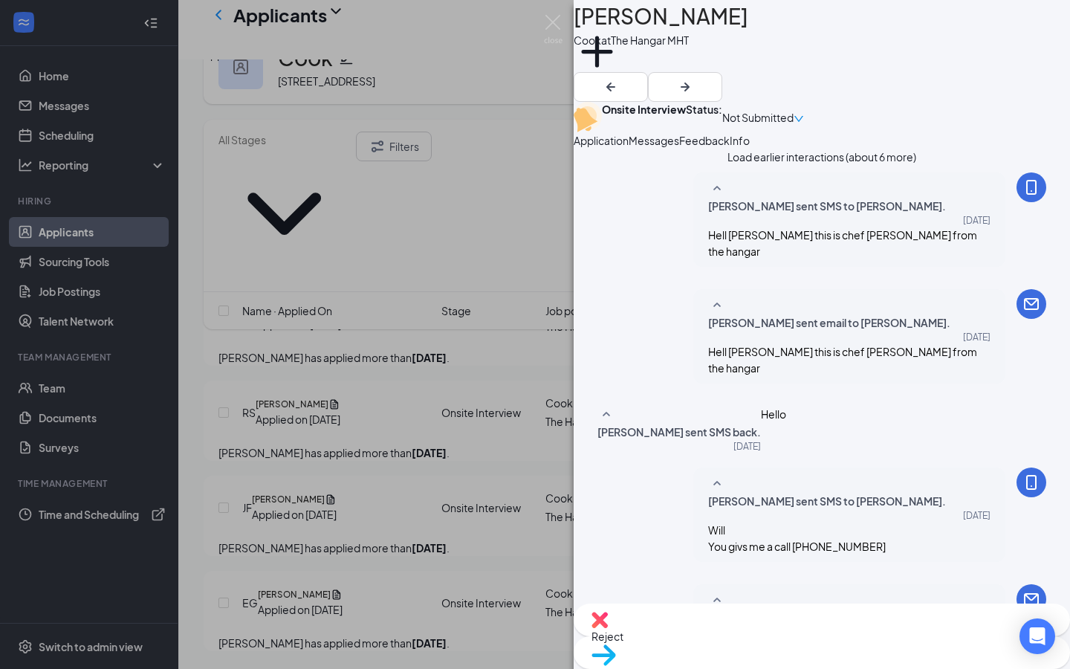
scroll to position [496, 0]
click at [551, 418] on div "EG [PERSON_NAME] at The Hangar MHT Add a tag Onsite Interview Status : Not Subm…" at bounding box center [535, 334] width 1070 height 669
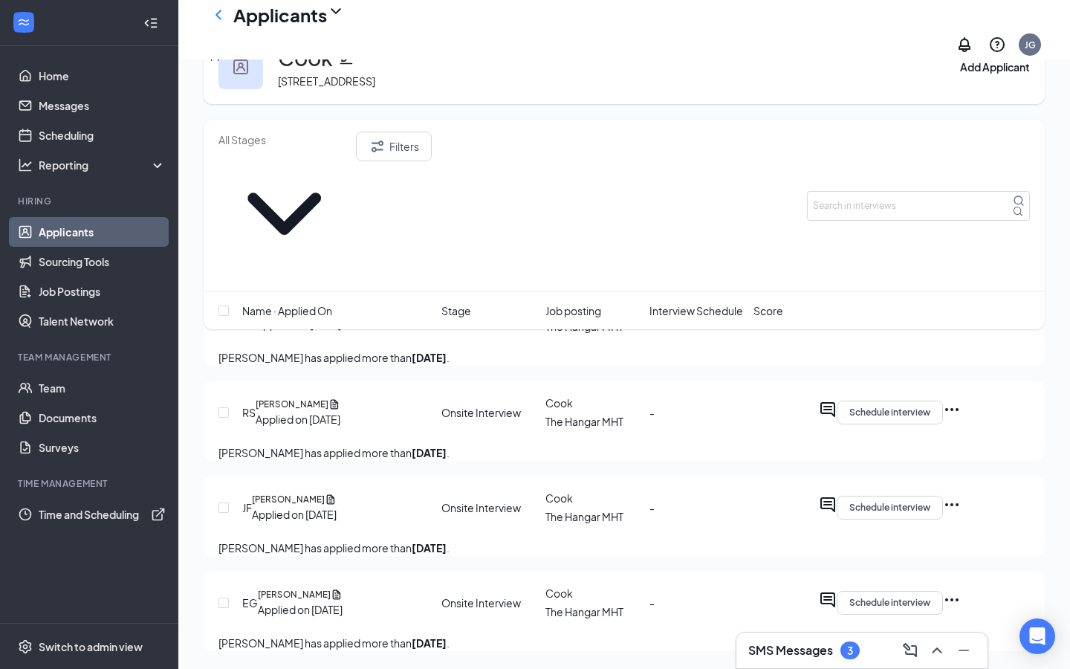
scroll to position [119, 0]
click at [337, 493] on icon "Document" at bounding box center [331, 499] width 12 height 13
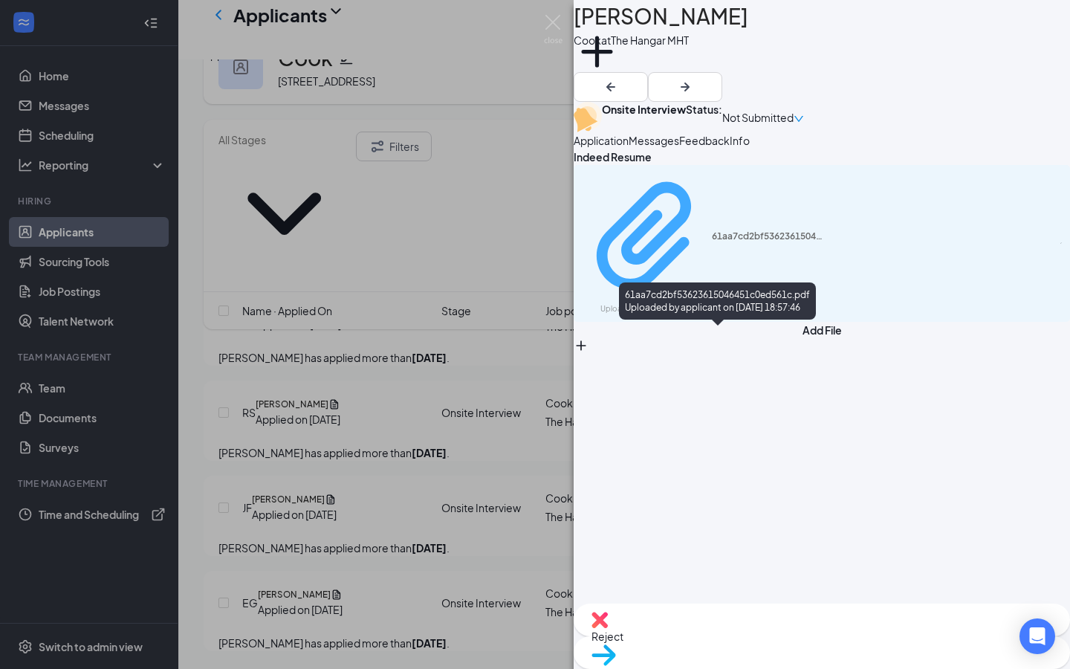
click at [712, 242] on div "61aa7cd2bf53623615046451c0ed561c.pdf" at bounding box center [767, 236] width 111 height 12
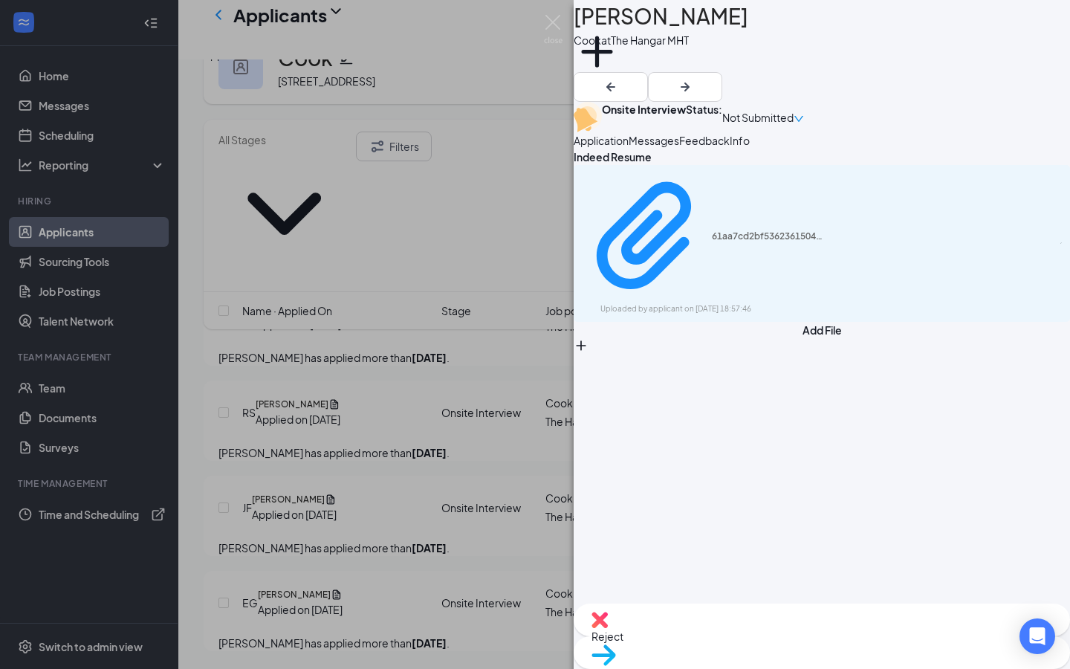
click at [420, 289] on div "JF [PERSON_NAME] [PERSON_NAME] at The Hangar MHT Add a tag Onsite Interview Sta…" at bounding box center [535, 334] width 1070 height 669
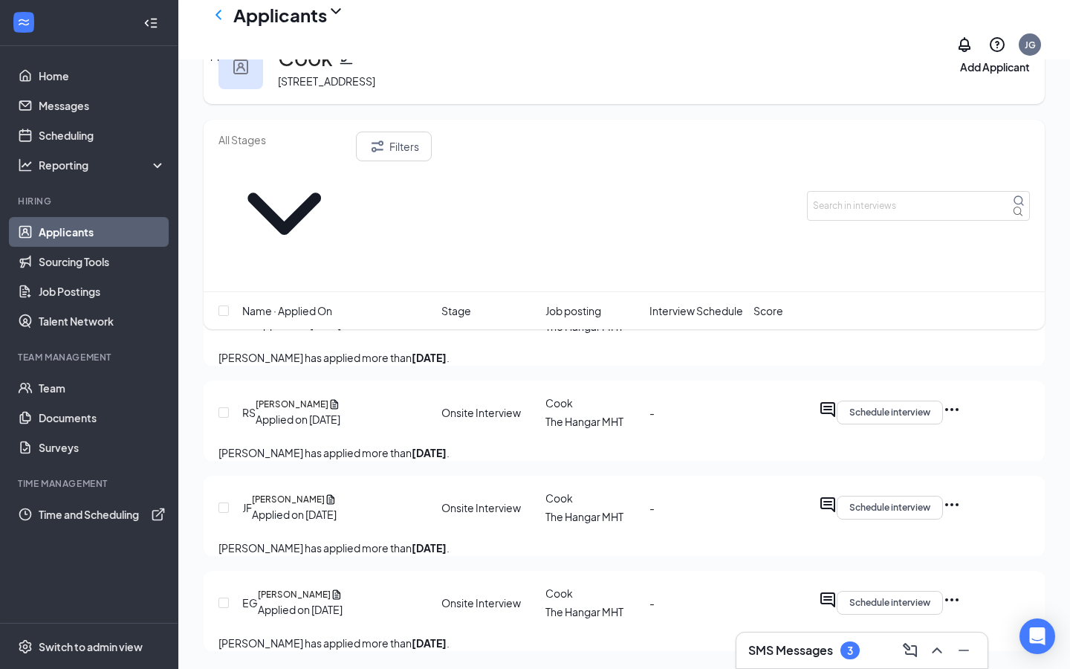
scroll to position [119, 0]
click at [837, 496] on icon "ActiveChat" at bounding box center [828, 505] width 18 height 18
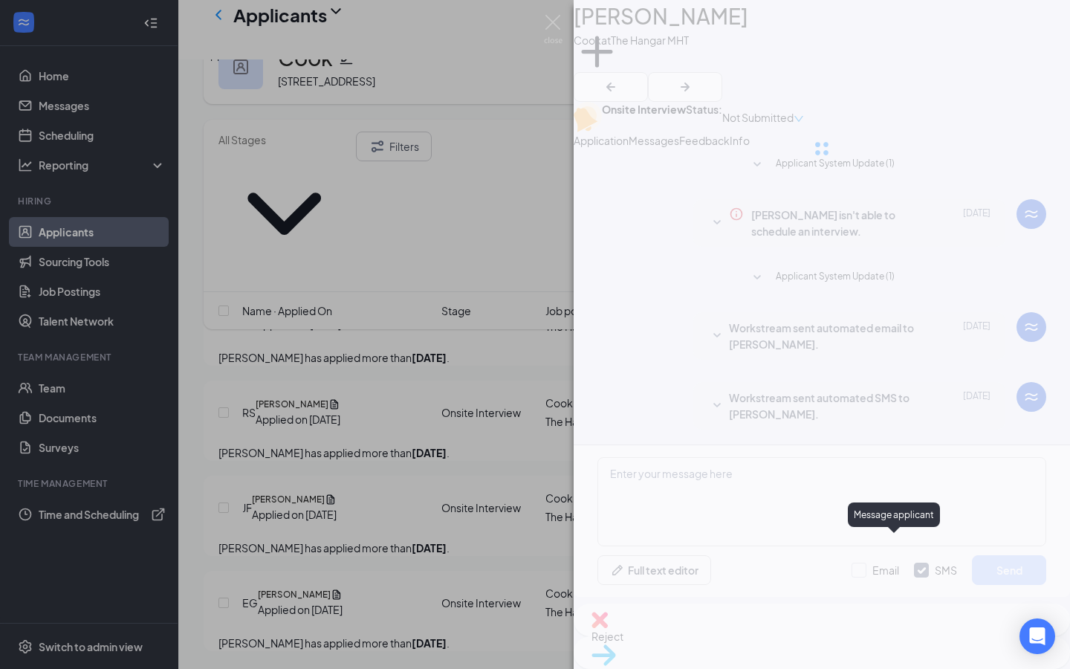
scroll to position [49, 0]
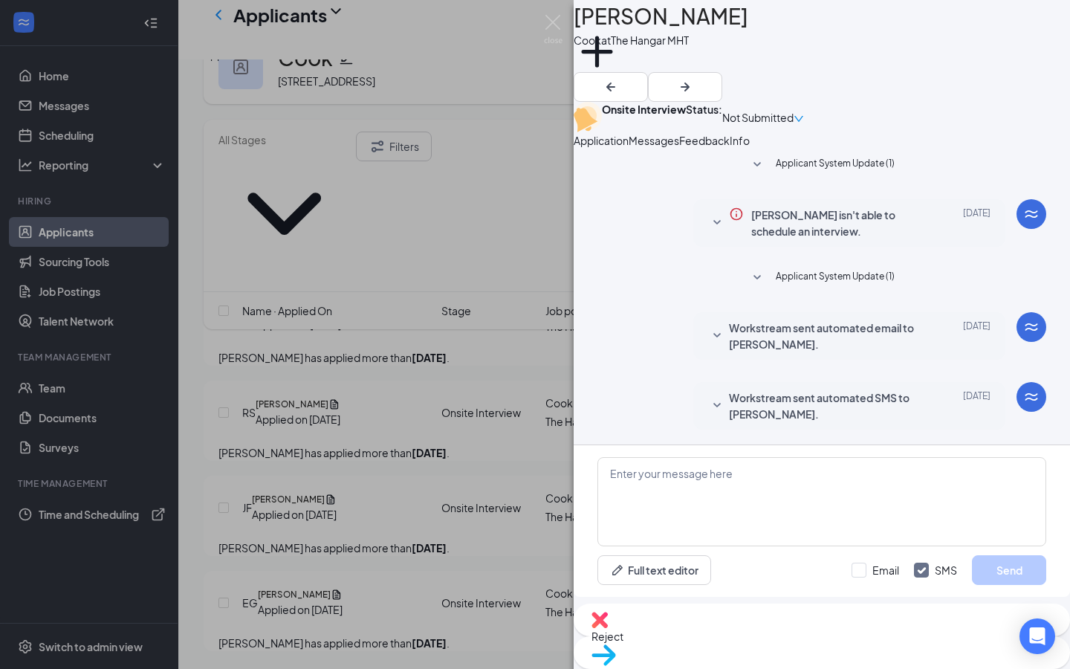
scroll to position [49, 0]
click at [537, 286] on div "JF [PERSON_NAME] [PERSON_NAME] at The Hangar MHT Add a tag Onsite Interview Sta…" at bounding box center [535, 334] width 1070 height 669
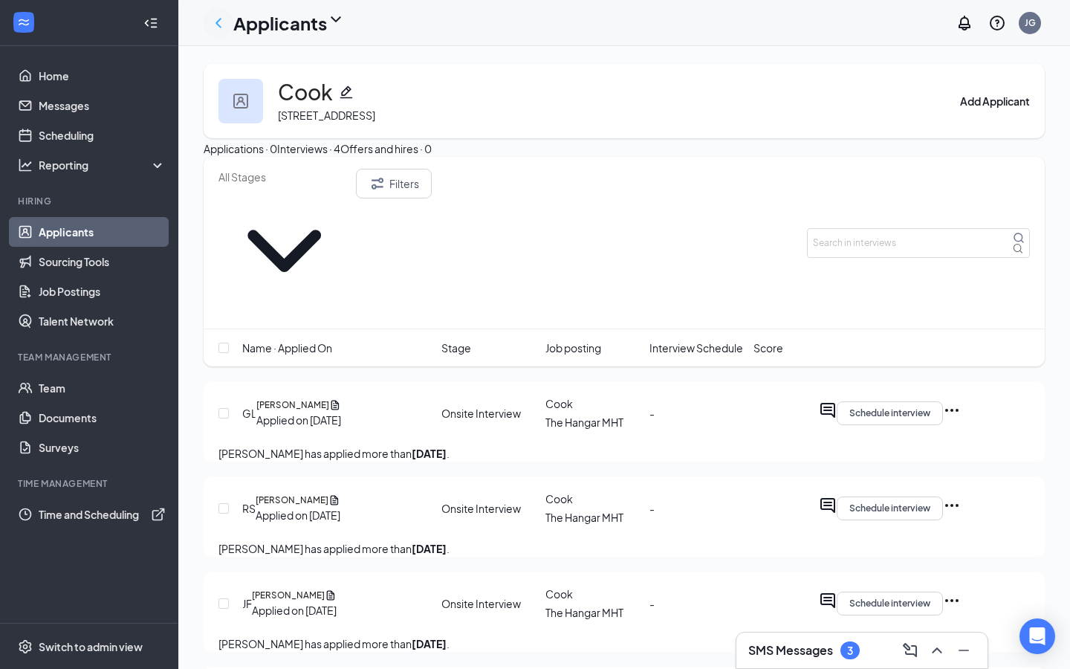
click at [216, 25] on icon "ChevronLeft" at bounding box center [219, 23] width 18 height 18
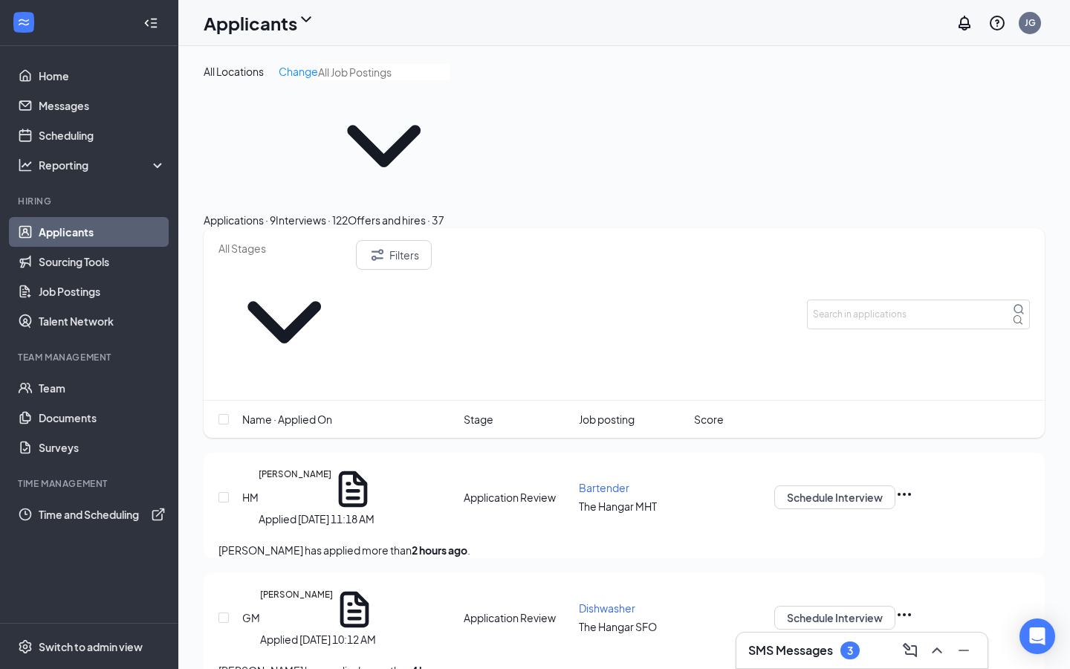
click at [318, 80] on input "text" at bounding box center [384, 72] width 132 height 16
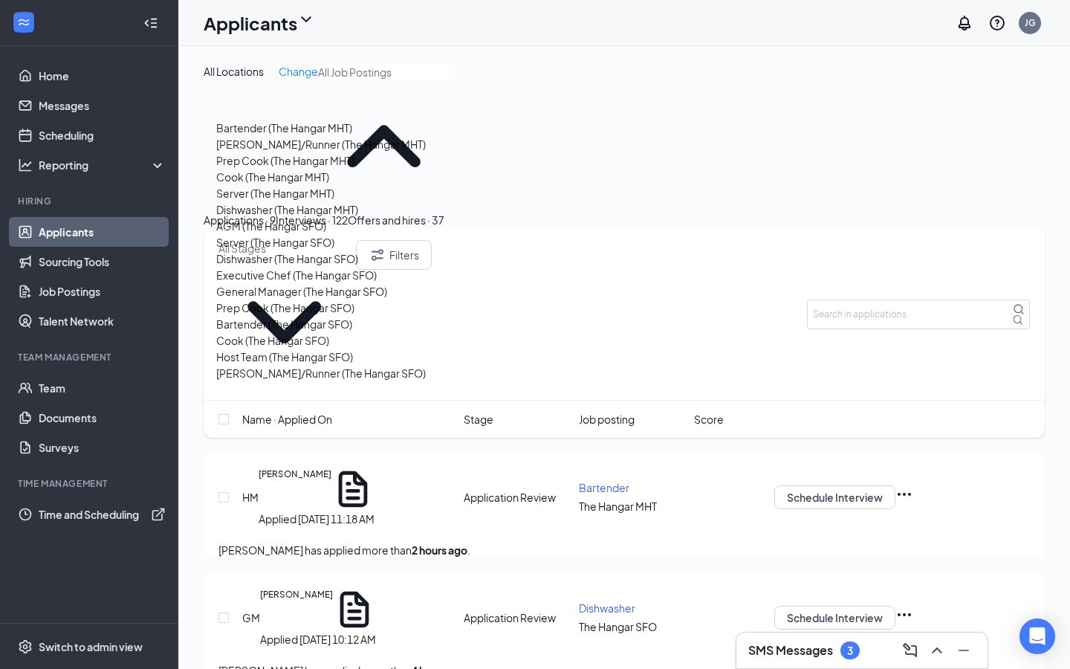
scroll to position [324, 0]
click at [295, 332] on div "Cook (The Hangar SFO)" at bounding box center [321, 340] width 210 height 16
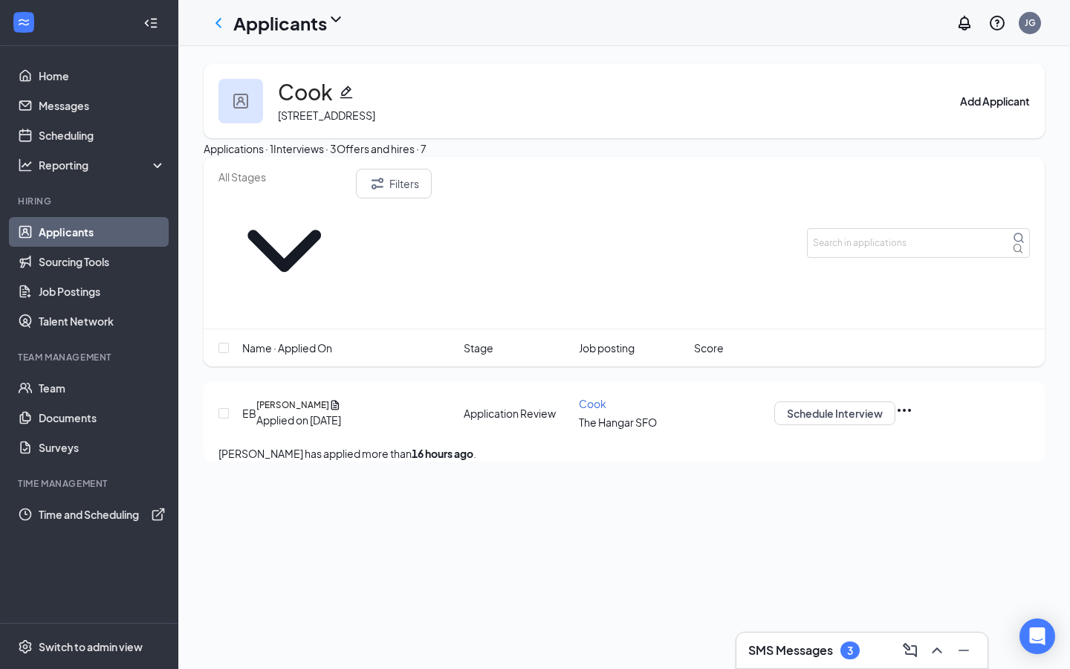
click at [337, 157] on div "Interviews · 3" at bounding box center [305, 148] width 63 height 16
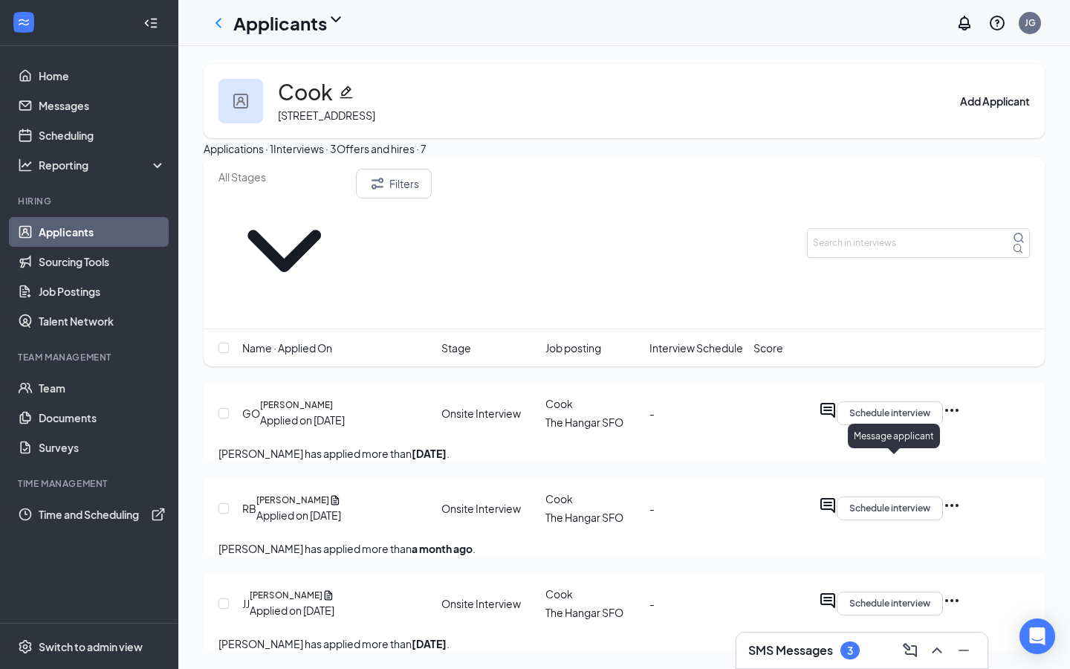
click at [837, 496] on icon "ActiveChat" at bounding box center [828, 505] width 18 height 18
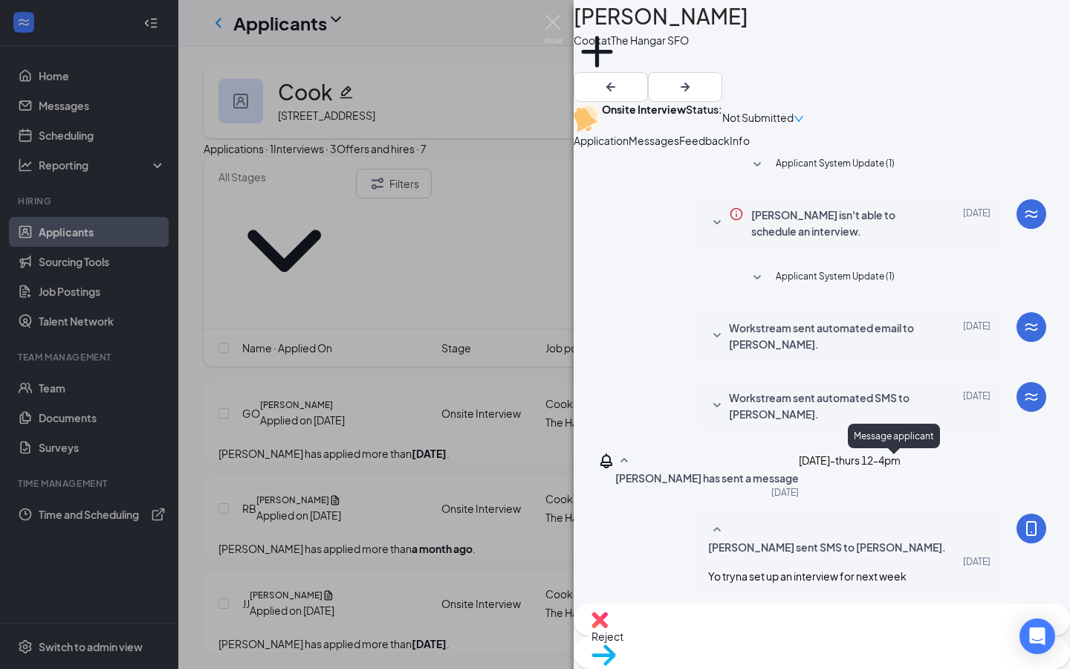
scroll to position [210, 0]
click at [540, 395] on div "RB [PERSON_NAME] at The Hangar SFO Add a tag Onsite Interview Status : Not Subm…" at bounding box center [535, 334] width 1070 height 669
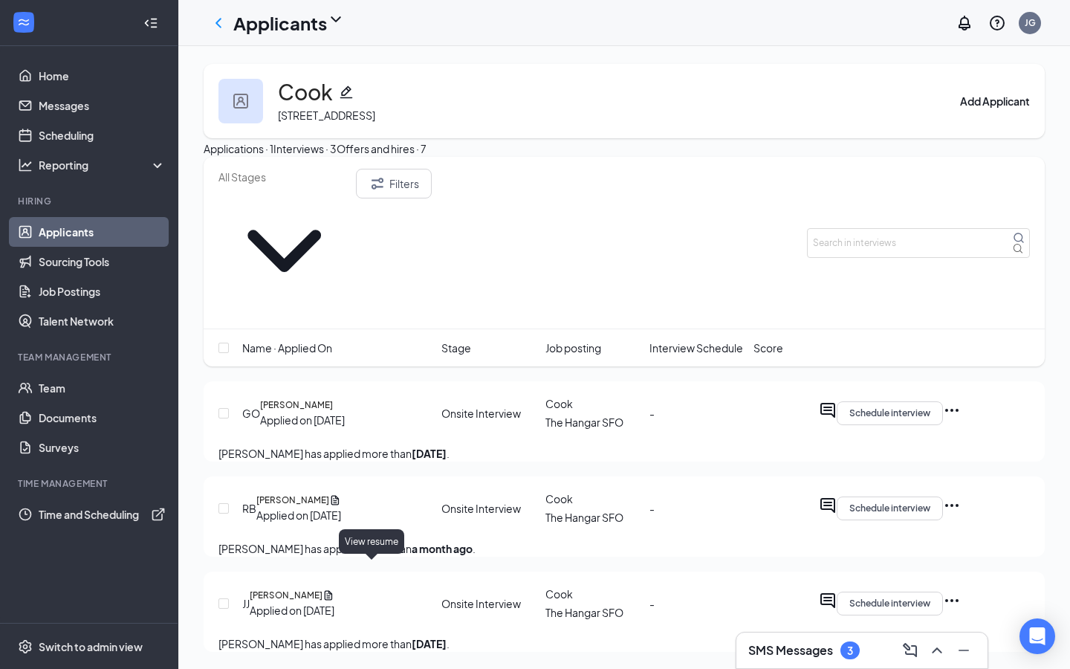
click at [333, 590] on icon "Document" at bounding box center [329, 595] width 8 height 10
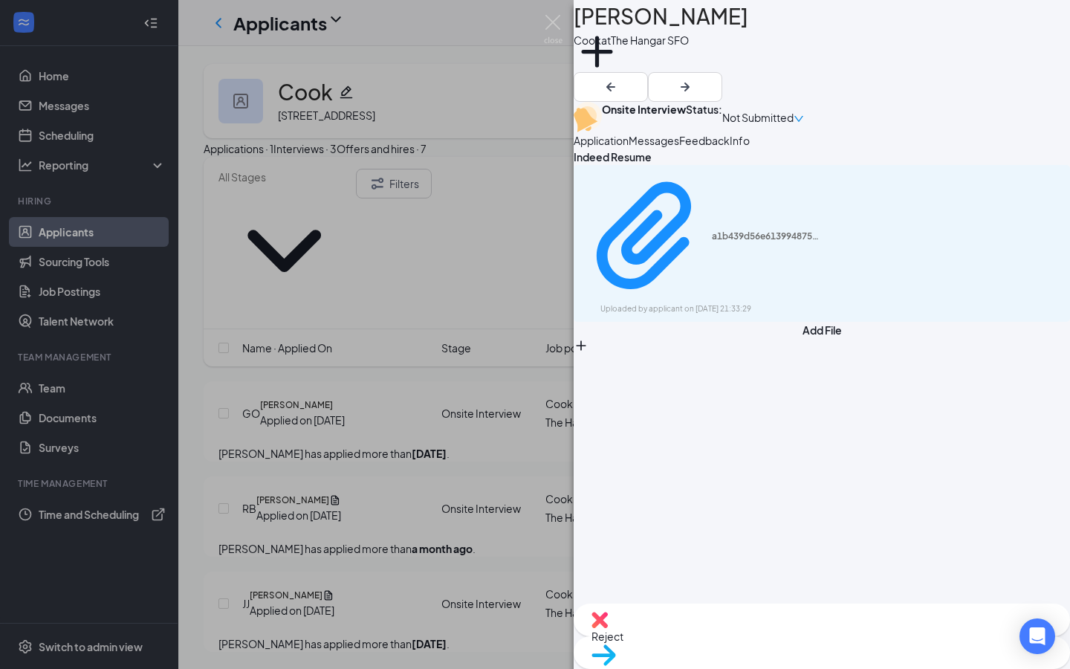
click at [476, 527] on div "[PERSON_NAME] [PERSON_NAME] at The Hangar SFO Add a tag Onsite Interview Status…" at bounding box center [535, 334] width 1070 height 669
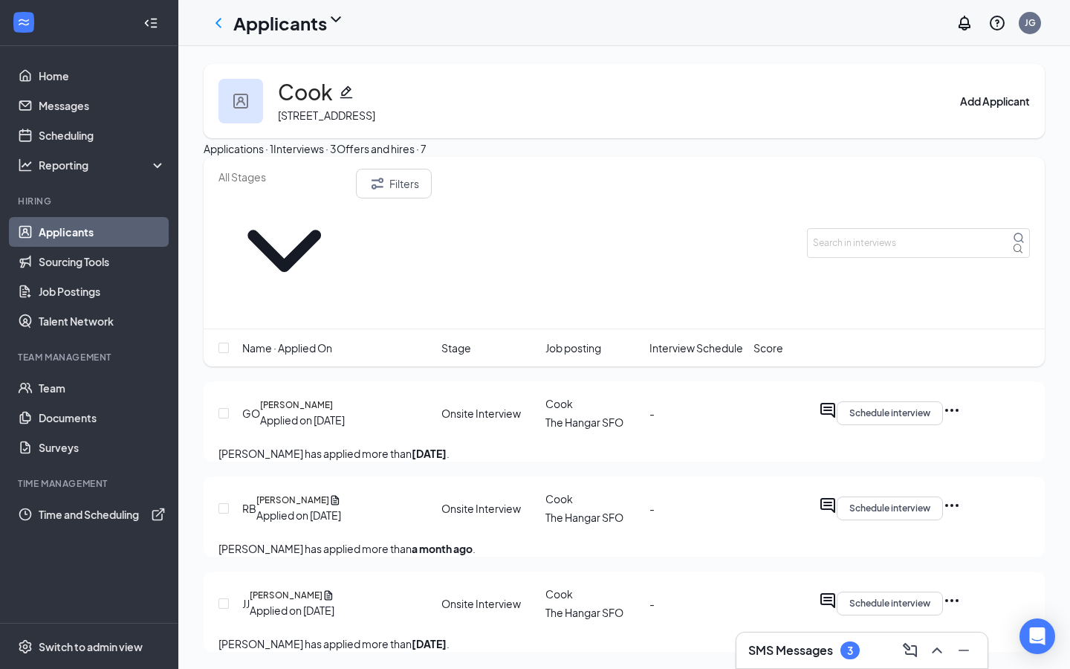
click at [427, 157] on button "Offers and hires · 7" at bounding box center [382, 148] width 90 height 16
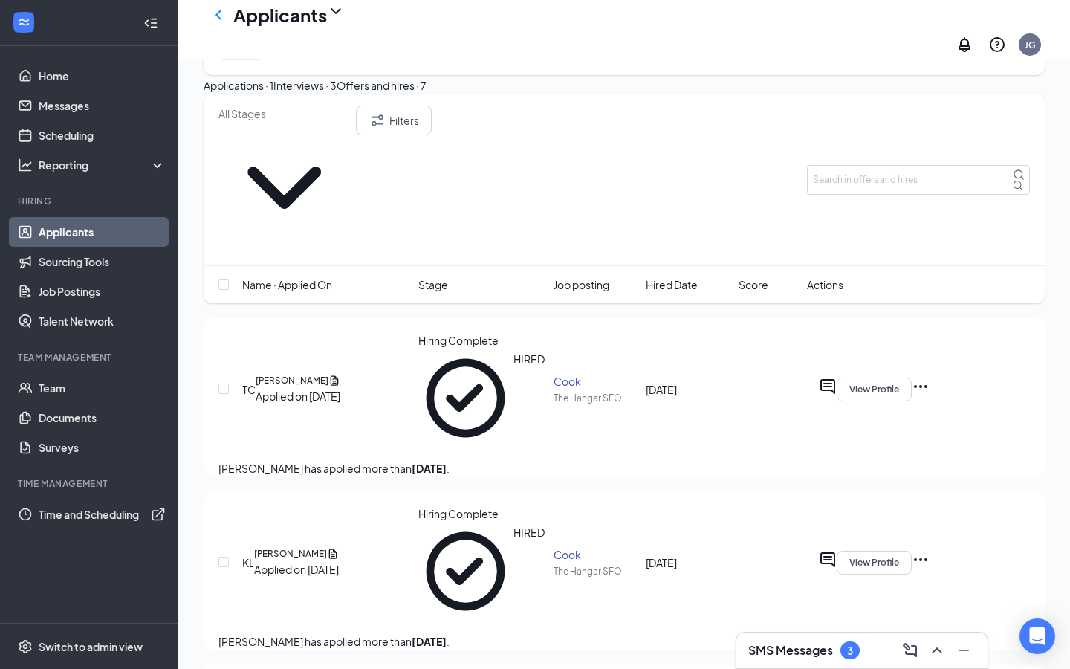
scroll to position [77, 0]
click at [930, 377] on icon "Ellipses" at bounding box center [921, 386] width 18 height 18
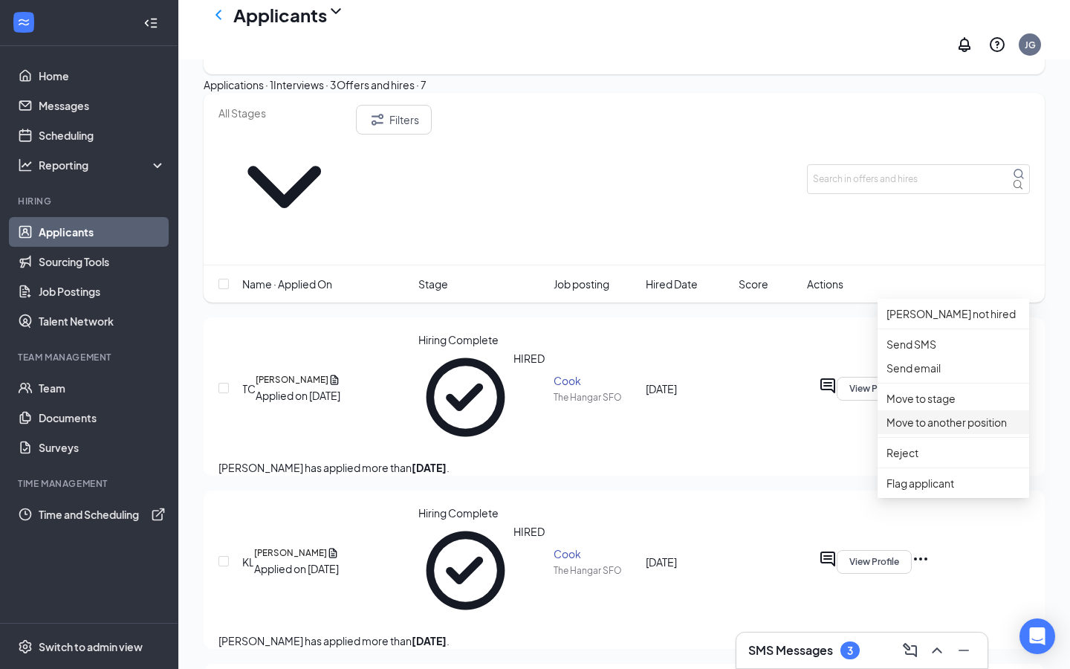
click at [941, 430] on p "Move to another position" at bounding box center [954, 422] width 134 height 16
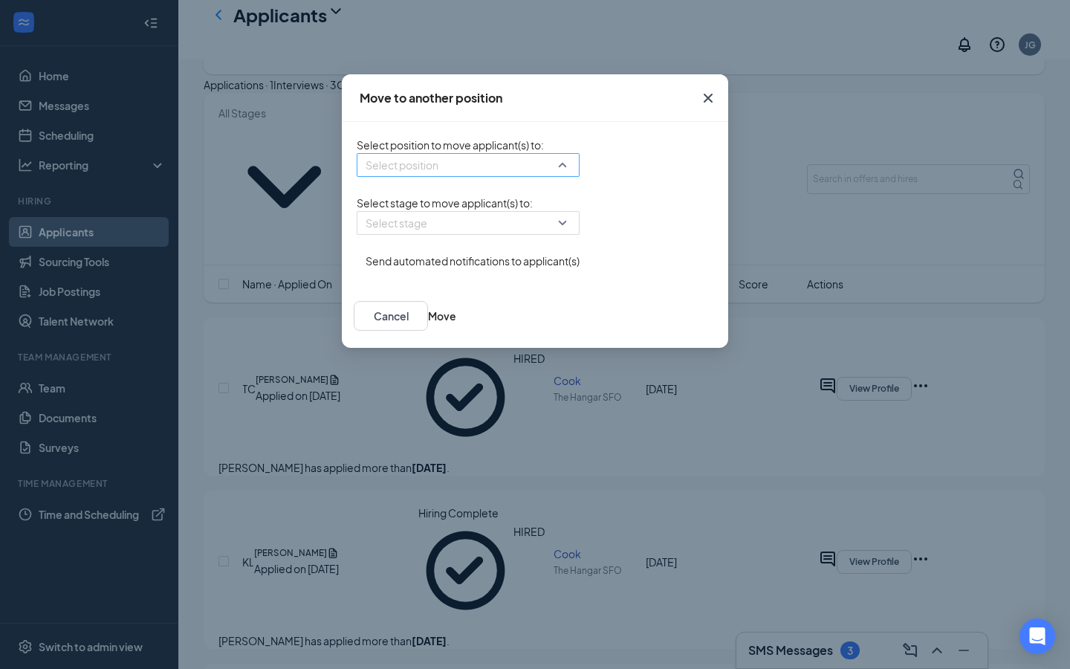
click at [381, 176] on input "search" at bounding box center [463, 165] width 195 height 22
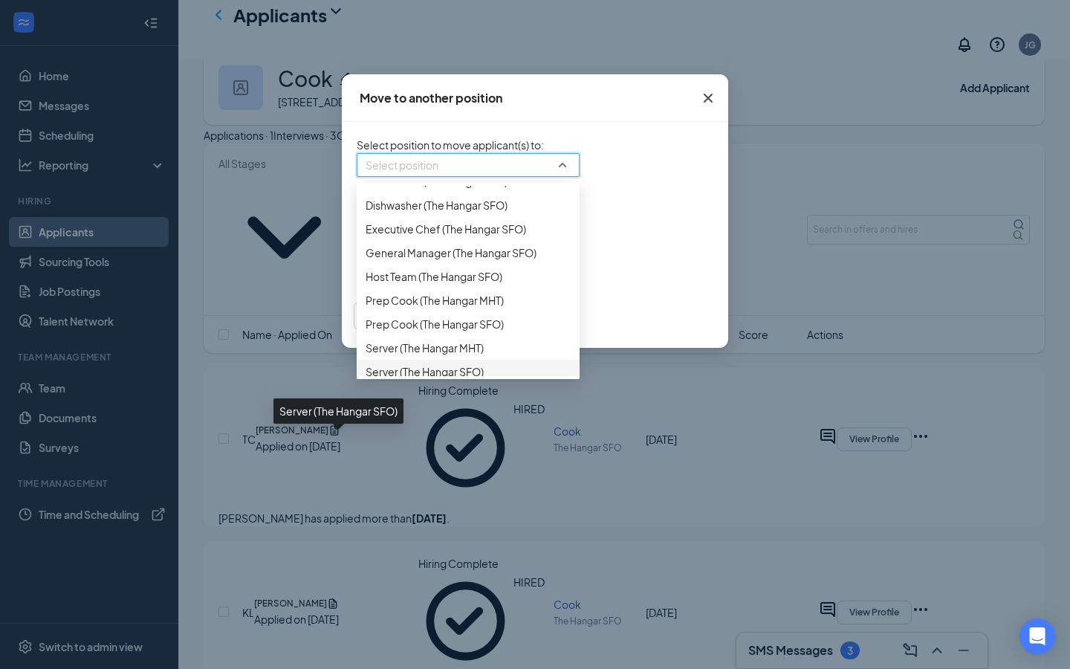
scroll to position [25, 0]
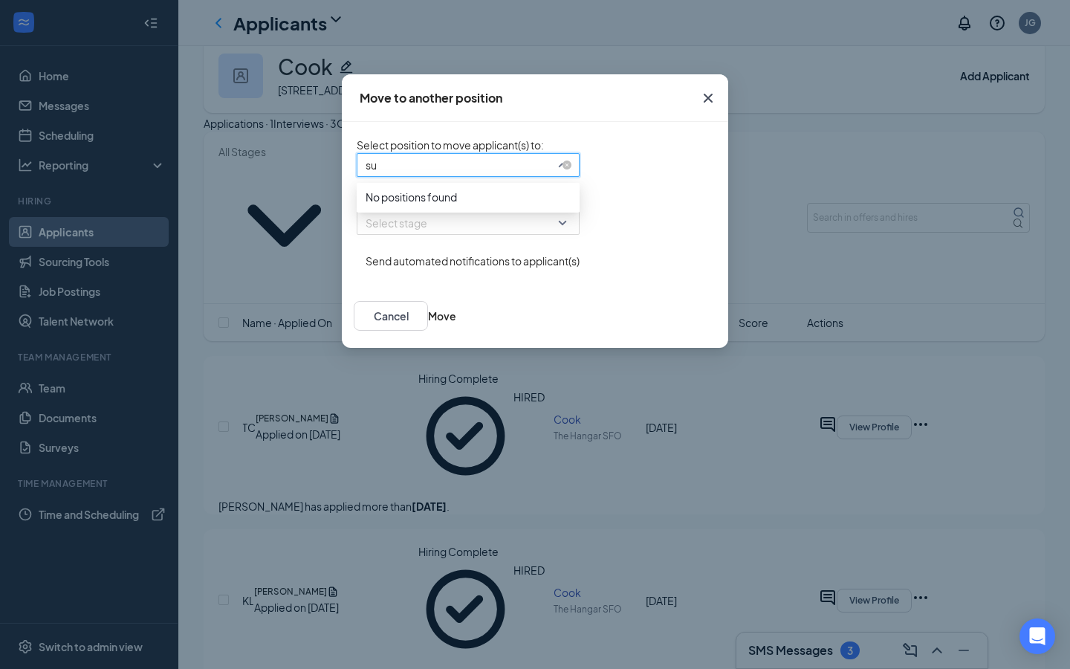
type input "s"
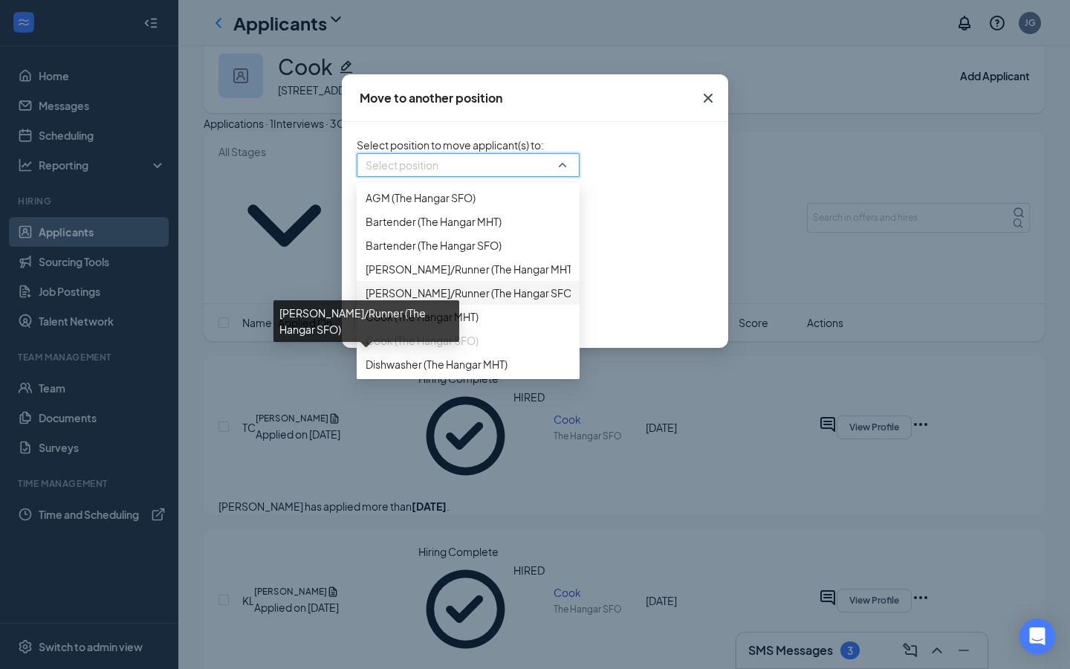
click at [369, 301] on span "[PERSON_NAME]/Runner (The Hangar SFO)" at bounding box center [471, 293] width 210 height 16
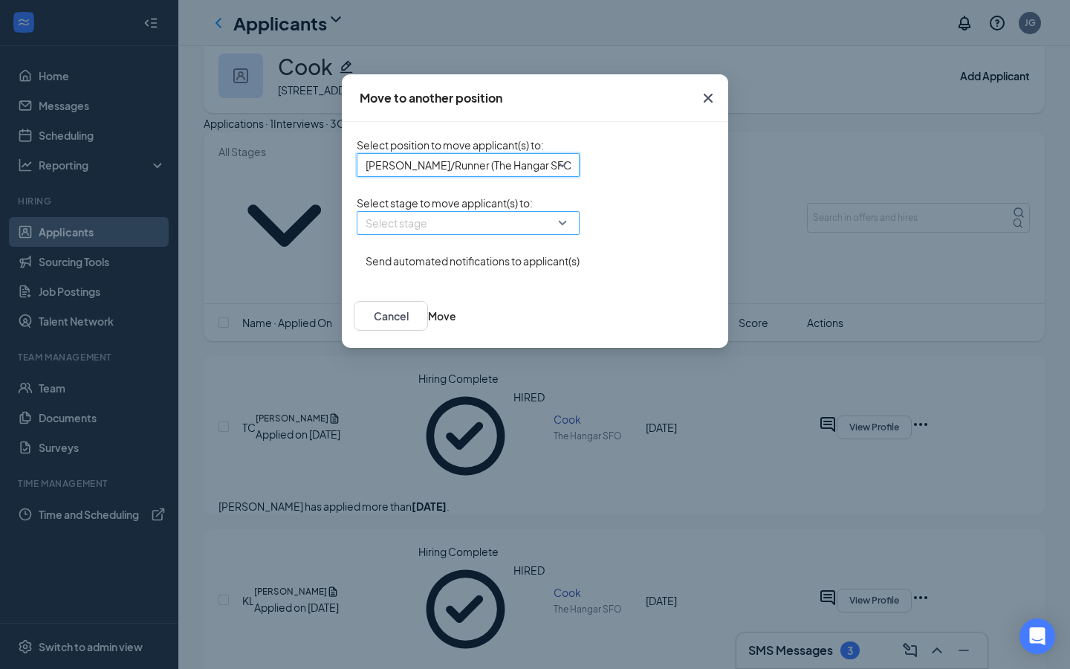
click at [413, 234] on input "search" at bounding box center [463, 223] width 195 height 22
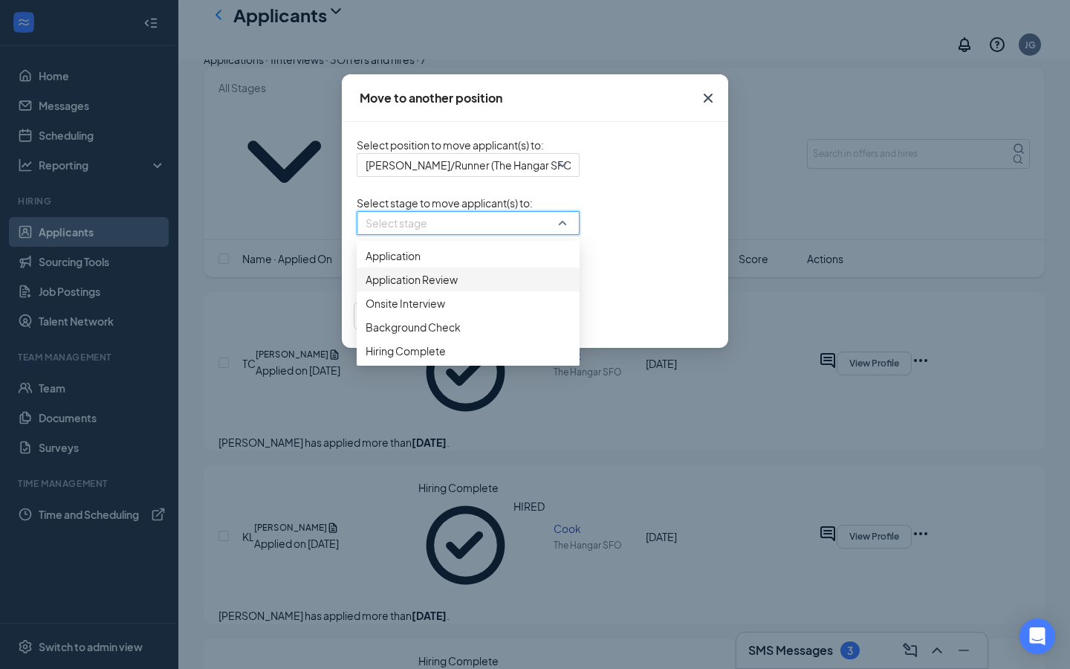
scroll to position [103, 0]
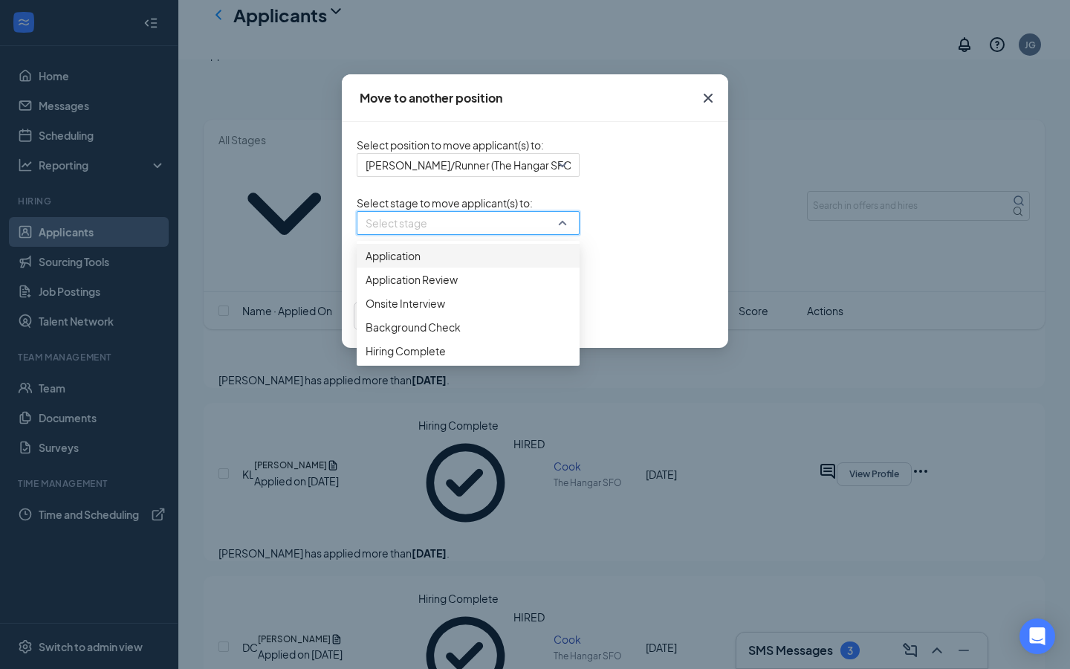
click at [580, 193] on form "Select position to move applicant(s) to : [PERSON_NAME]/Runner (The Hangar SFO)…" at bounding box center [468, 203] width 223 height 132
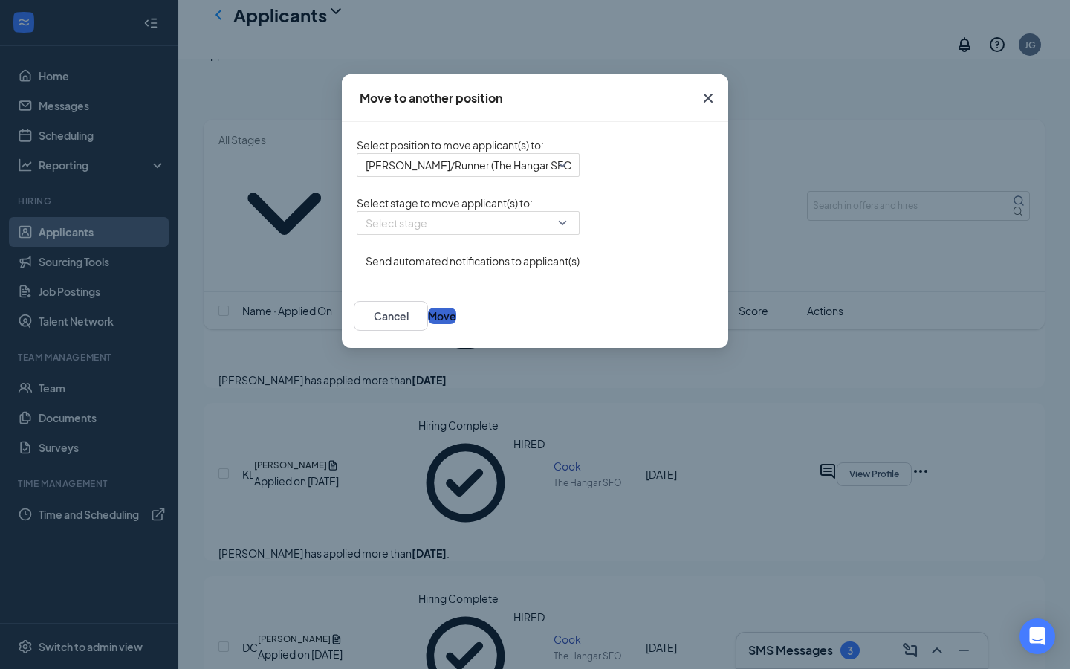
click at [456, 324] on button "Move" at bounding box center [442, 316] width 28 height 16
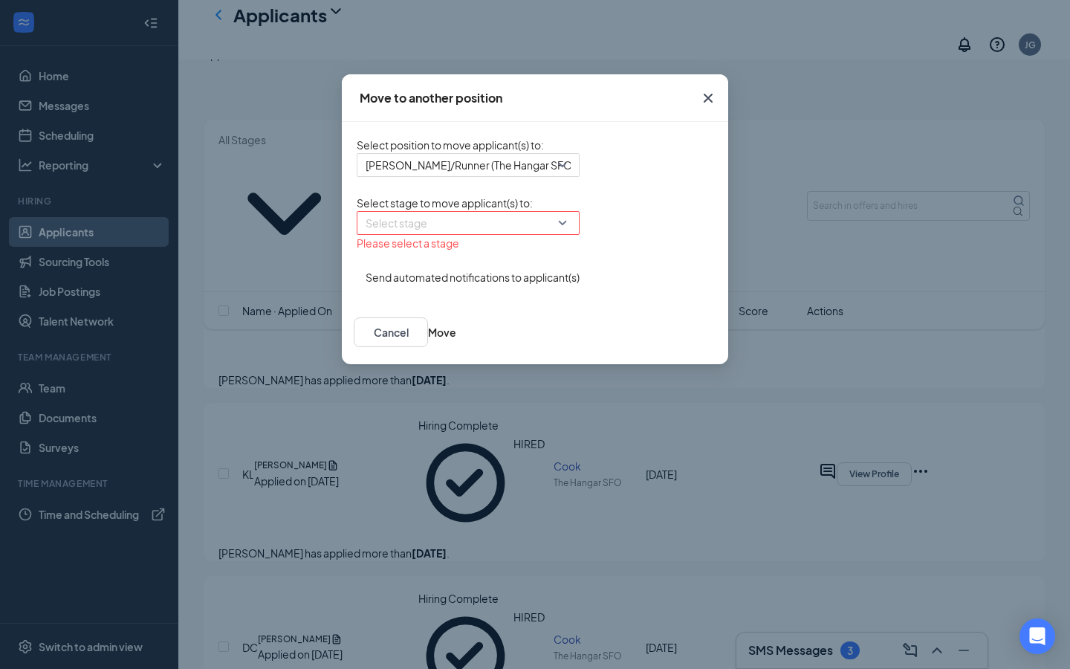
click at [389, 234] on input "search" at bounding box center [463, 223] width 195 height 22
click at [366, 359] on span "Hiring Complete" at bounding box center [406, 351] width 80 height 16
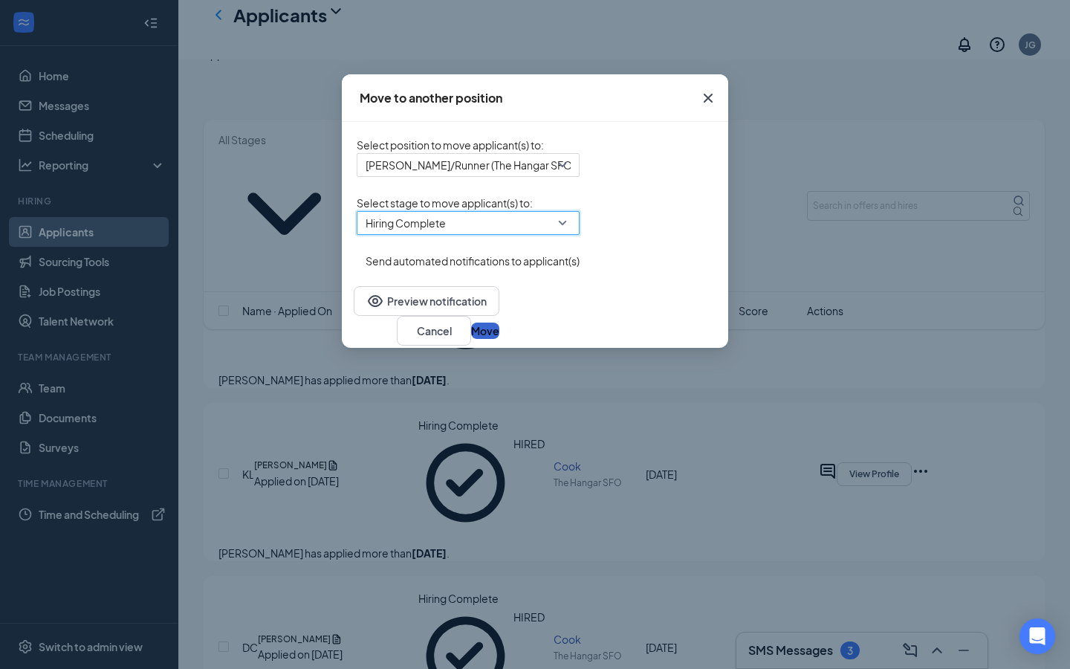
click at [499, 339] on button "Move" at bounding box center [485, 331] width 28 height 16
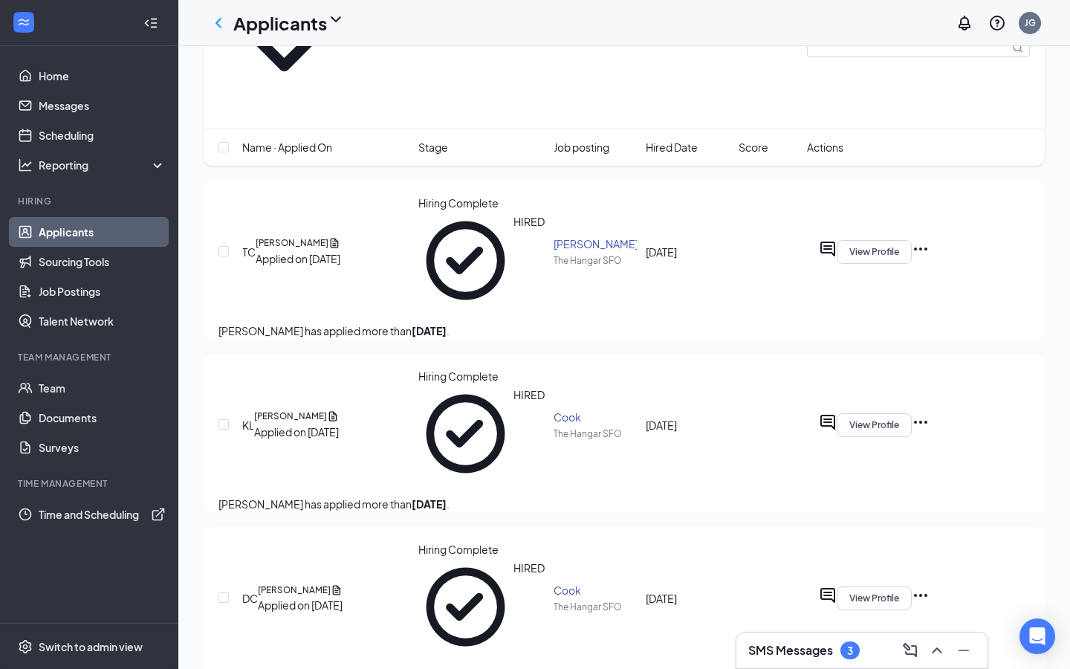
scroll to position [0, 0]
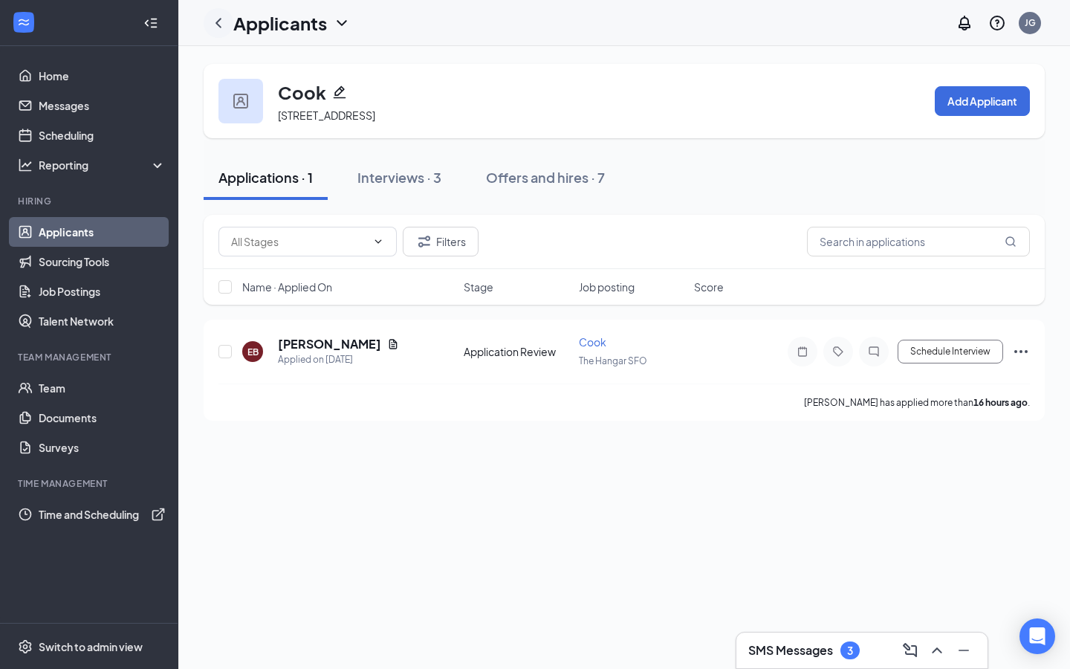
click at [223, 25] on icon "ChevronLeft" at bounding box center [219, 23] width 18 height 18
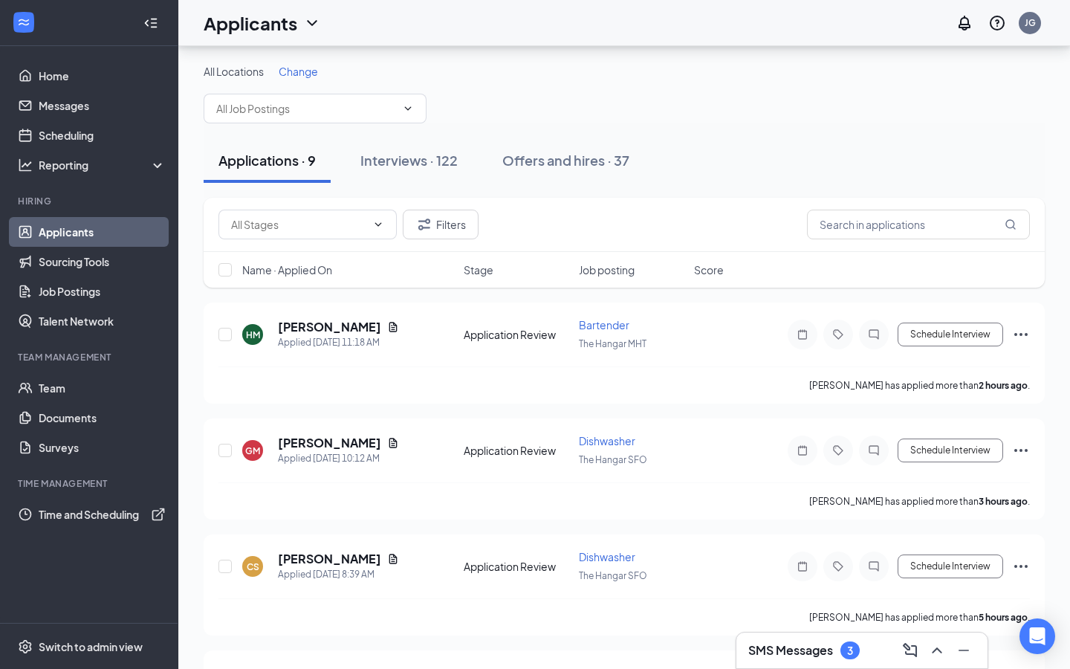
scroll to position [53, 0]
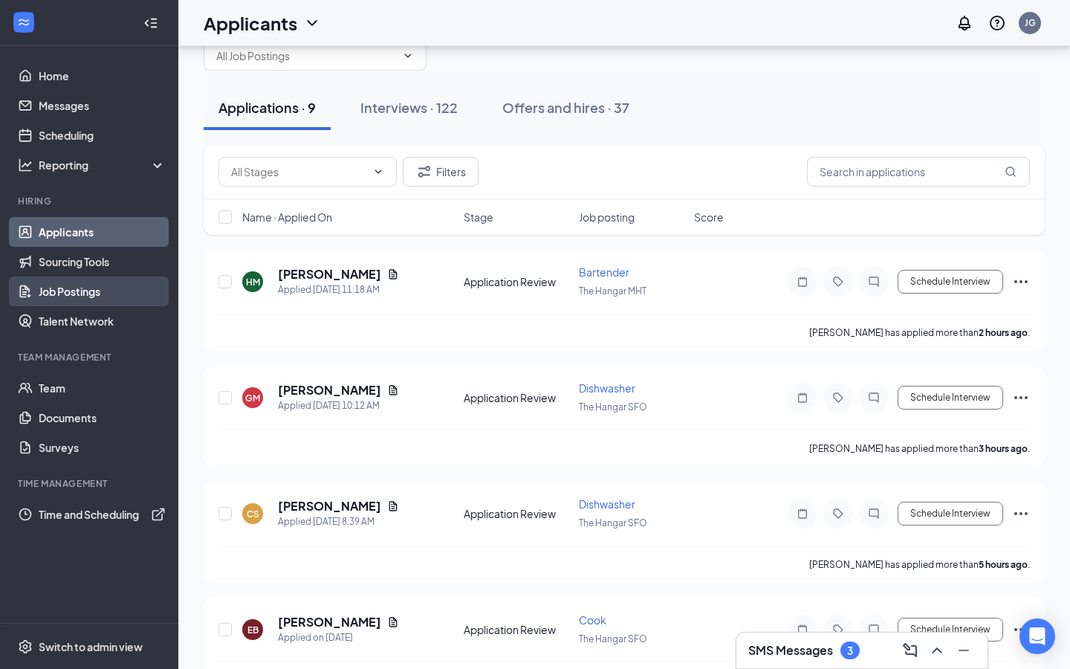
click at [91, 303] on link "Job Postings" at bounding box center [102, 291] width 127 height 30
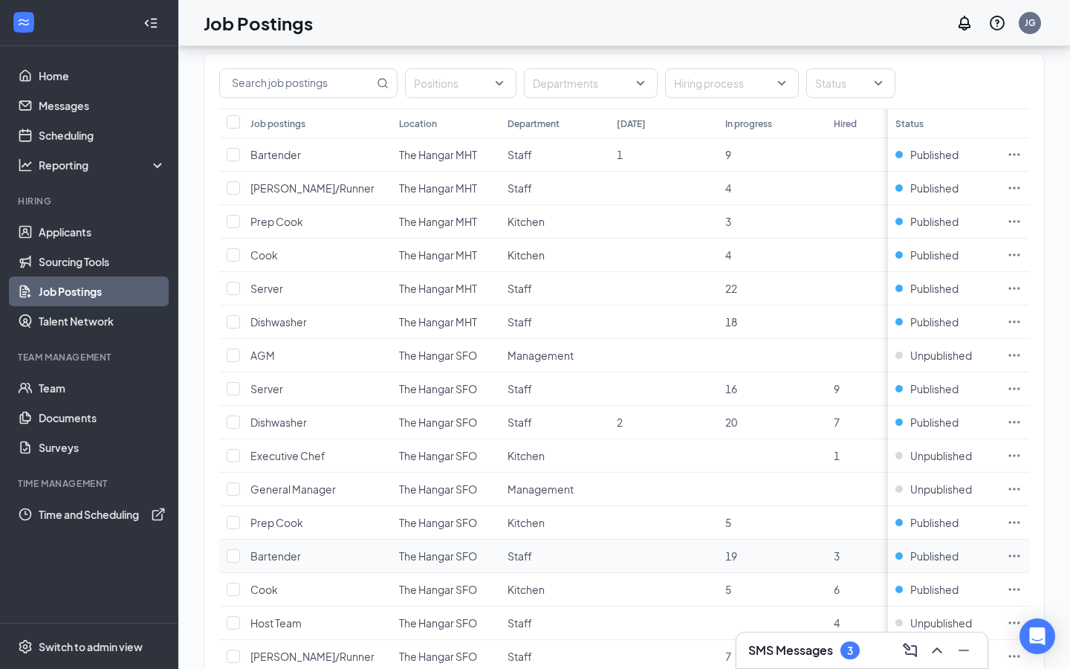
scroll to position [156, 0]
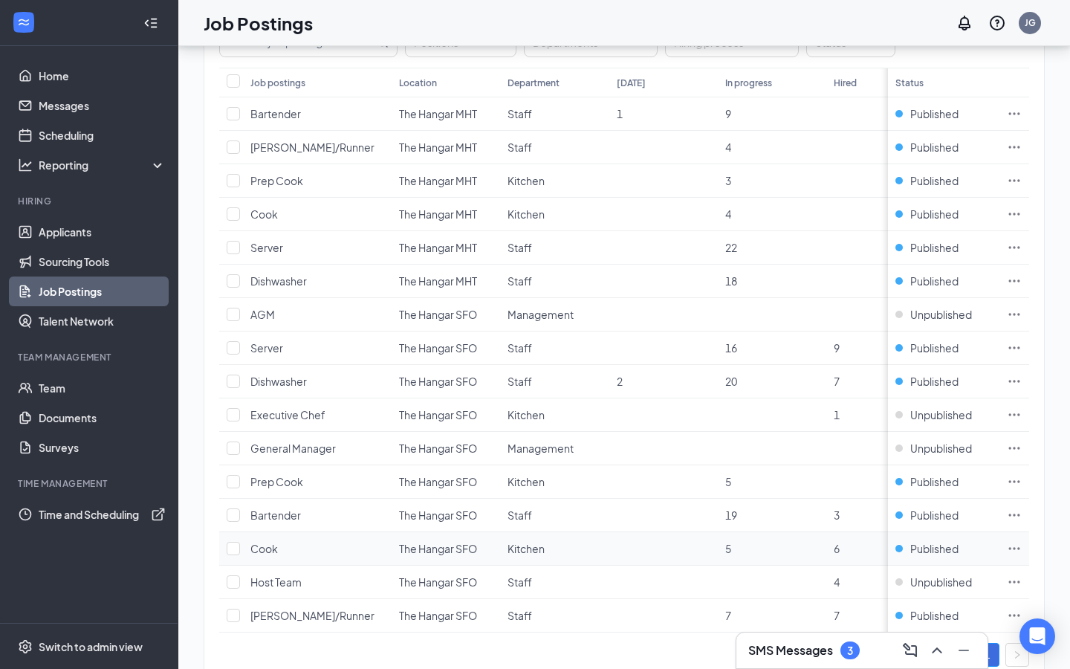
click at [422, 546] on span "The Hangar SFO" at bounding box center [438, 548] width 78 height 13
click at [295, 537] on td "Cook" at bounding box center [317, 548] width 149 height 33
click at [225, 547] on td at bounding box center [231, 548] width 24 height 33
click at [238, 552] on input "checkbox" at bounding box center [233, 548] width 13 height 13
checkbox input "true"
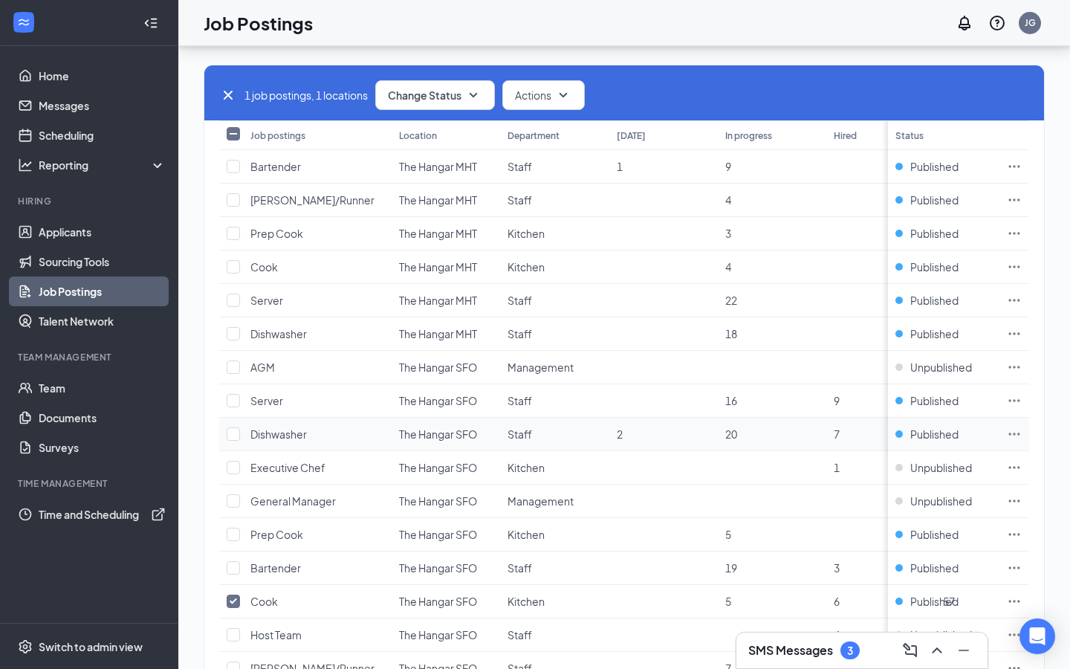
scroll to position [101, 0]
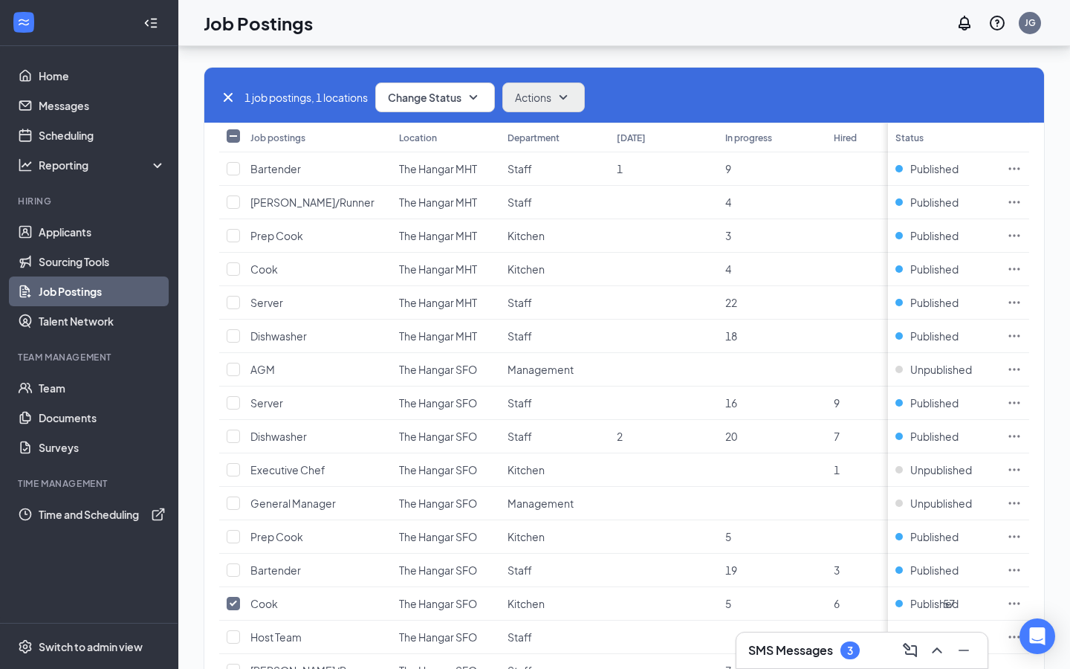
click at [520, 103] on span "Actions" at bounding box center [533, 97] width 36 height 15
click at [526, 143] on span "Edit" at bounding box center [528, 137] width 19 height 15
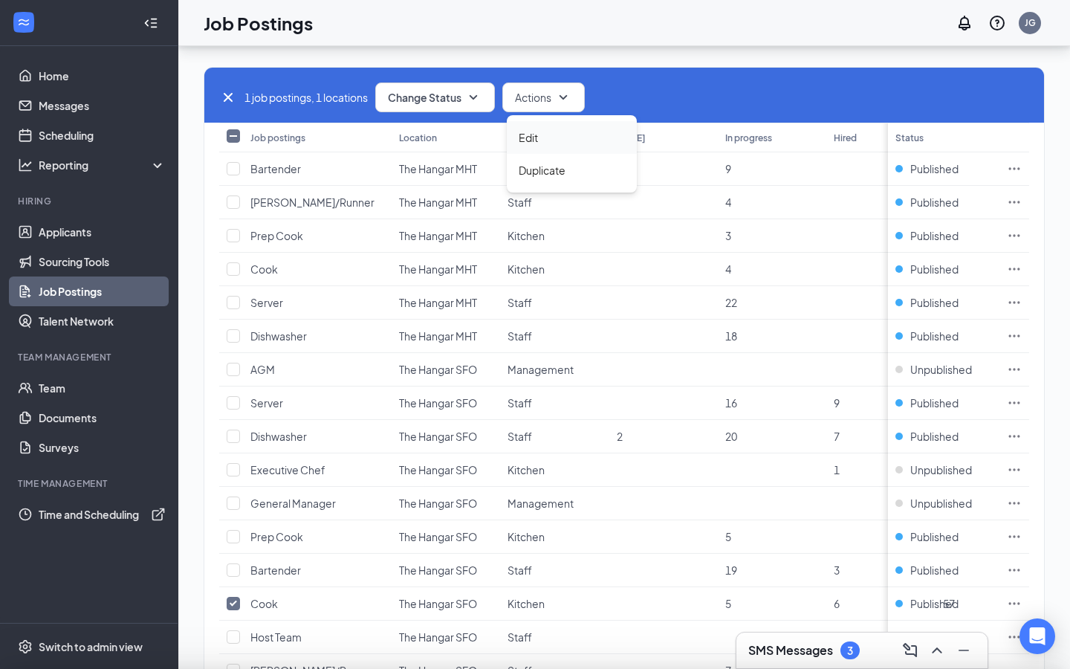
click at [526, 143] on span "Edit" at bounding box center [528, 137] width 19 height 15
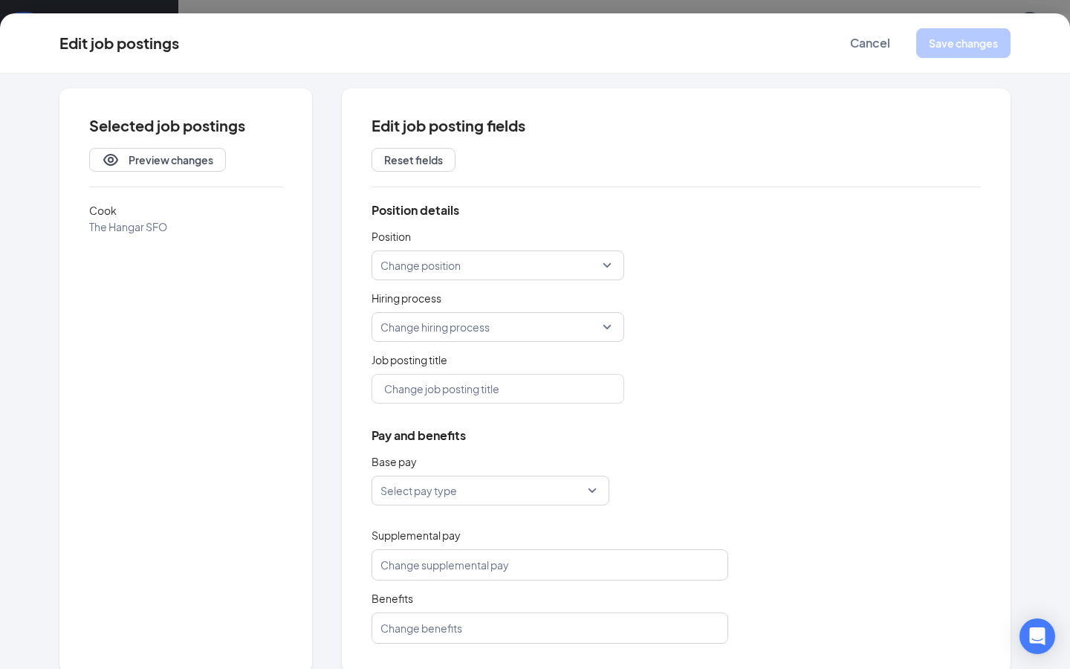
click at [532, 138] on body "Home Messages Scheduling Reporting Hiring Applicants Sourcing Tools Job Posting…" at bounding box center [535, 233] width 1070 height 669
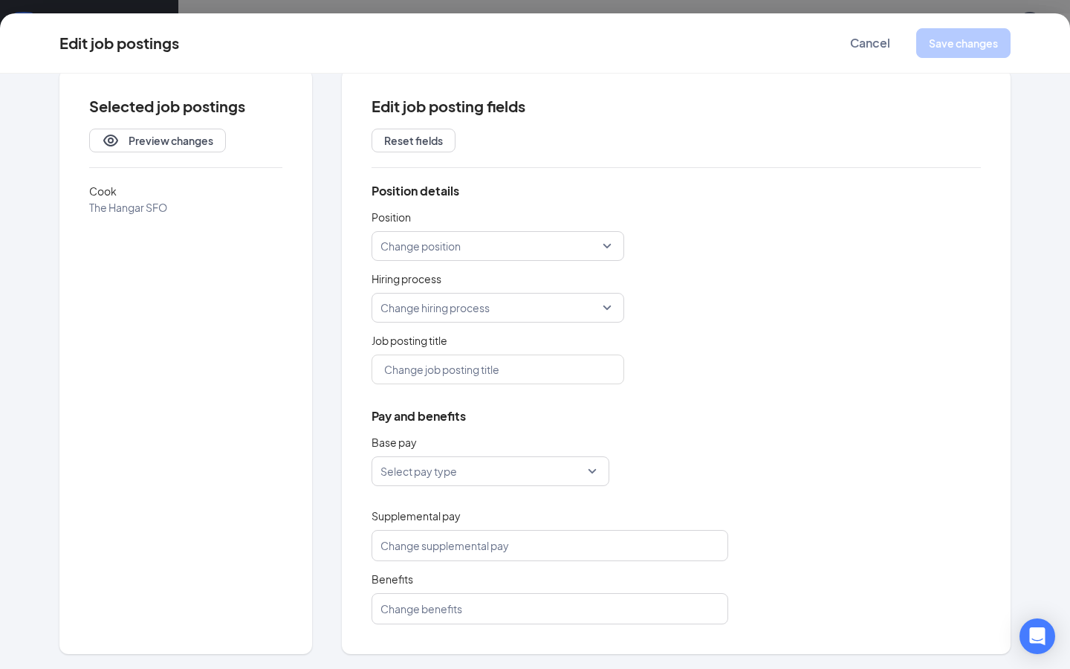
scroll to position [19, 0]
click at [490, 301] on input "search" at bounding box center [493, 308] width 224 height 28
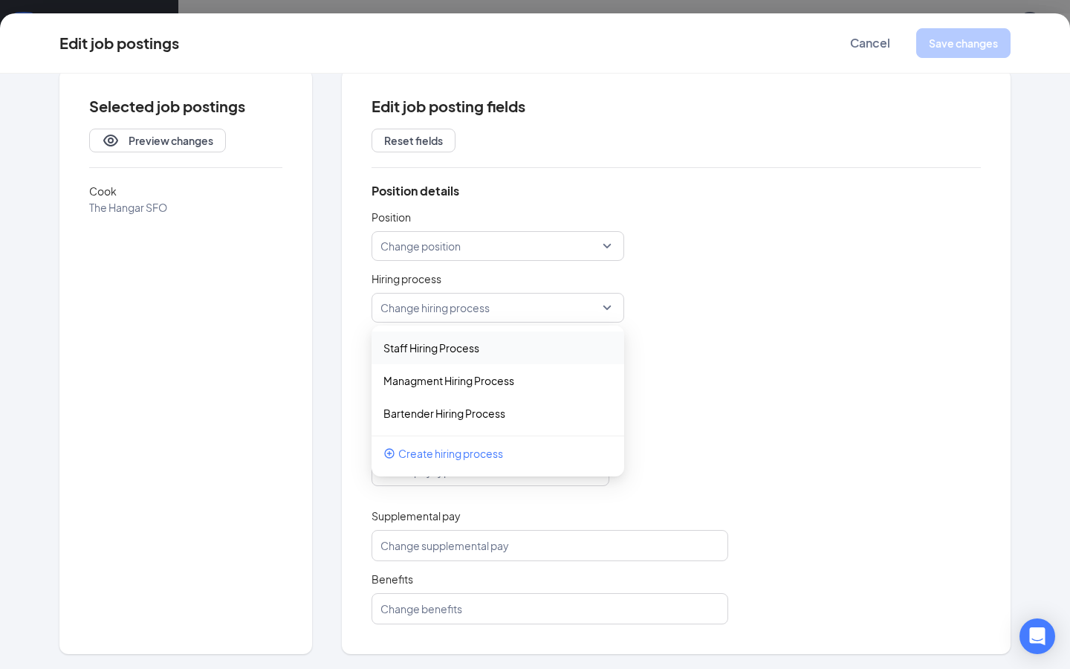
click at [678, 313] on div "Hiring process Change hiring process 123294 126157 Staff Hiring Process Managme…" at bounding box center [550, 297] width 357 height 52
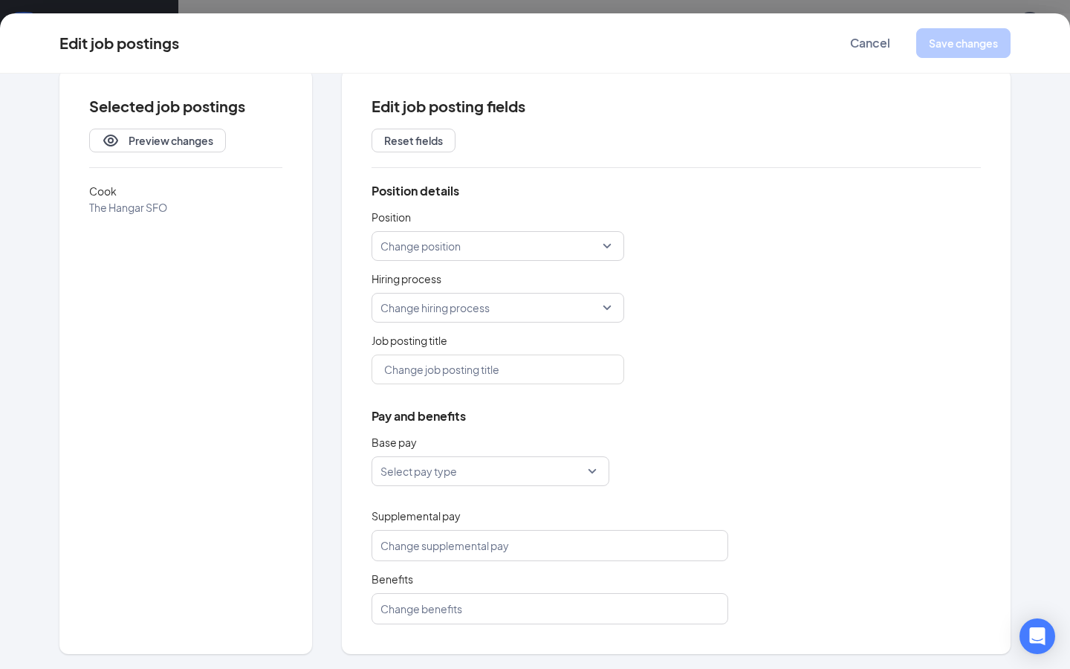
scroll to position [174, 0]
click at [163, 151] on button "Preview changes" at bounding box center [157, 141] width 137 height 24
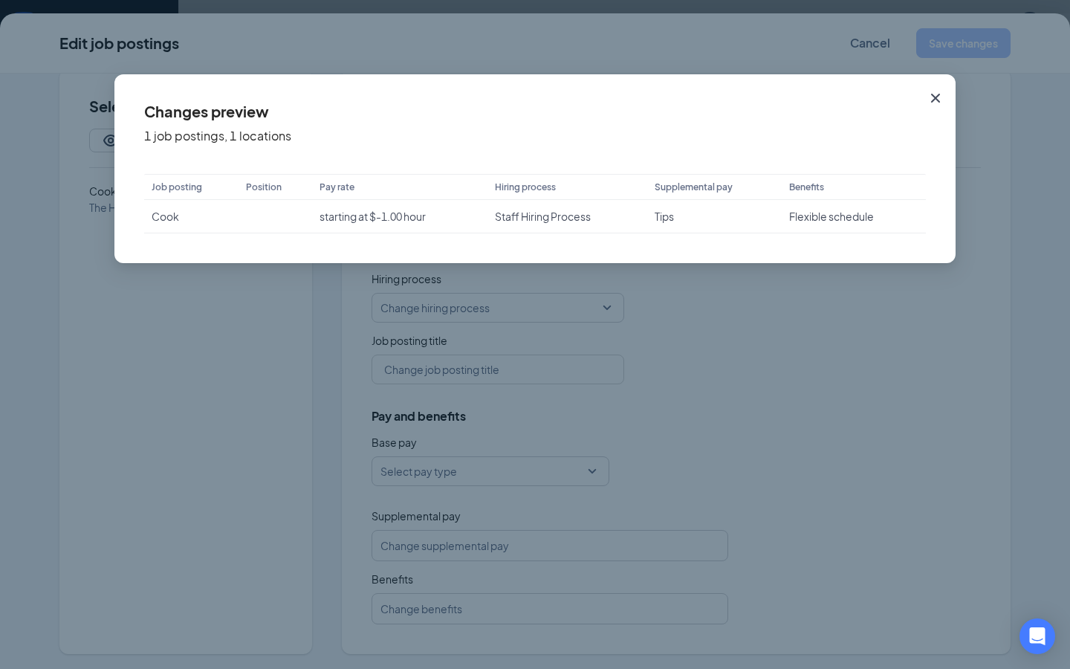
click at [282, 286] on div "Changes preview 1 job postings, 1 locations Job posting Position Pay rate Hirin…" at bounding box center [535, 334] width 1070 height 669
